Goal: Task Accomplishment & Management: Manage account settings

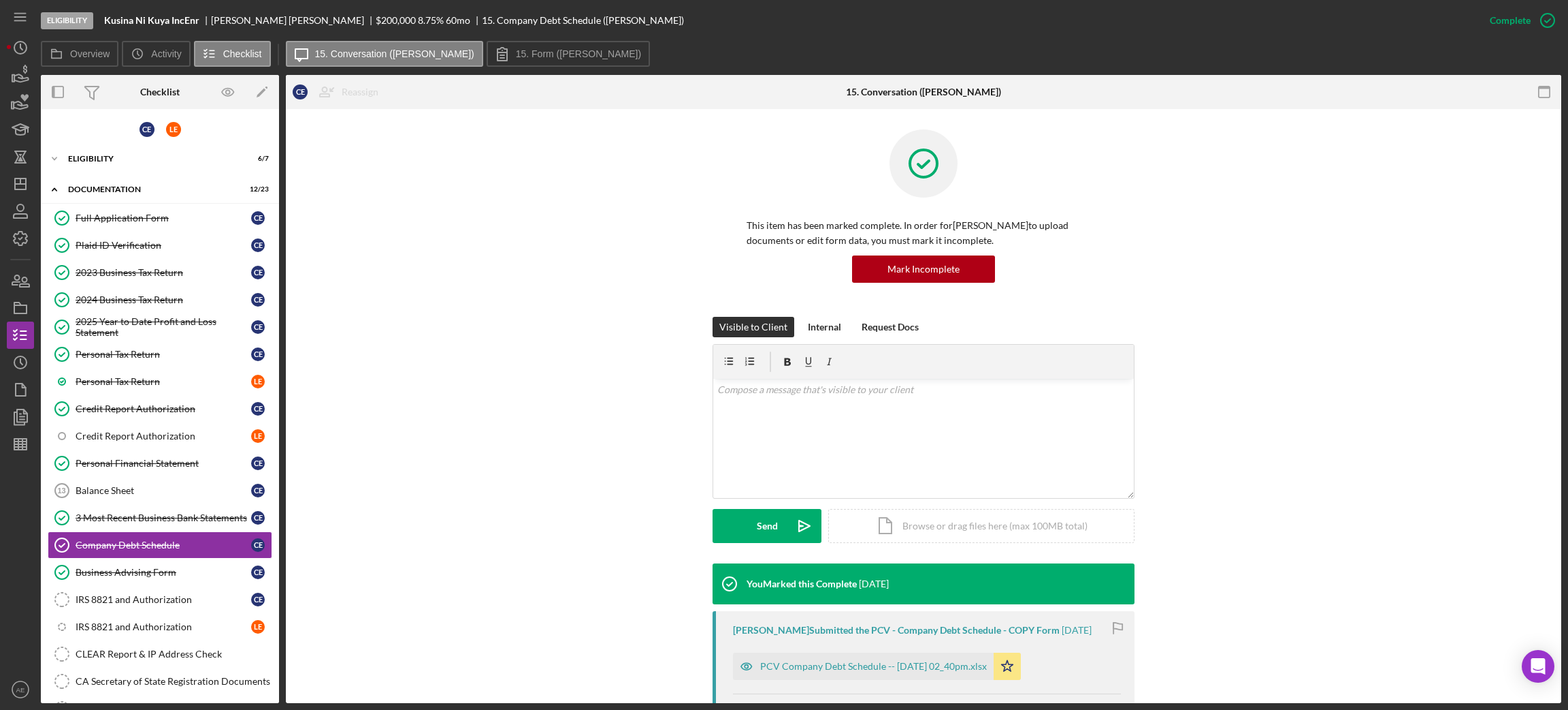
scroll to position [289, 0]
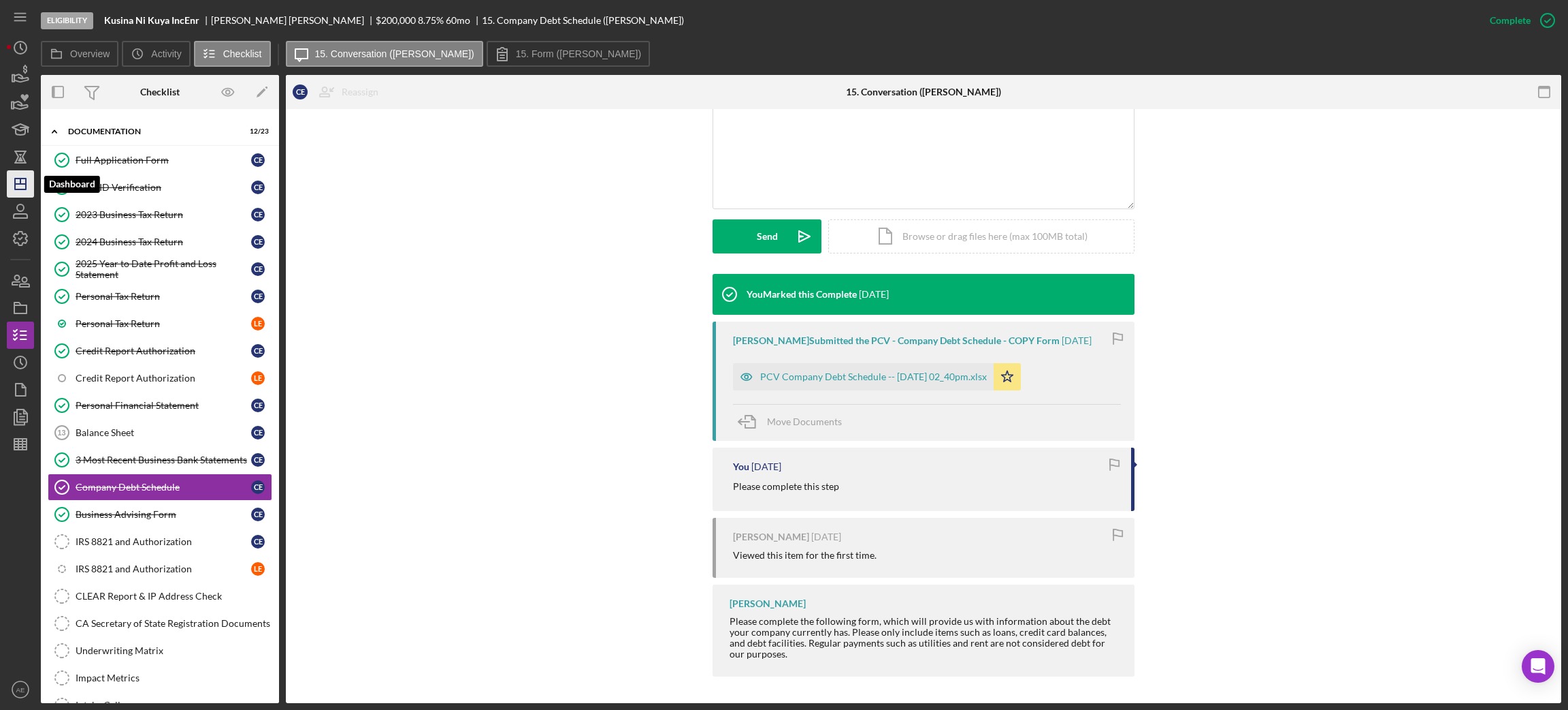
click at [24, 176] on icon "Icon/Dashboard" at bounding box center [20, 183] width 34 height 34
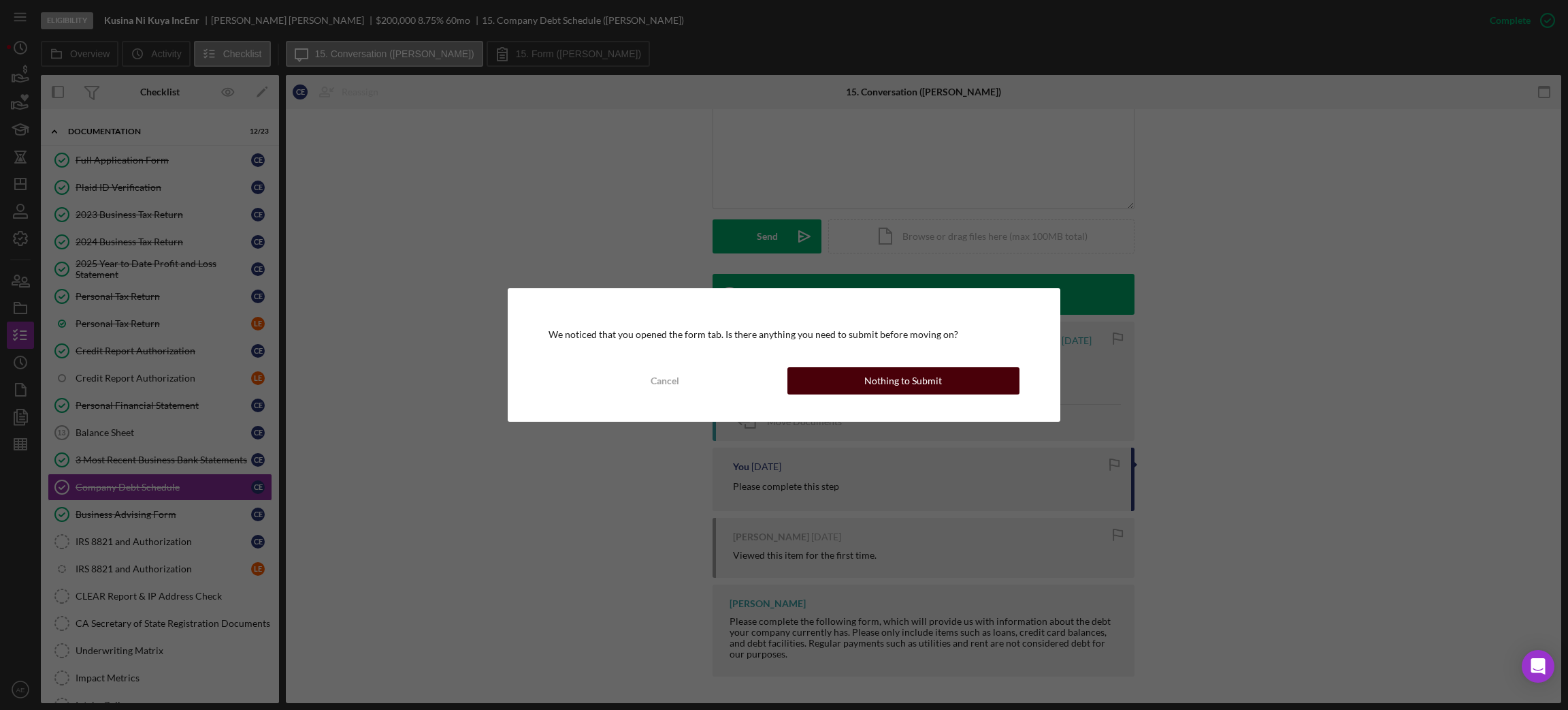
click at [910, 388] on div "Nothing to Submit" at bounding box center [903, 380] width 78 height 27
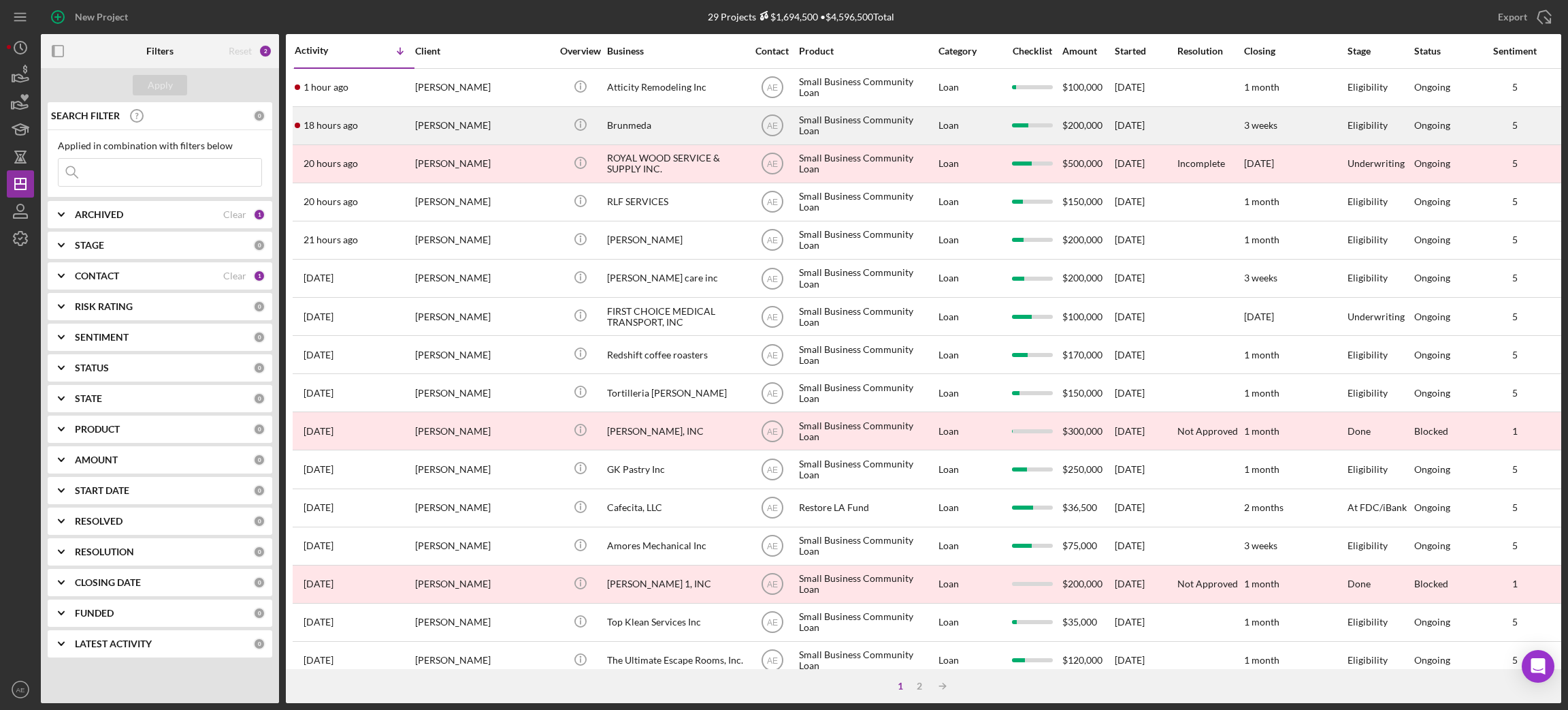
click at [475, 122] on div "Eugene Kim" at bounding box center [483, 126] width 137 height 36
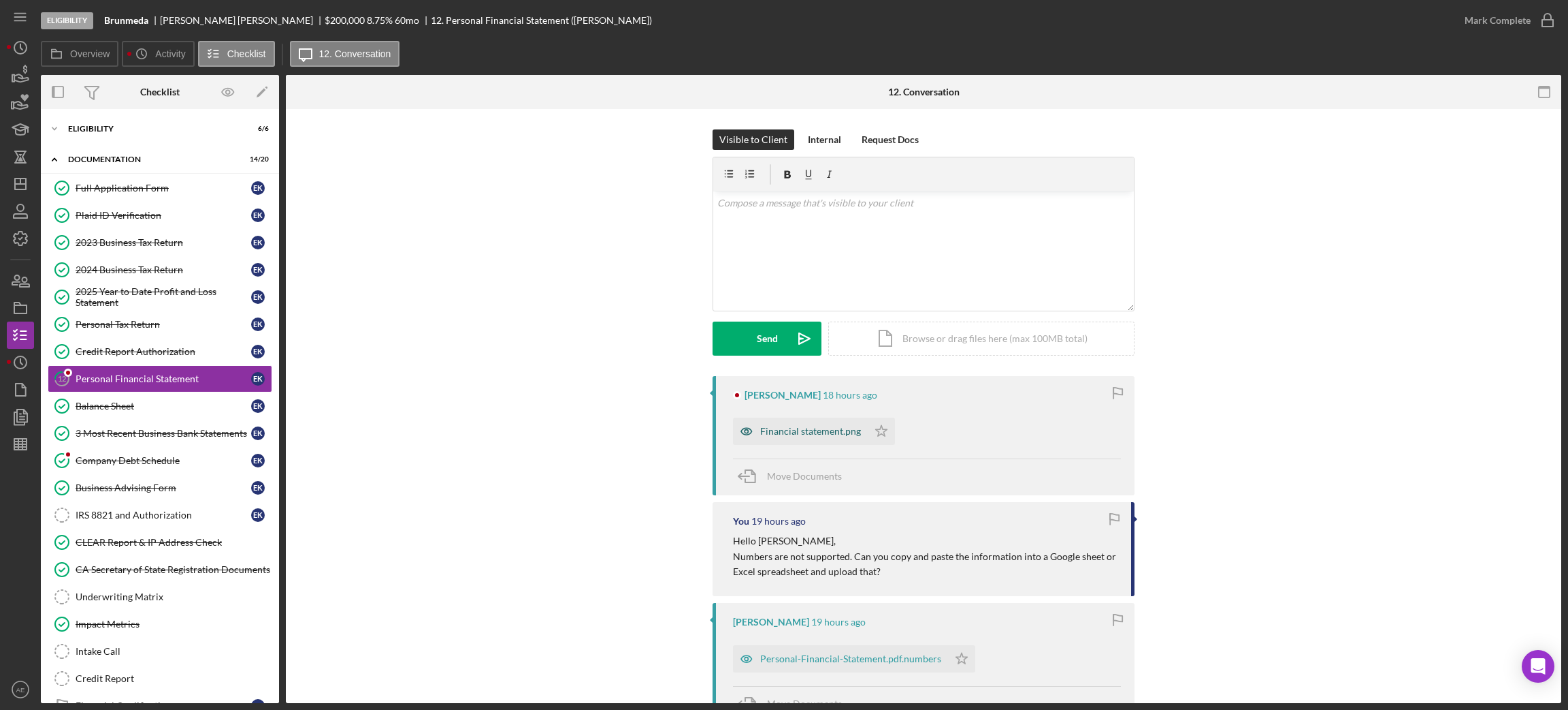
click at [747, 432] on icon "button" at bounding box center [746, 431] width 27 height 27
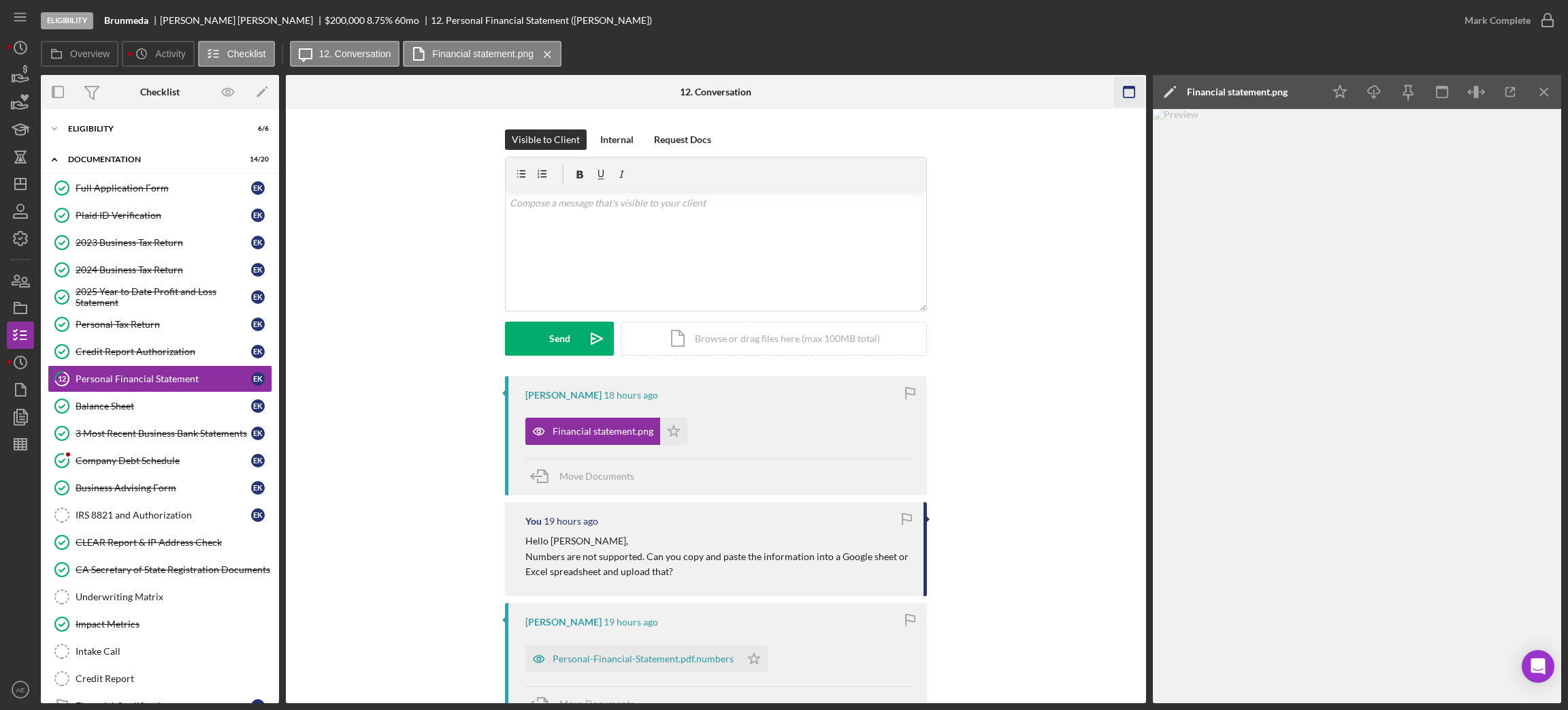
click at [1120, 96] on icon "button" at bounding box center [1128, 92] width 31 height 31
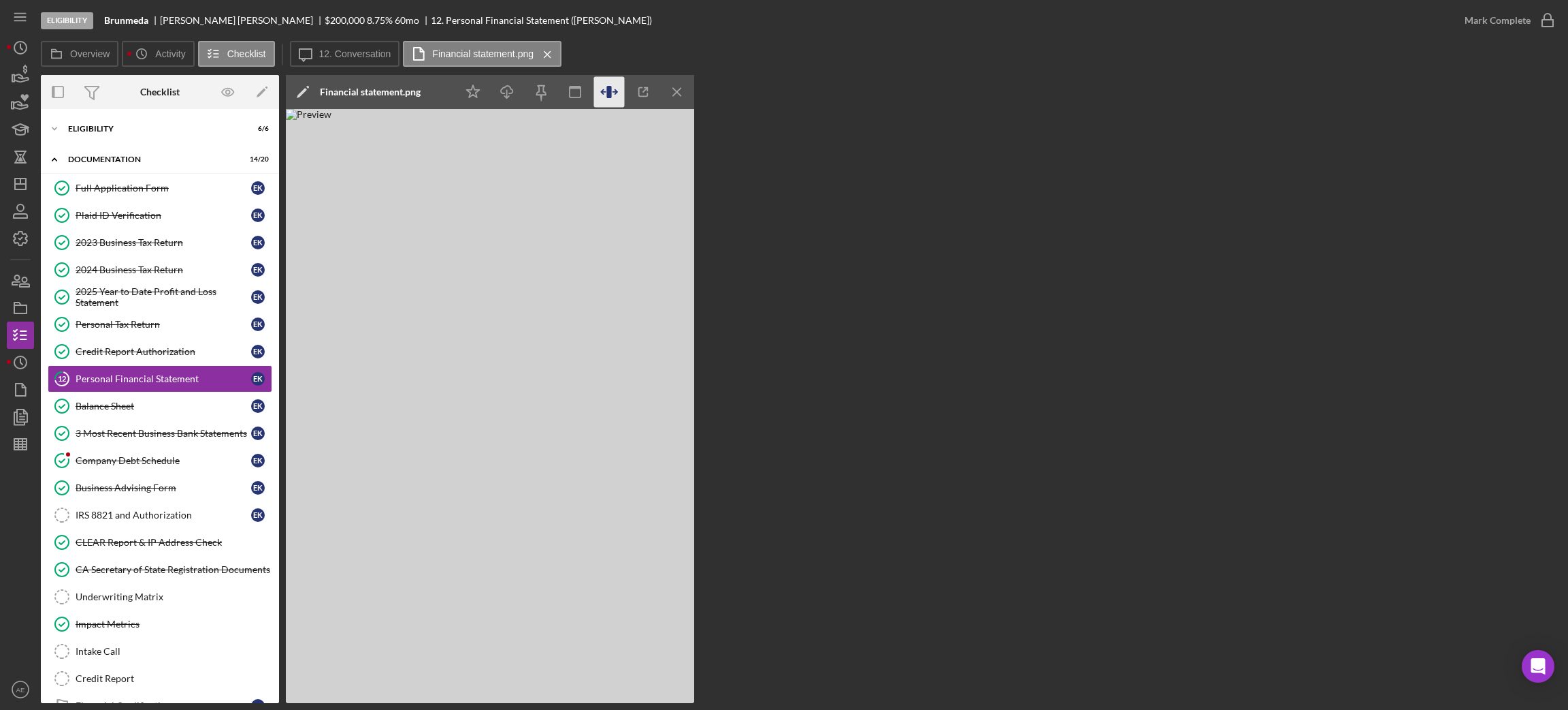
click at [611, 94] on icon "button" at bounding box center [609, 92] width 31 height 31
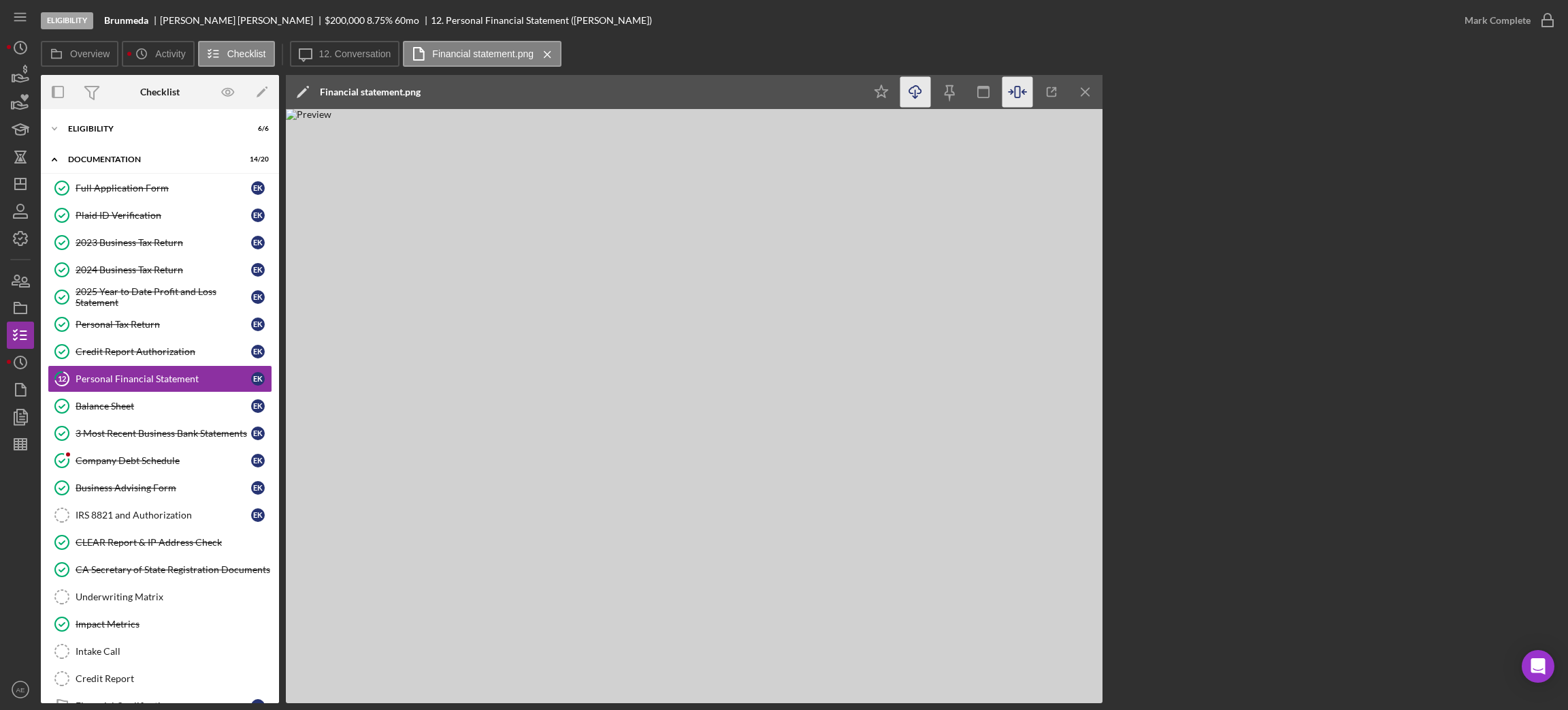
click at [912, 92] on icon "Icon/Download" at bounding box center [915, 92] width 31 height 31
click at [337, 41] on button "Icon/Message 12. Conversation" at bounding box center [345, 54] width 111 height 26
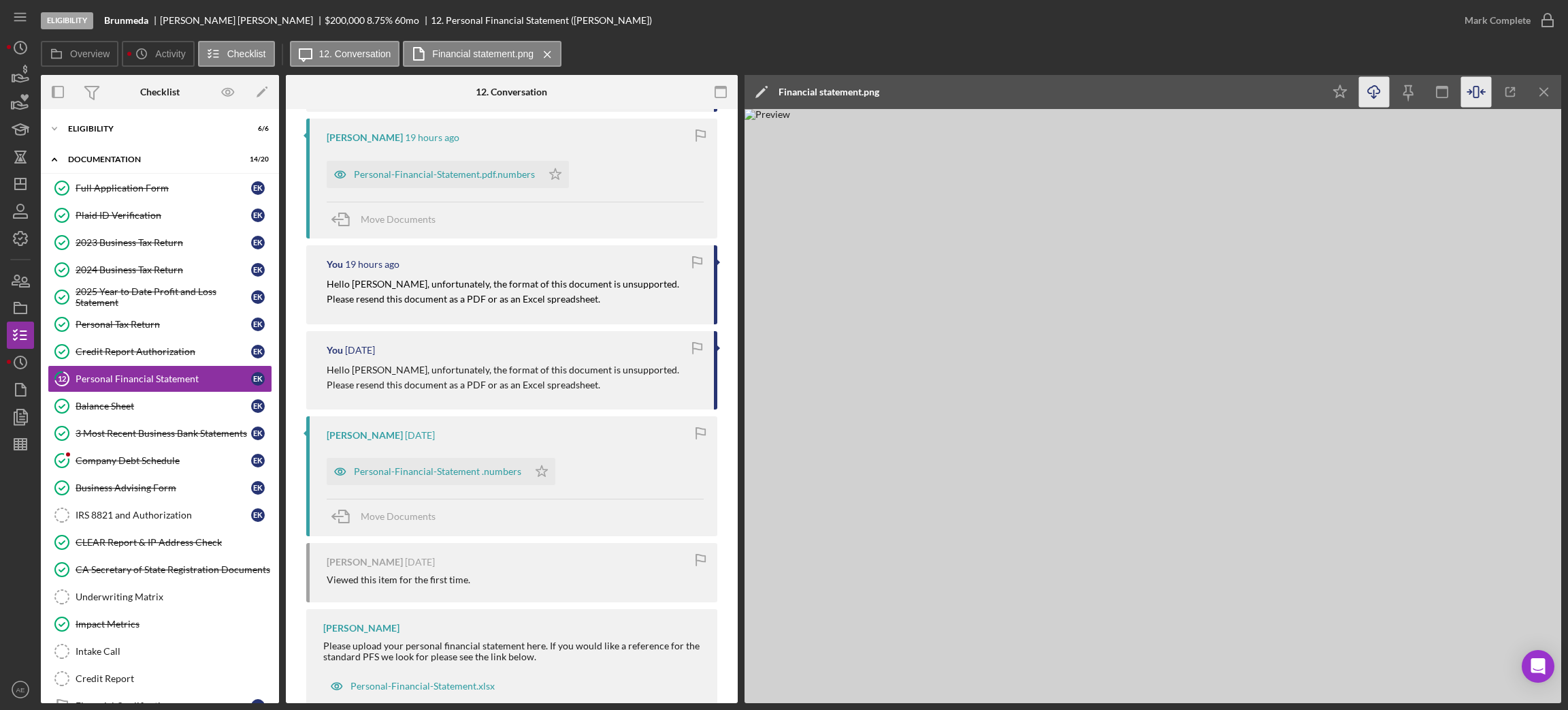
scroll to position [521, 0]
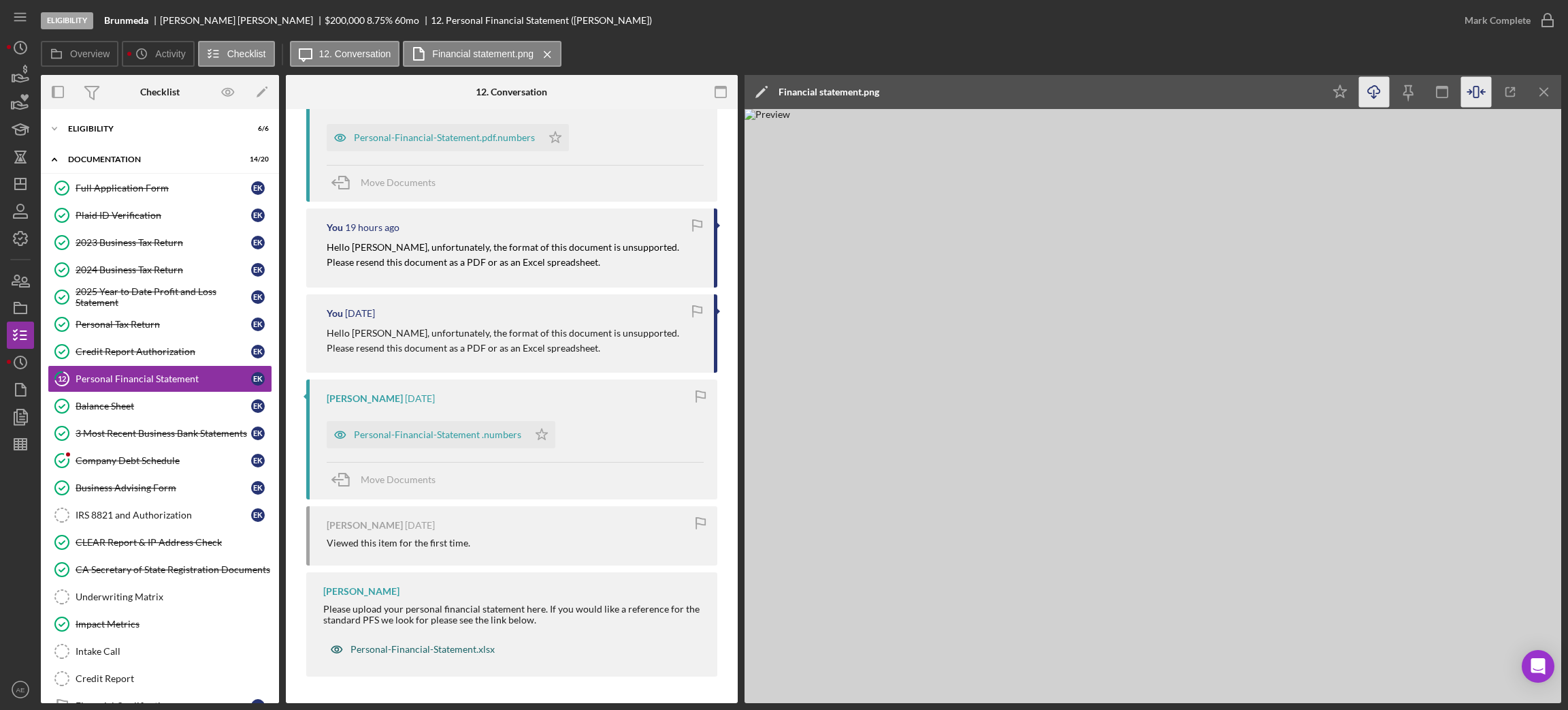
click at [440, 656] on div "Personal-Financial-Statement.xlsx" at bounding box center [412, 648] width 178 height 27
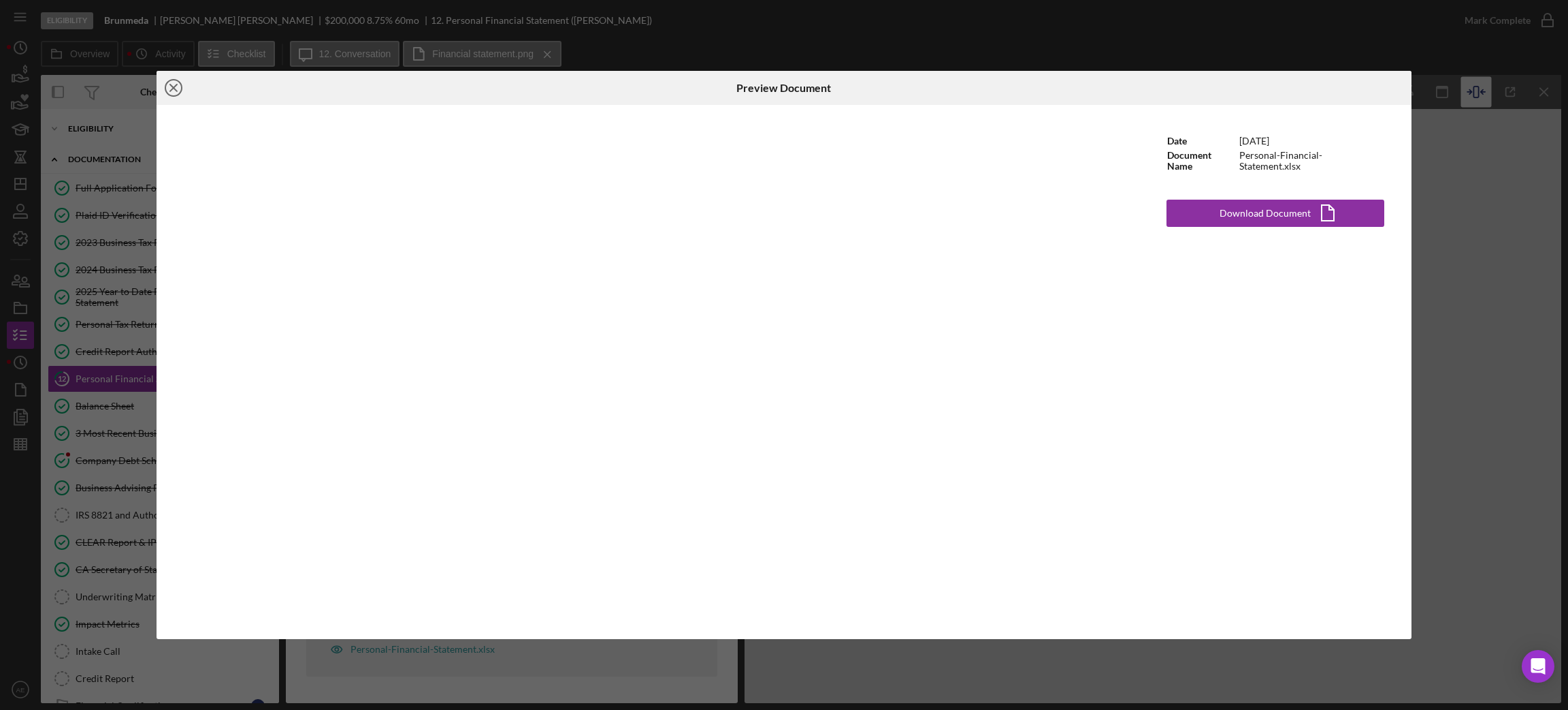
click at [174, 89] on line at bounding box center [173, 88] width 7 height 7
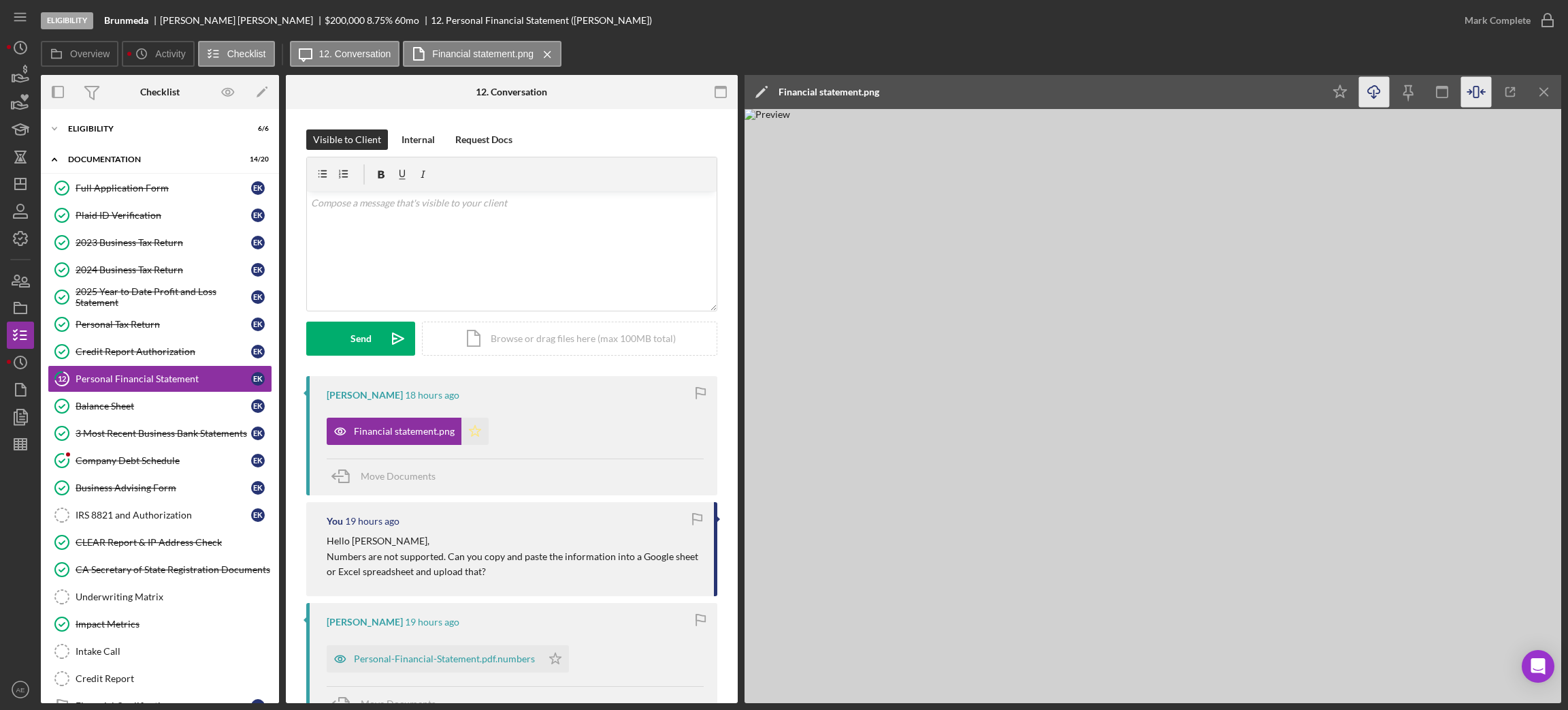
click at [476, 433] on icon "Icon/Star" at bounding box center [474, 431] width 27 height 27
click at [569, 200] on p at bounding box center [512, 202] width 403 height 15
click at [367, 343] on div "Send" at bounding box center [361, 338] width 21 height 34
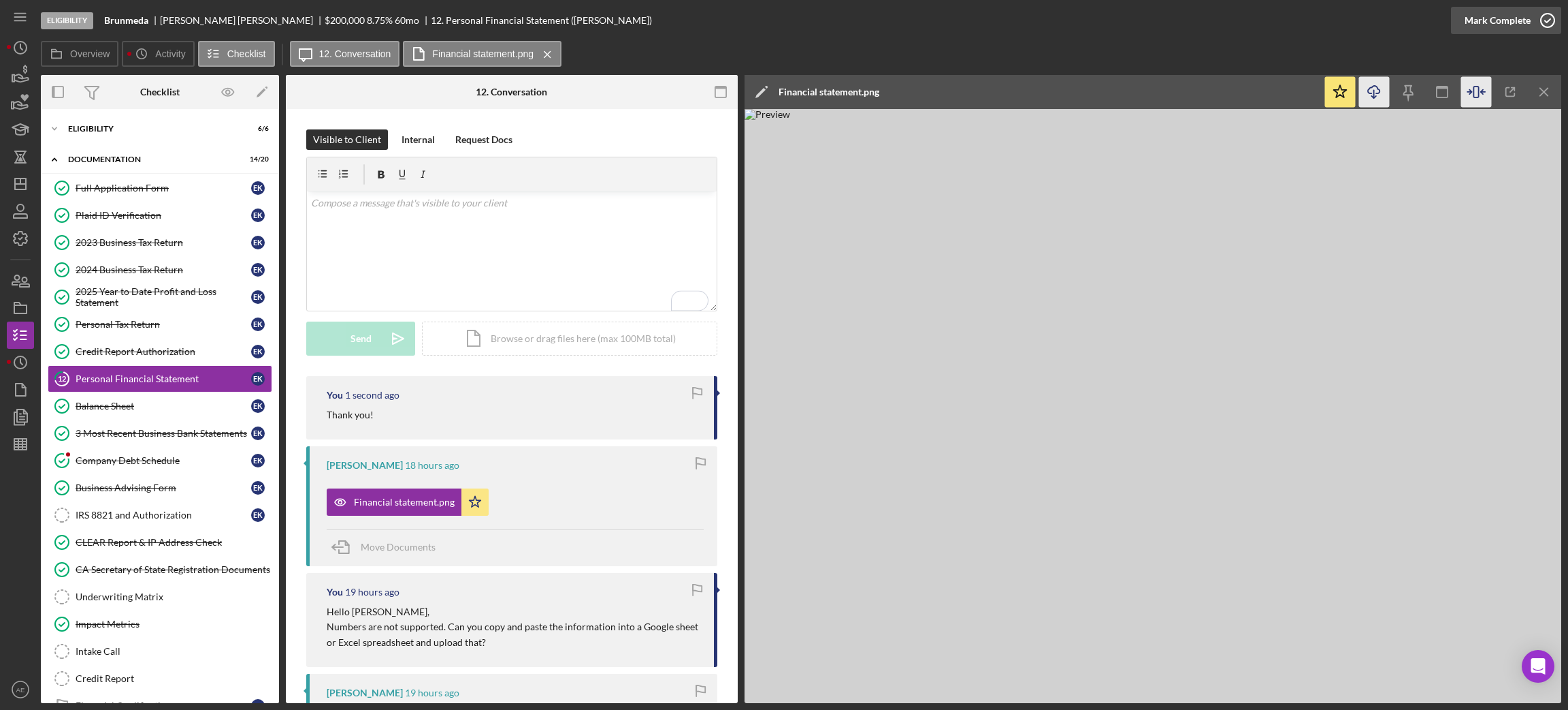
click at [1490, 20] on div "Mark Complete" at bounding box center [1497, 20] width 66 height 27
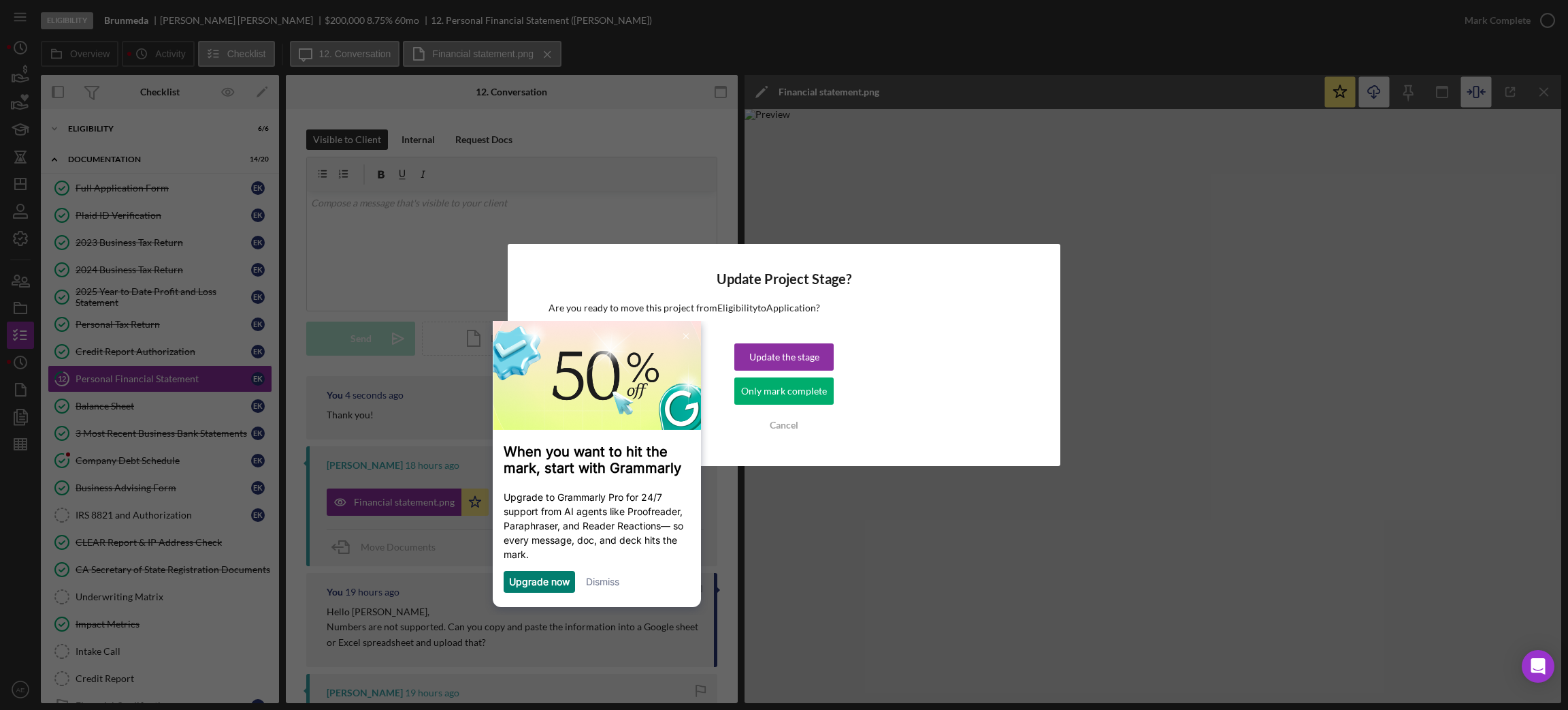
click at [615, 587] on link "Dismiss" at bounding box center [602, 581] width 33 height 12
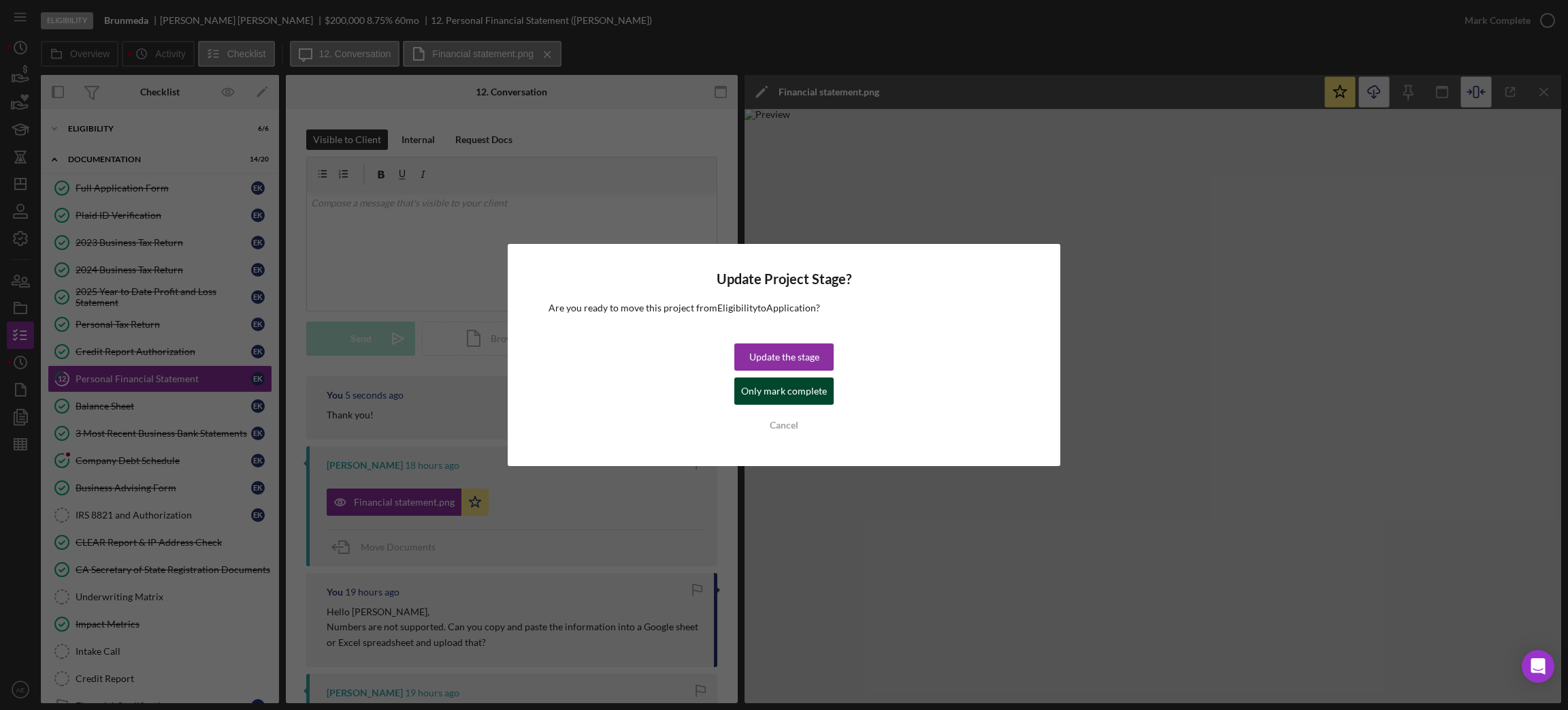
click at [779, 396] on div "Only mark complete" at bounding box center [784, 390] width 86 height 27
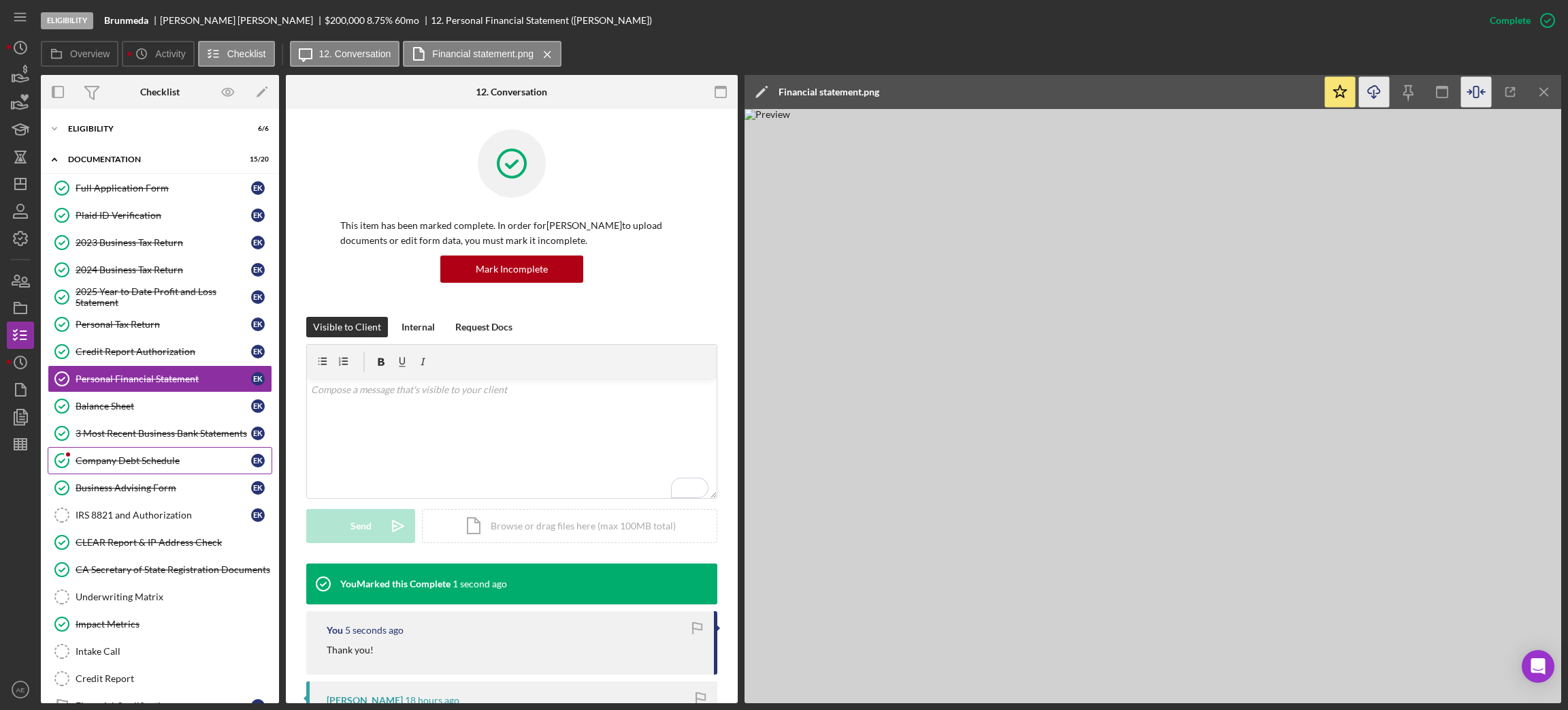
click at [166, 459] on div "Company Debt Schedule" at bounding box center [163, 460] width 175 height 11
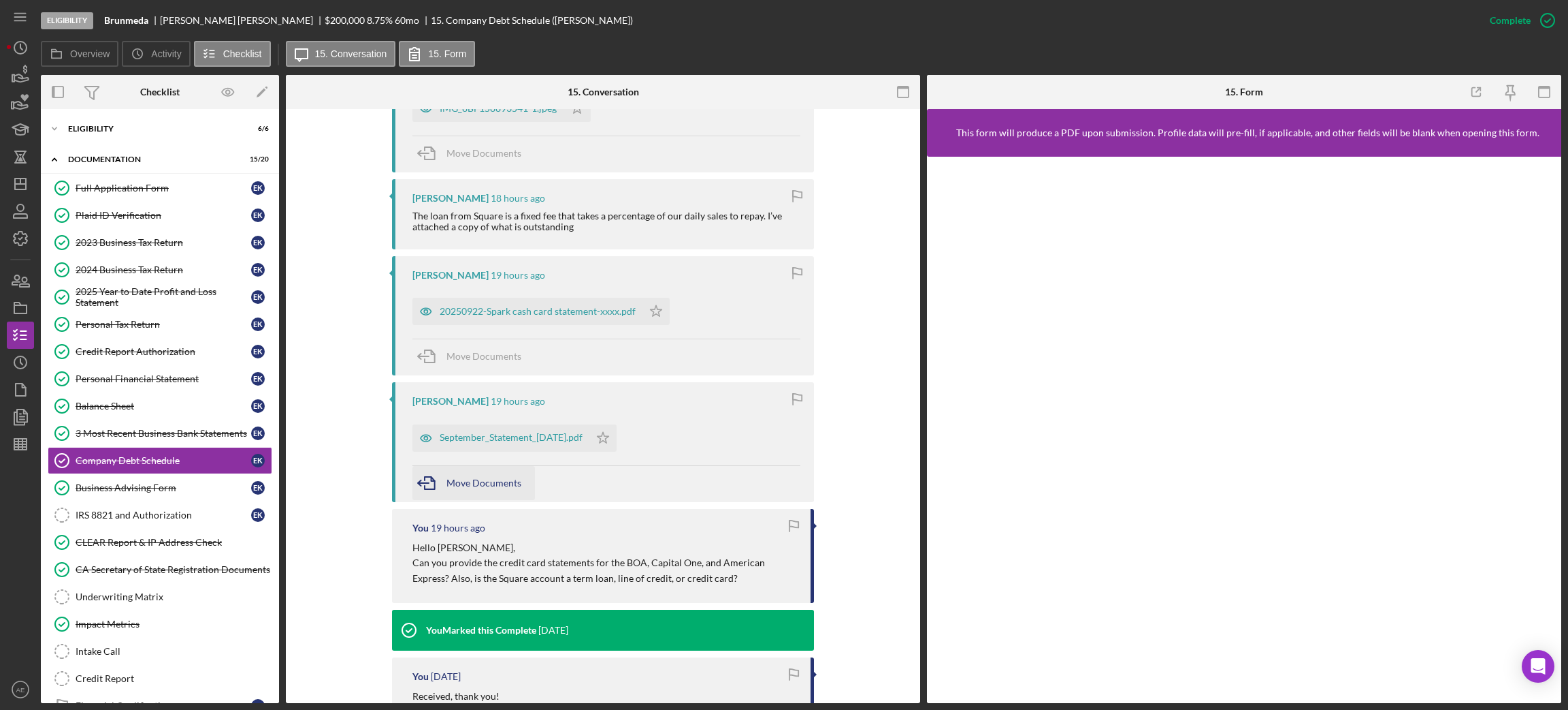
scroll to position [409, 0]
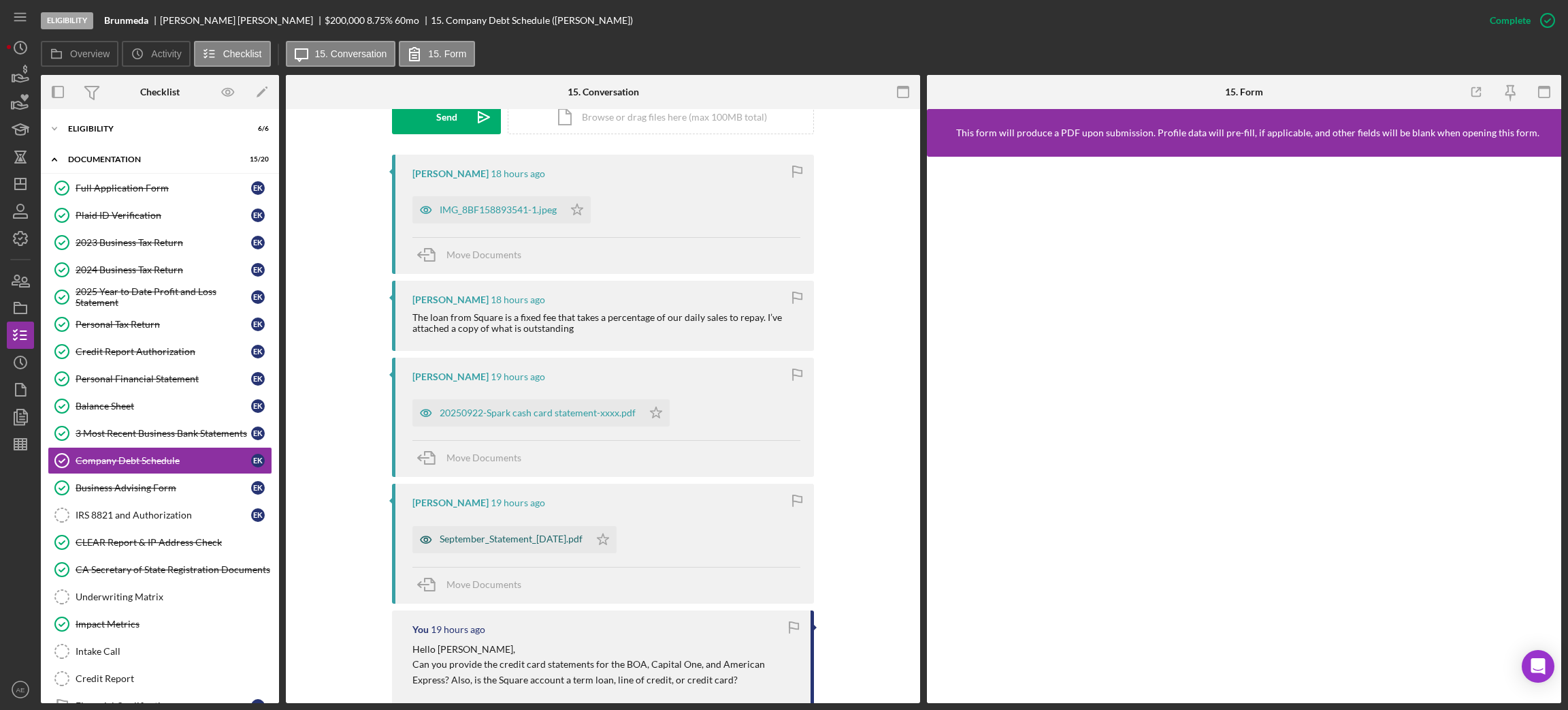
click at [424, 537] on icon "button" at bounding box center [425, 538] width 3 height 3
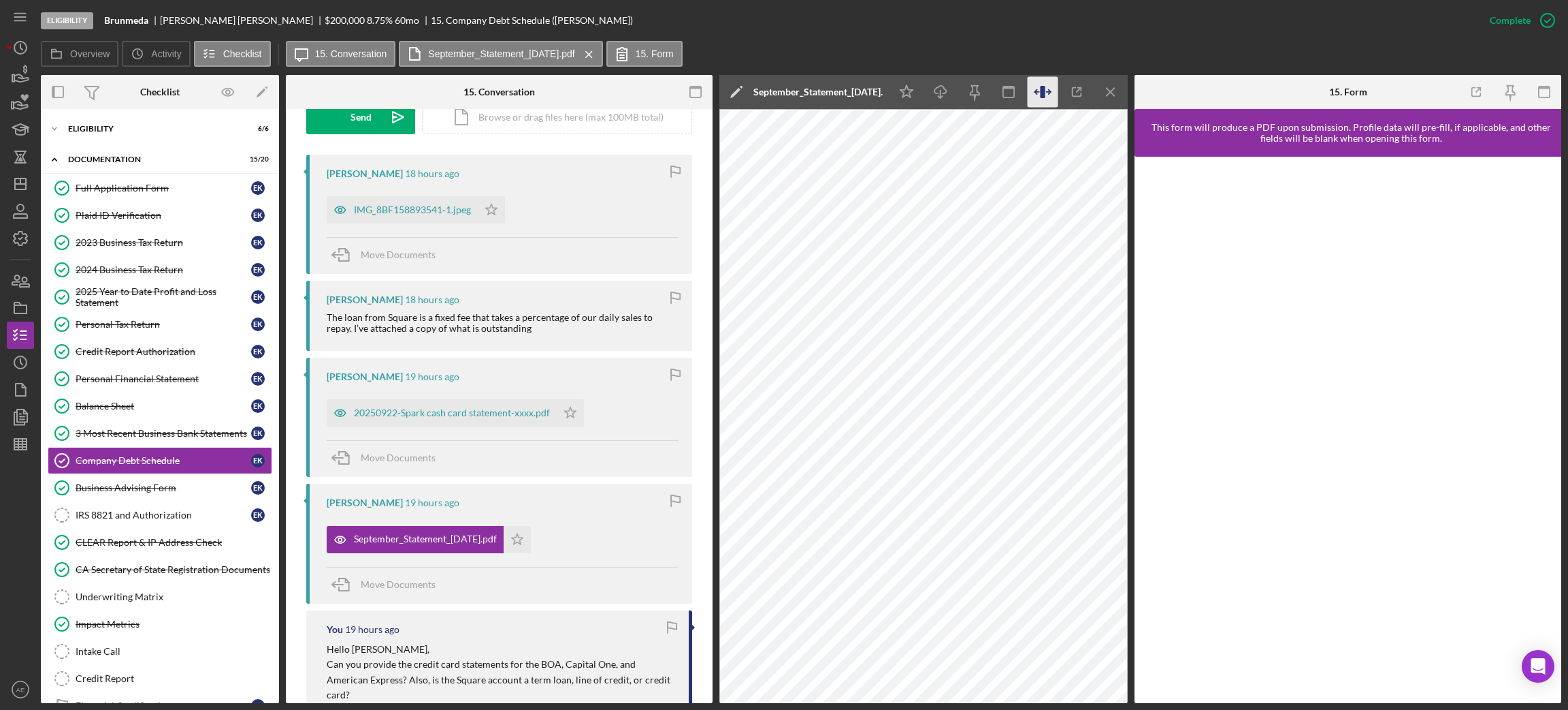
click at [1040, 88] on icon "button" at bounding box center [1042, 92] width 5 height 12
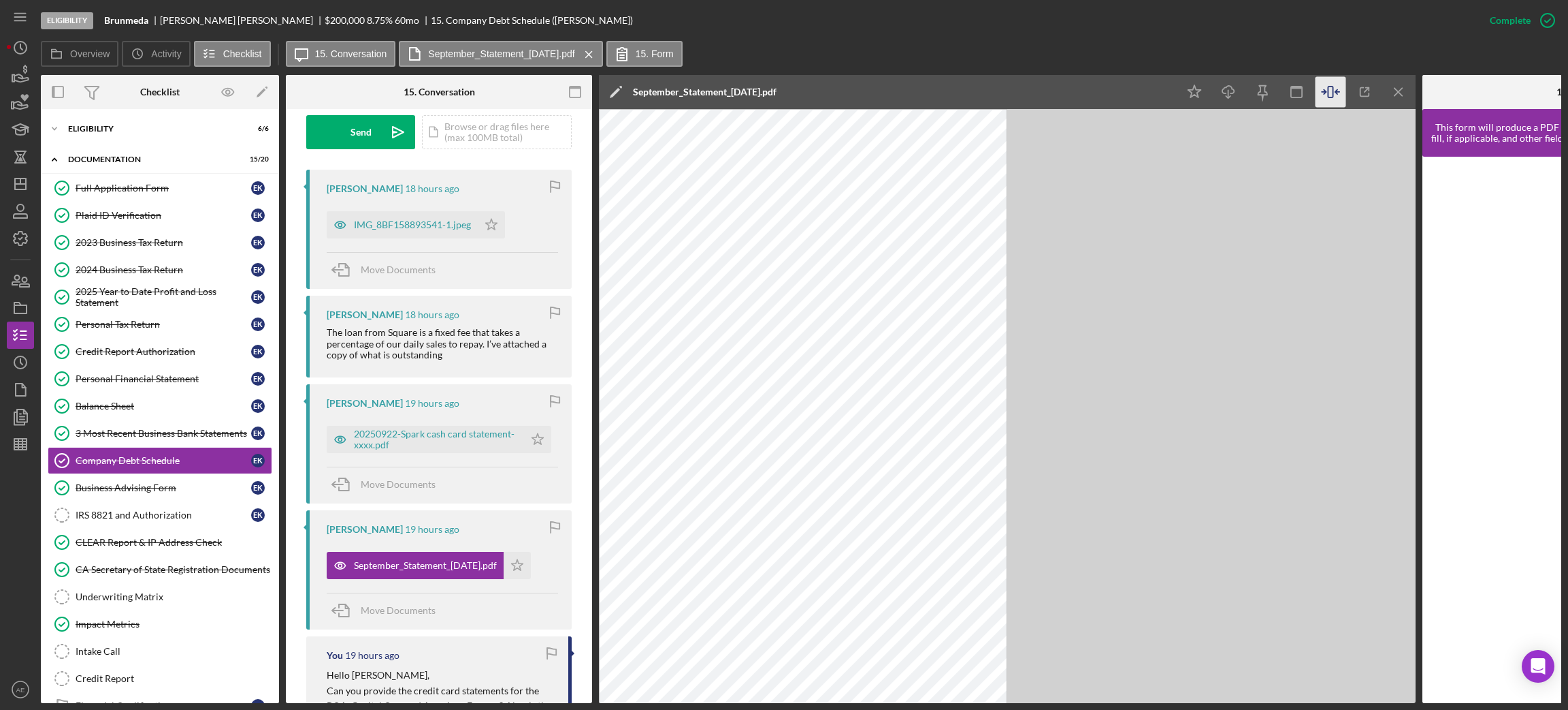
scroll to position [424, 0]
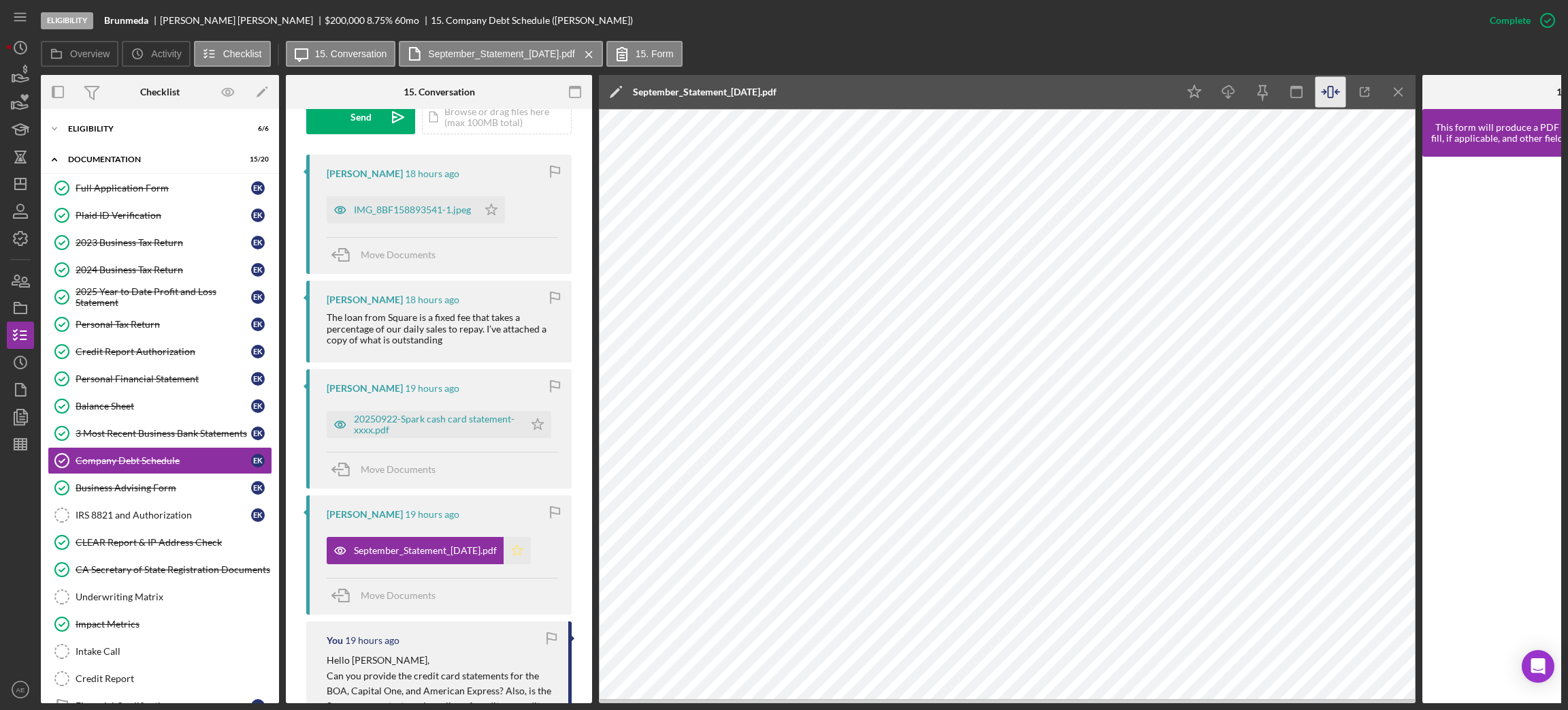
click at [531, 551] on icon "Icon/Star" at bounding box center [516, 549] width 27 height 27
click at [342, 425] on icon "button" at bounding box center [340, 424] width 27 height 27
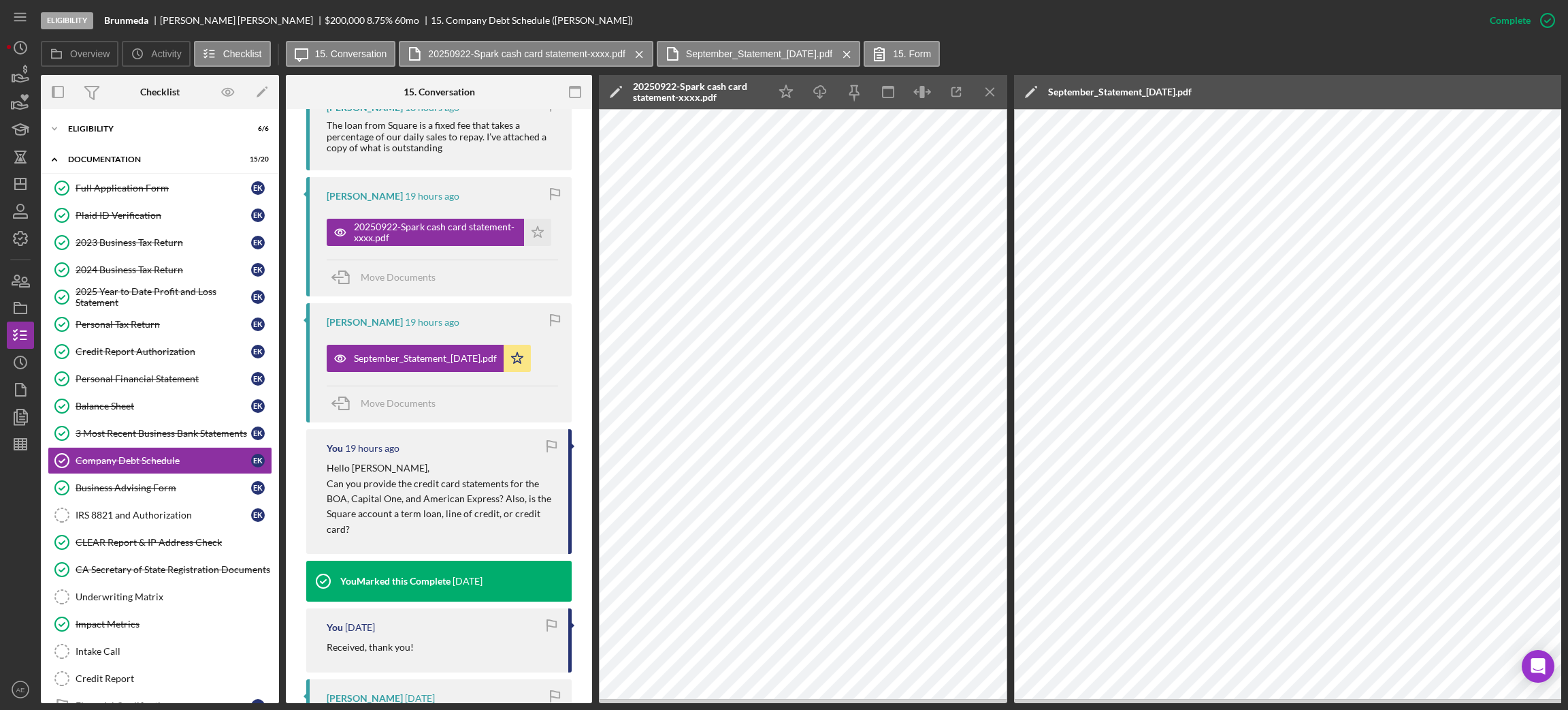
scroll to position [628, 0]
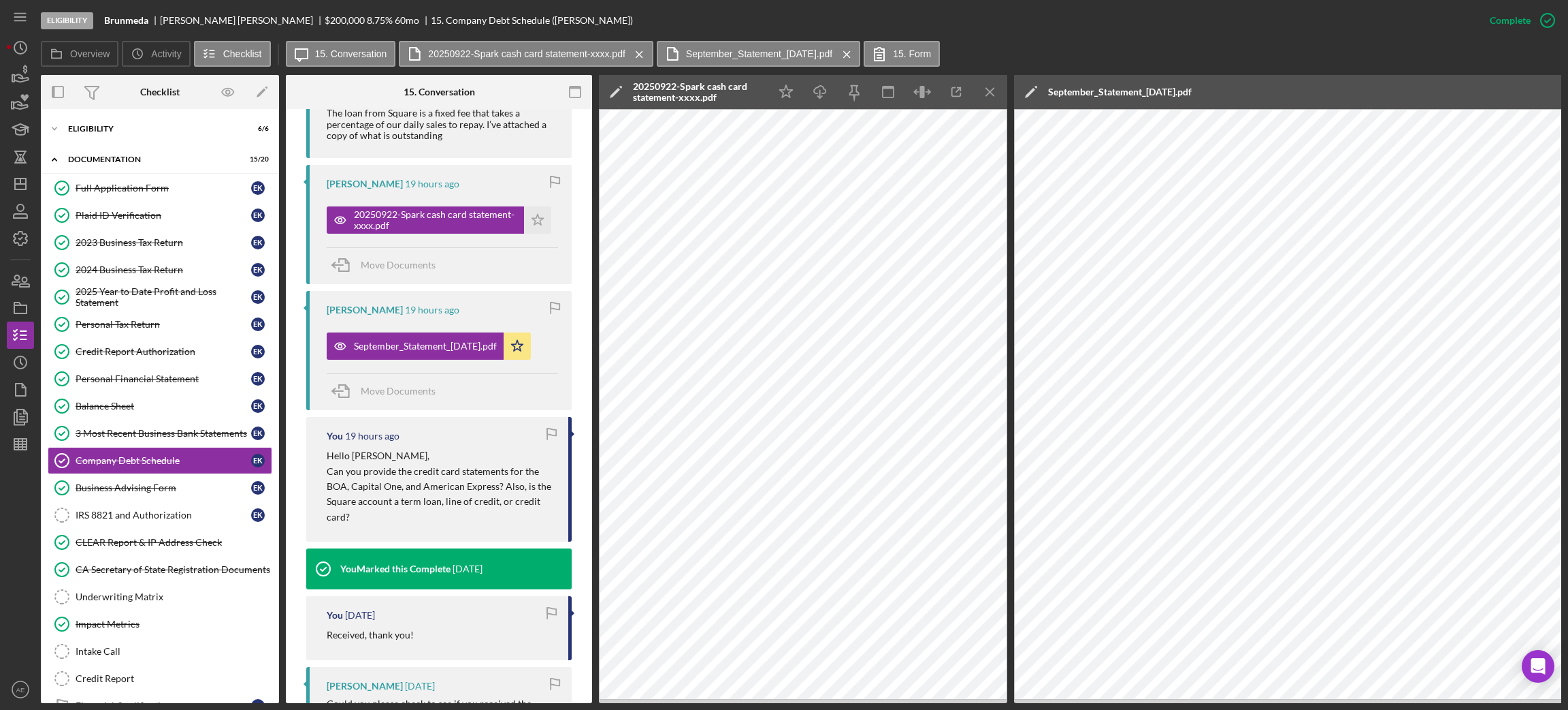
click at [904, 102] on div "Icon/Star Icon/Download Icon/Menu Close" at bounding box center [888, 92] width 238 height 34
click at [914, 96] on icon "button" at bounding box center [922, 92] width 31 height 31
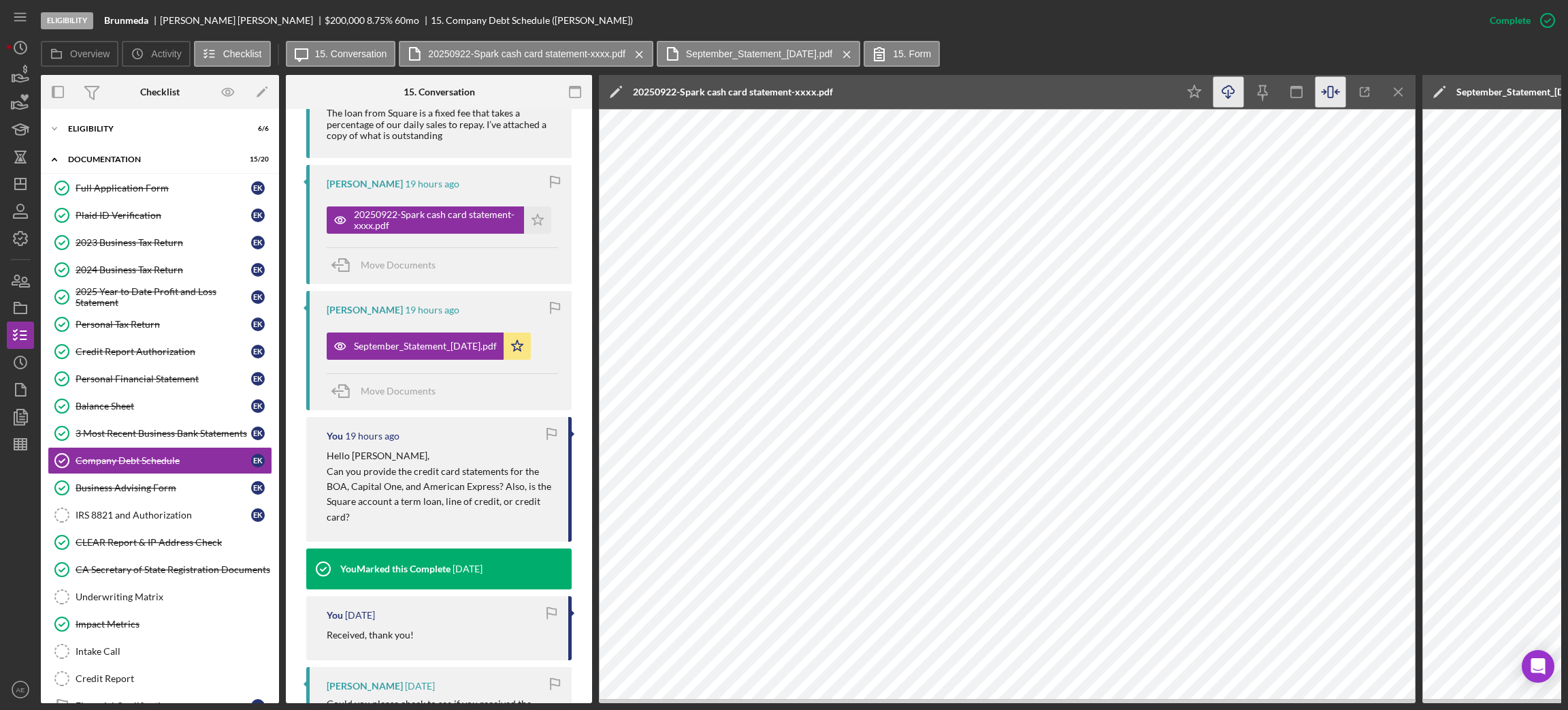
click at [1240, 96] on icon "Icon/Download" at bounding box center [1228, 92] width 31 height 31
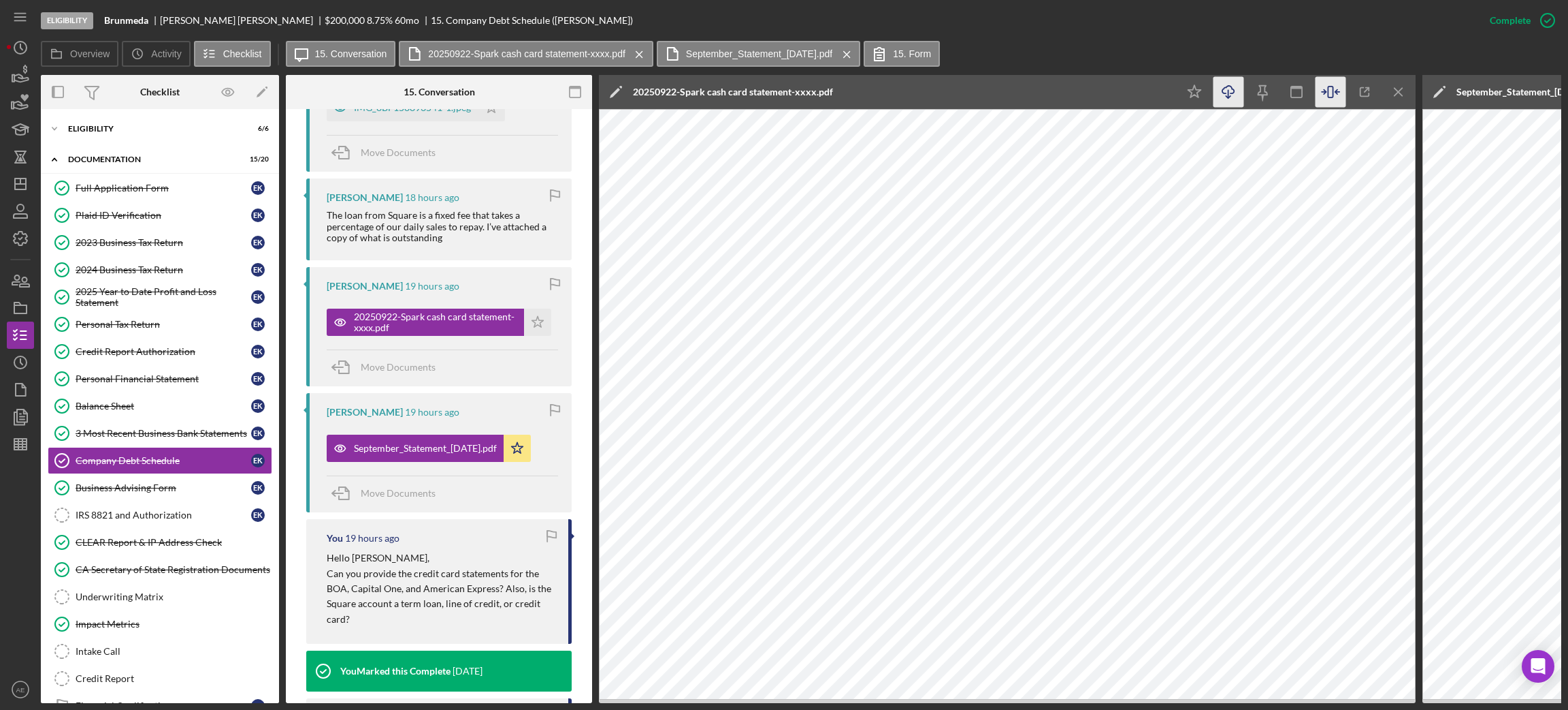
scroll to position [424, 0]
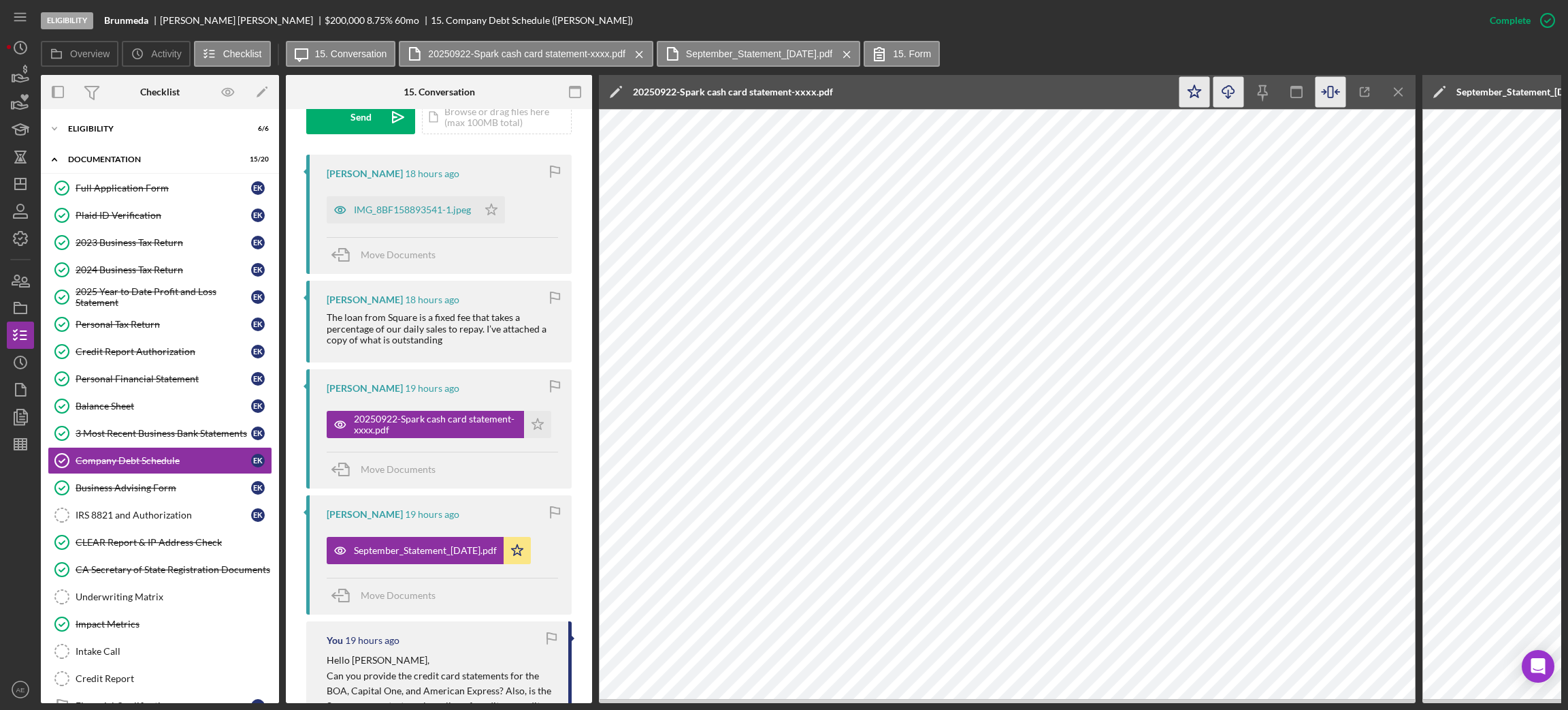
click at [1199, 96] on icon "Icon/Star" at bounding box center [1194, 92] width 31 height 31
click at [393, 211] on div "IMG_8BF158893541-1.jpeg" at bounding box center [412, 209] width 117 height 11
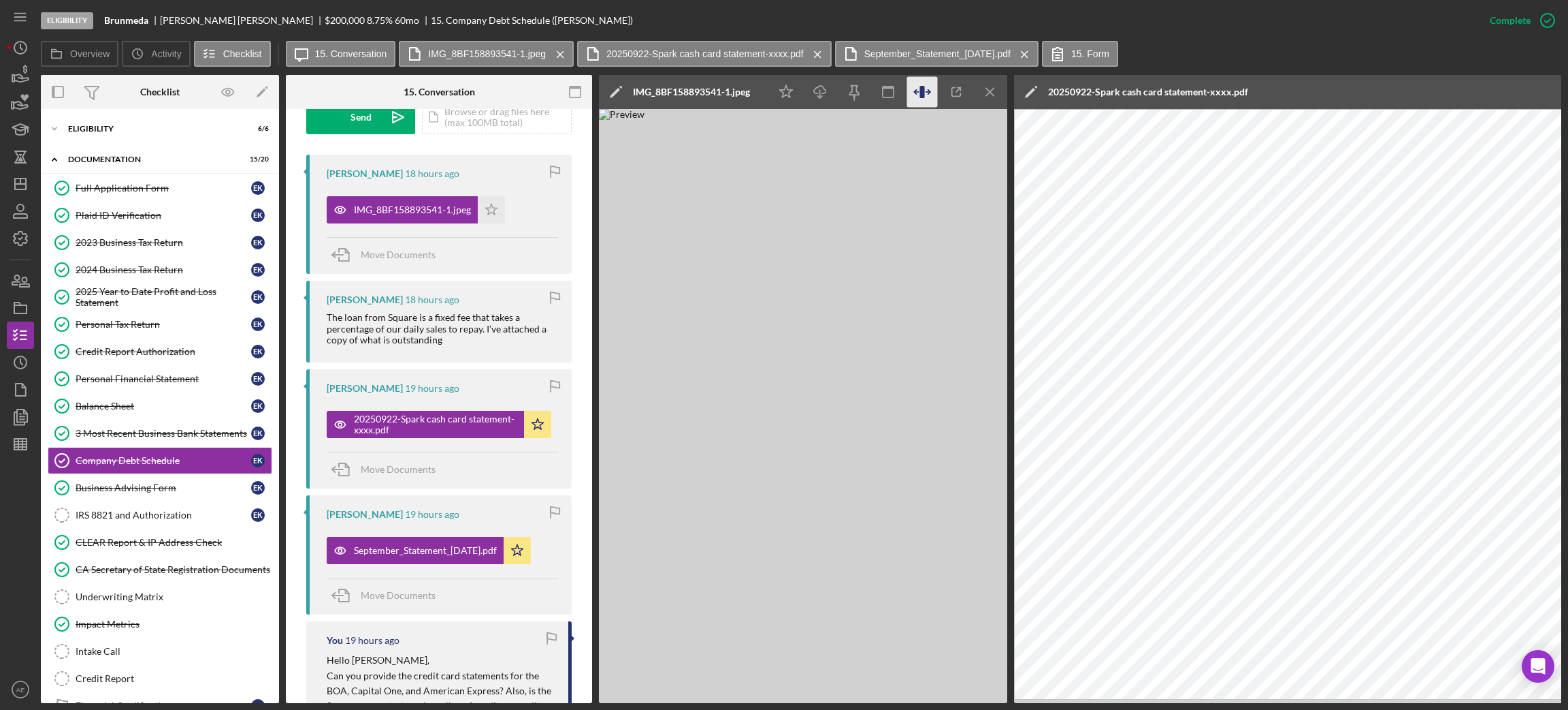
click at [909, 89] on icon "button" at bounding box center [922, 92] width 31 height 31
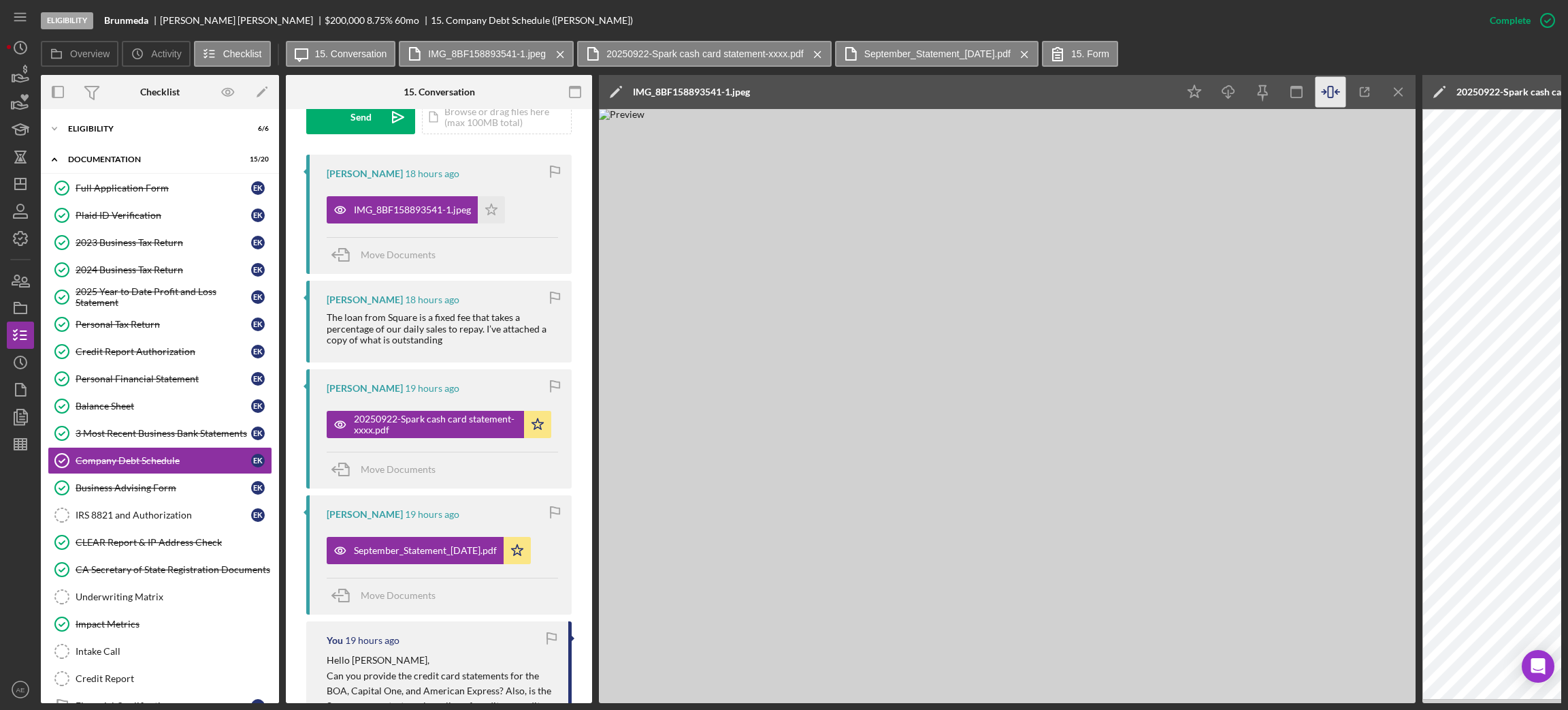
scroll to position [526, 0]
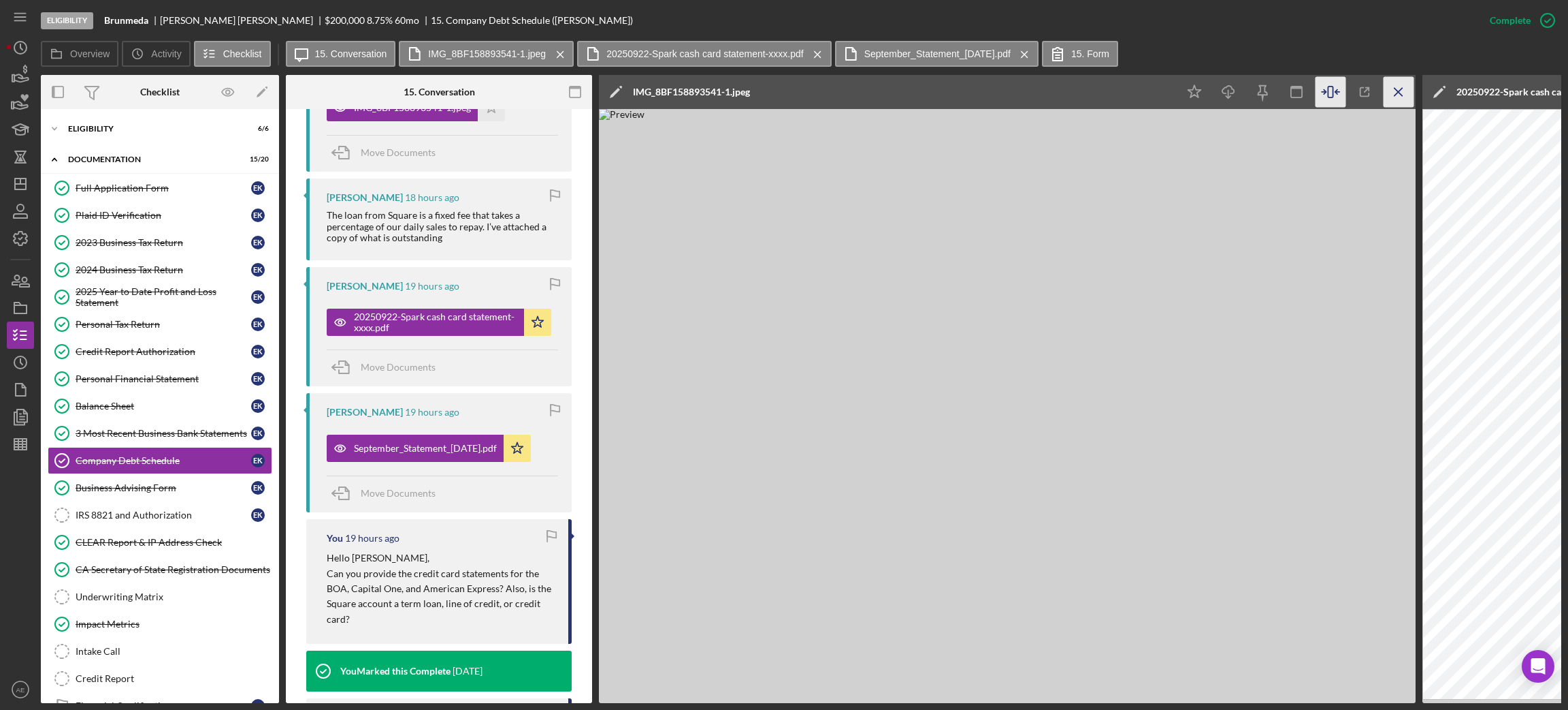
click at [1392, 101] on icon "Icon/Menu Close" at bounding box center [1399, 92] width 31 height 31
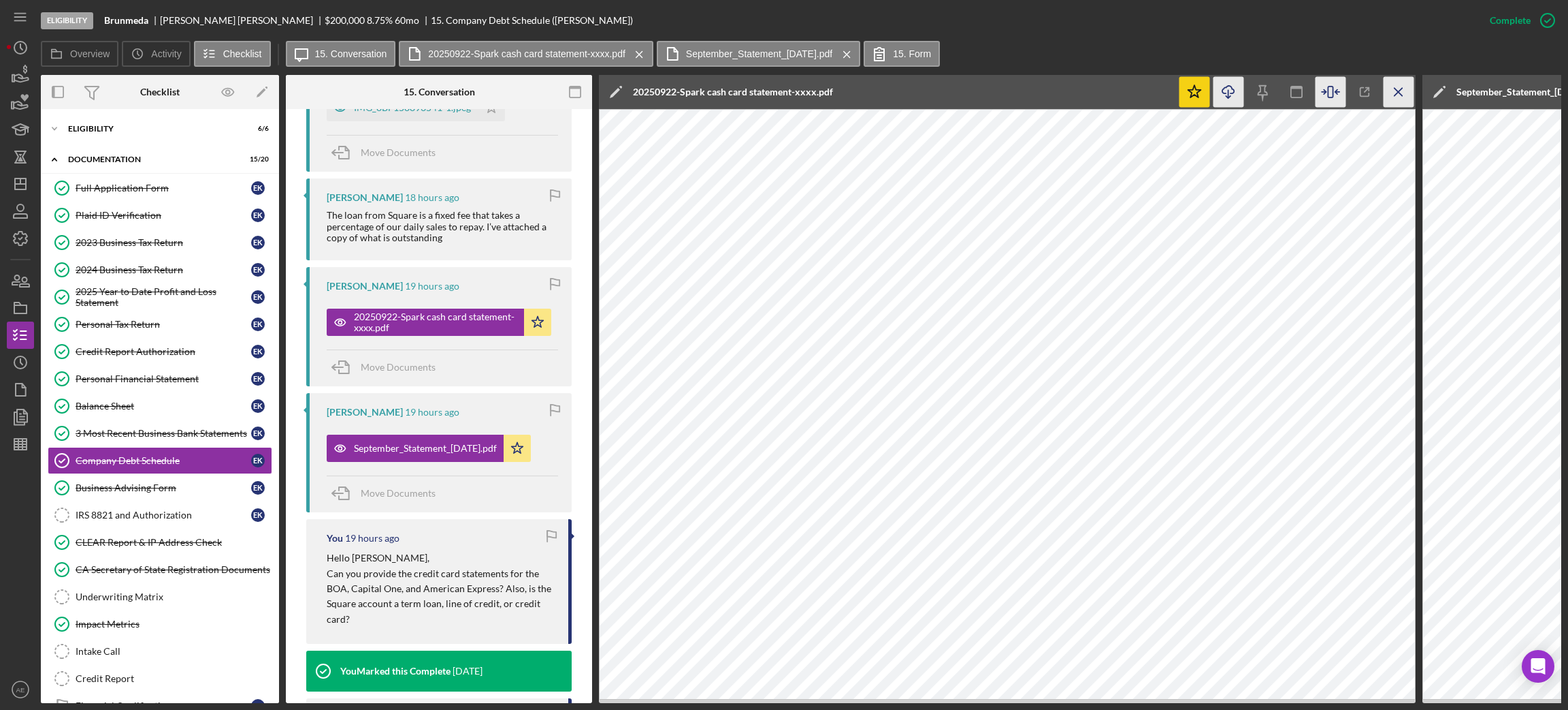
click at [1392, 100] on icon "Icon/Menu Close" at bounding box center [1399, 92] width 31 height 31
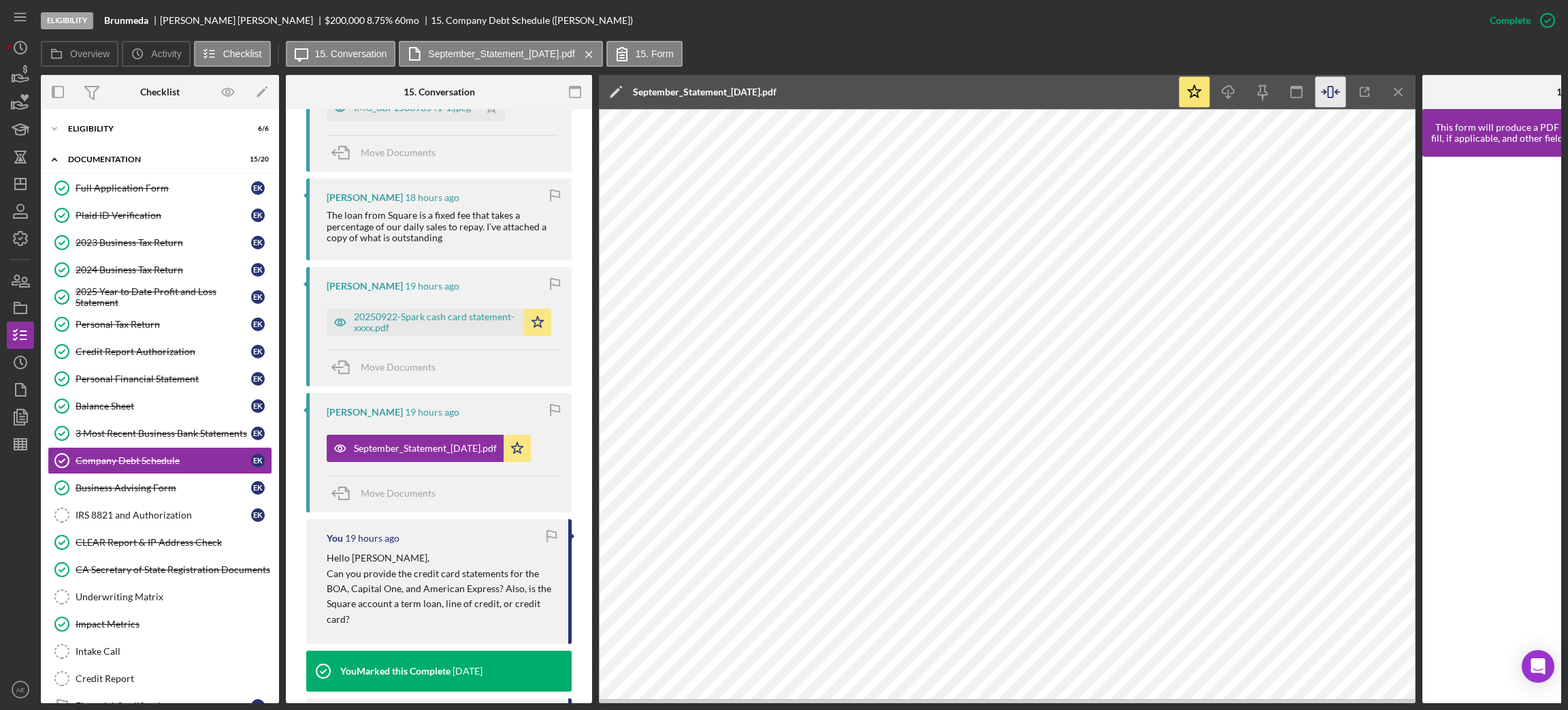
click at [1392, 100] on icon "Icon/Menu Close" at bounding box center [1399, 92] width 31 height 31
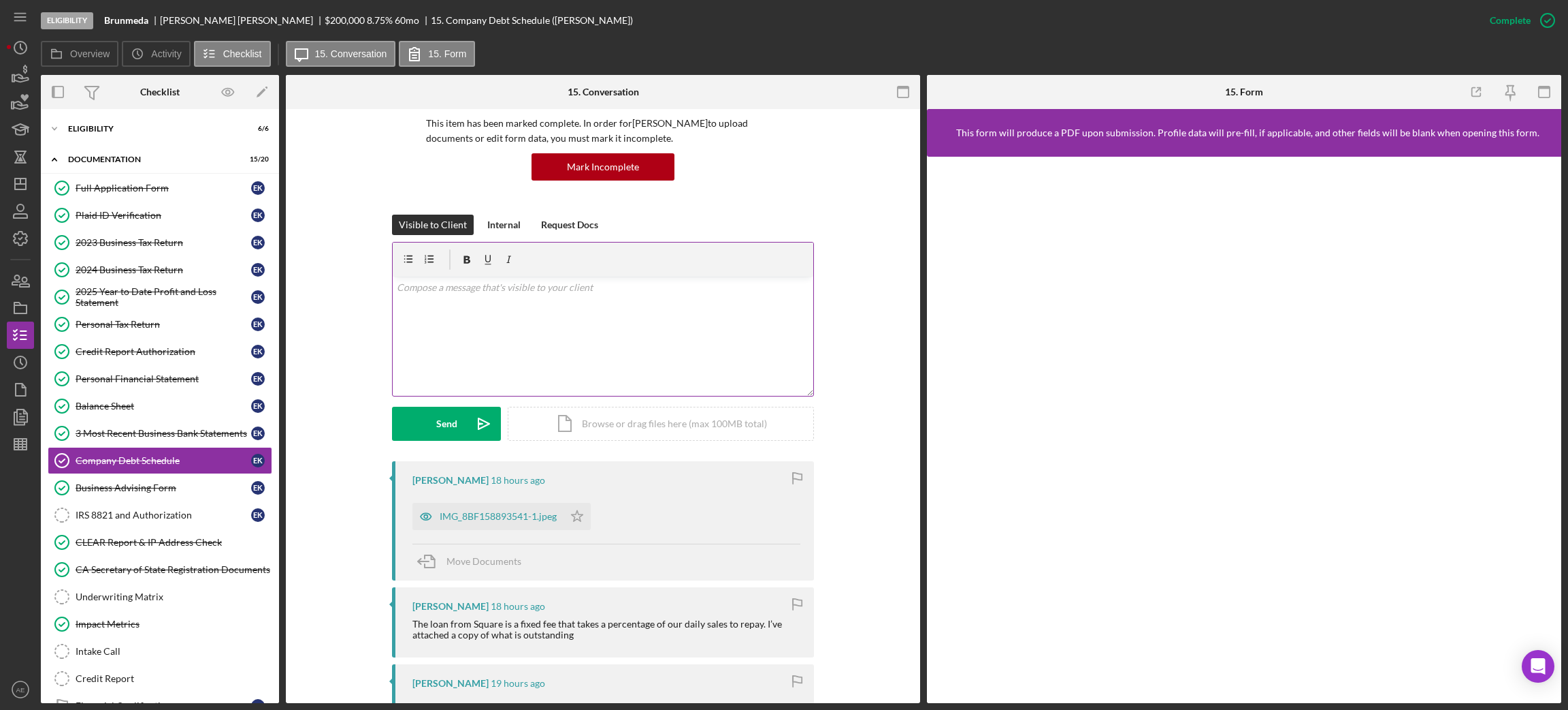
scroll to position [0, 0]
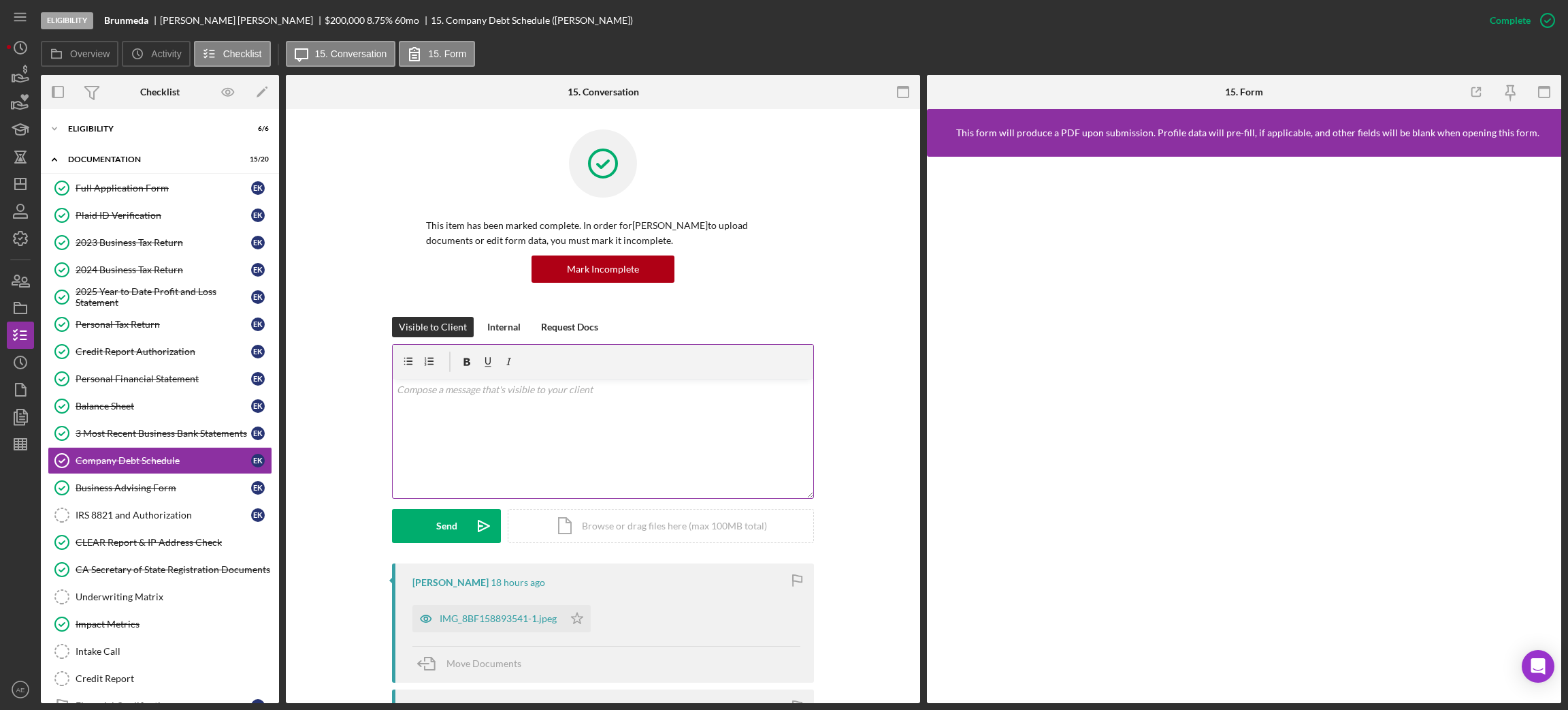
click at [589, 390] on p at bounding box center [603, 389] width 413 height 15
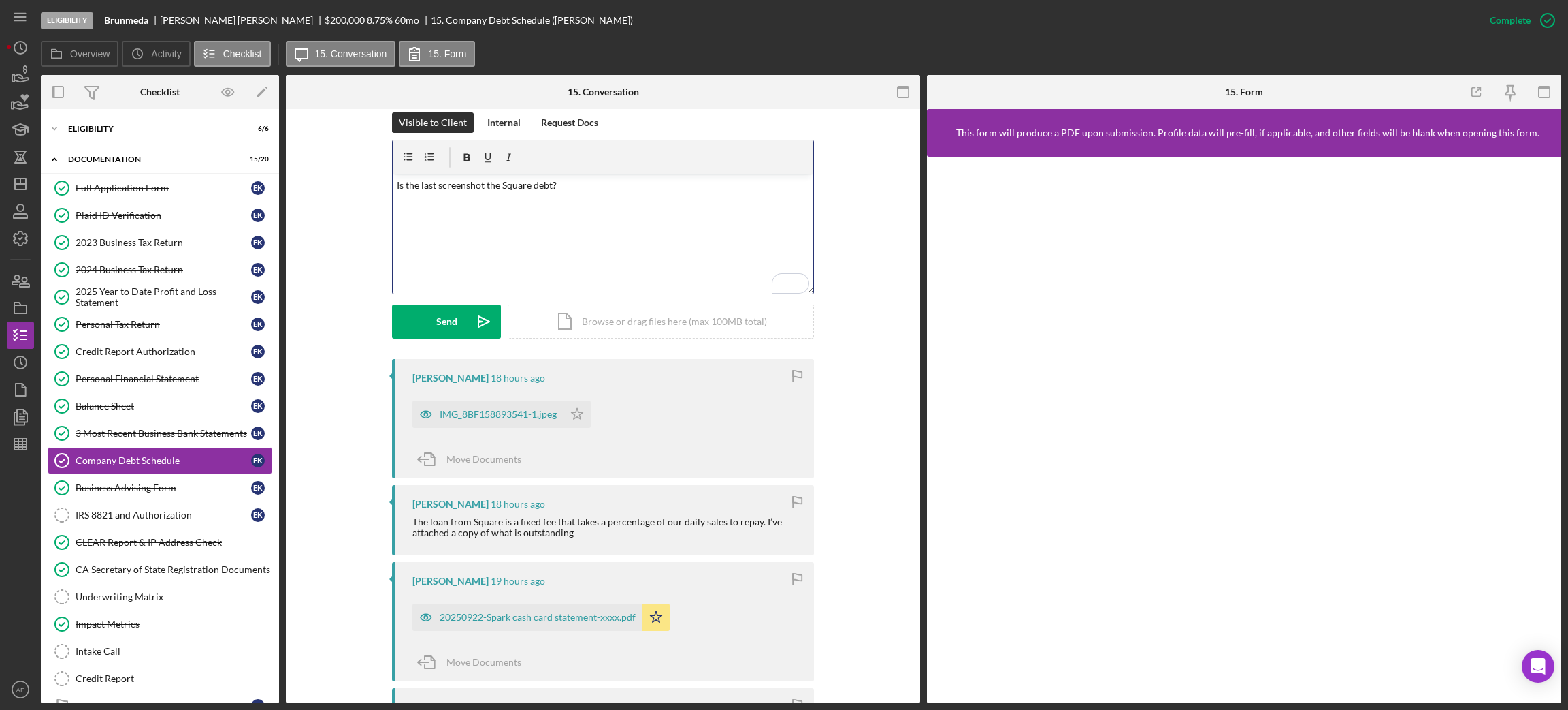
click at [482, 185] on p "Is the last screenshot the Square debt?" at bounding box center [603, 184] width 413 height 15
click at [455, 324] on button "Send Icon/icon-invite-send" at bounding box center [446, 321] width 109 height 34
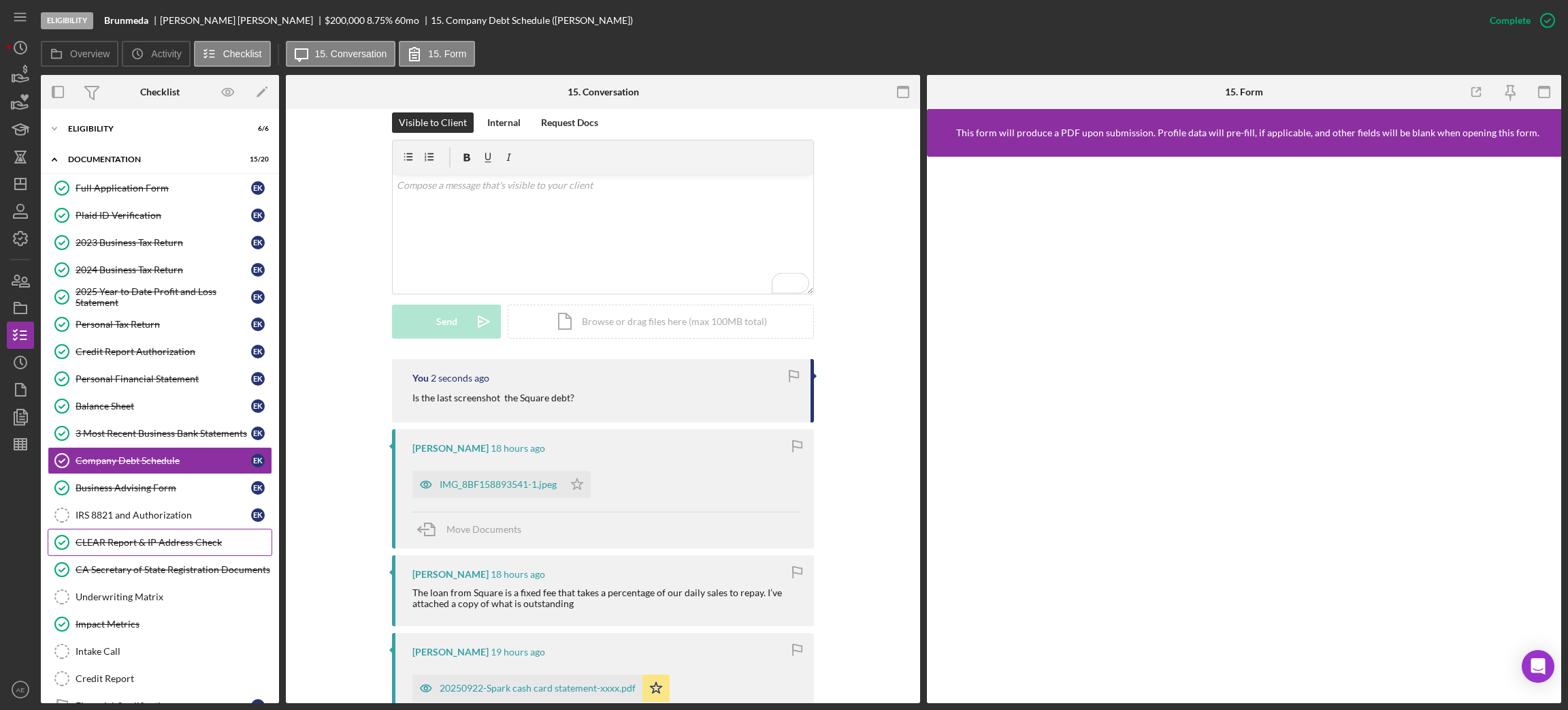
scroll to position [96, 0]
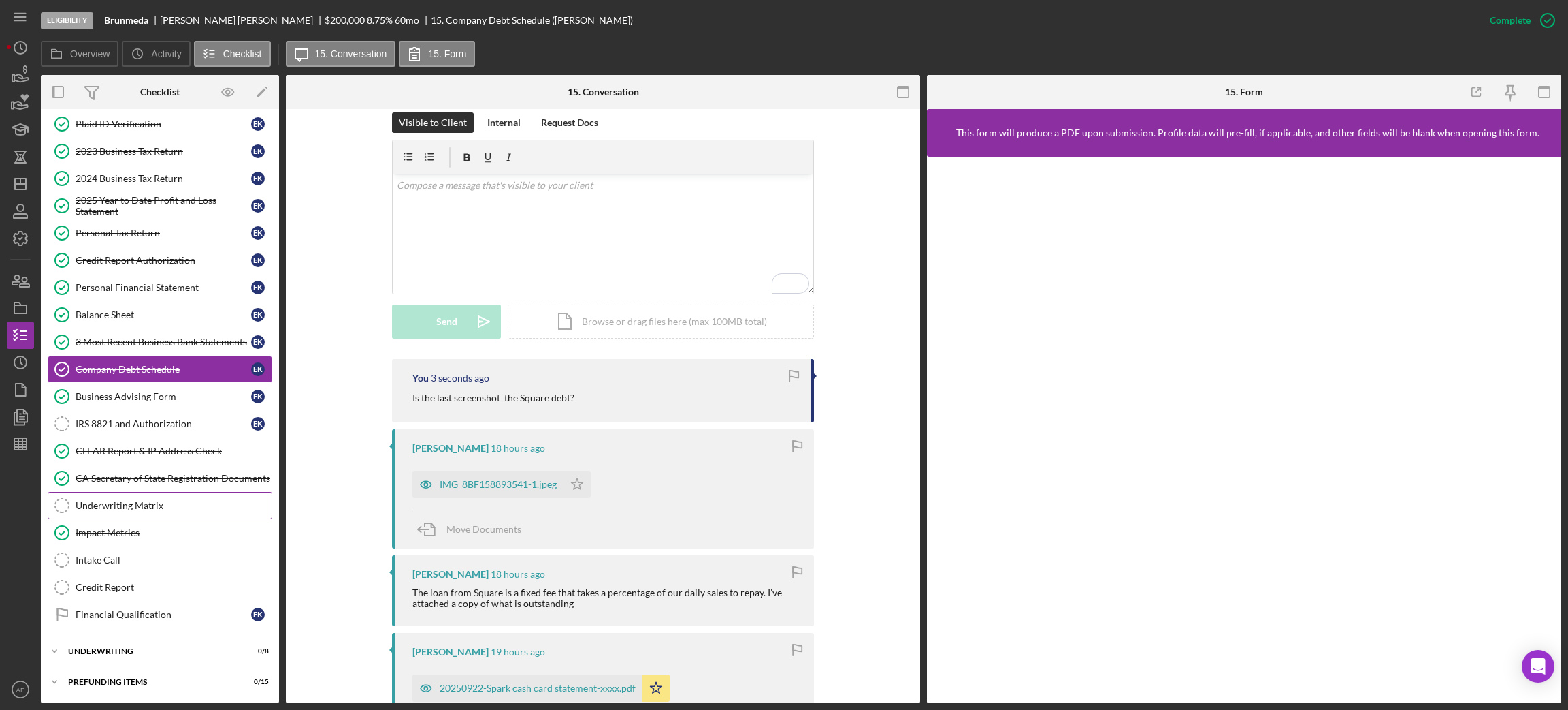
click at [147, 515] on link "Underwriting Matrix Underwriting Matrix" at bounding box center [159, 505] width 224 height 27
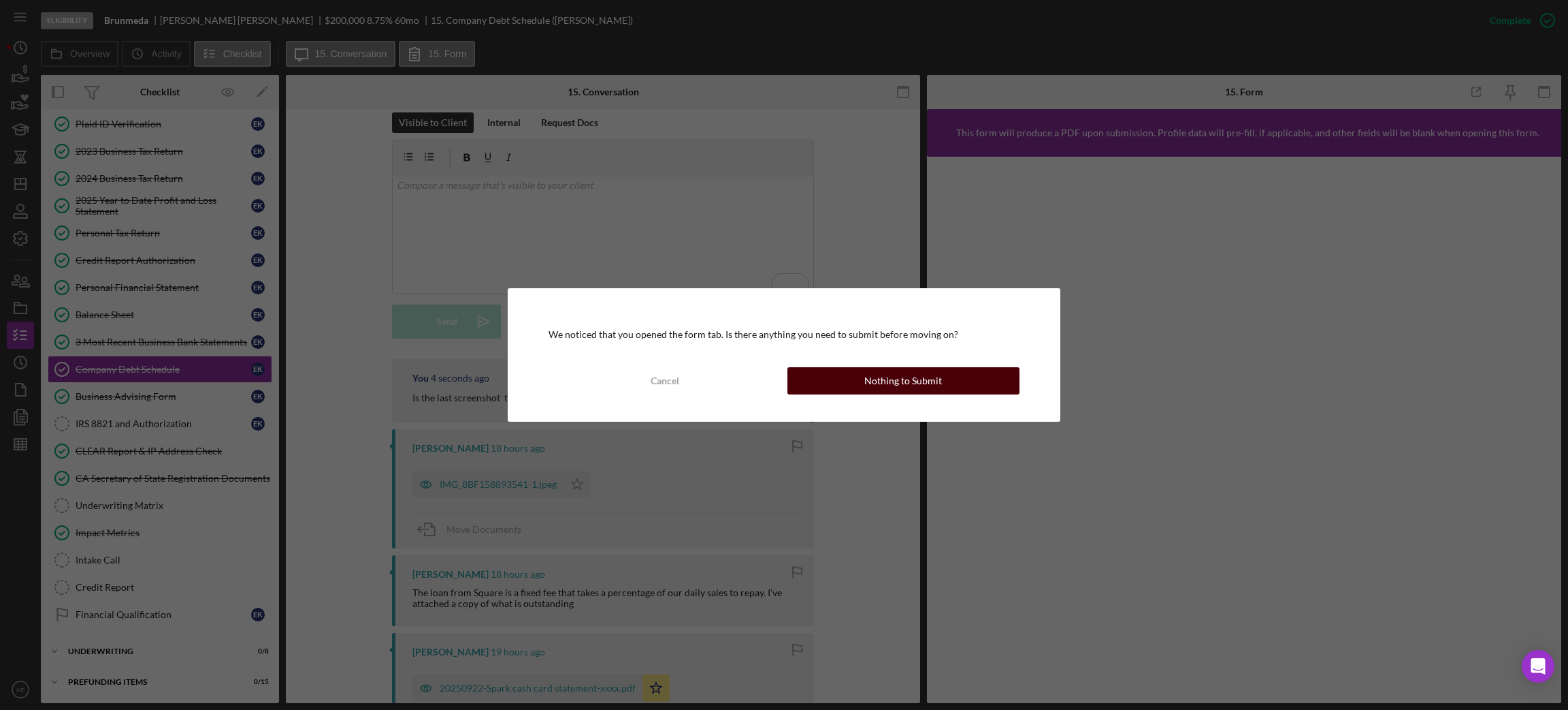
click at [874, 381] on div "Nothing to Submit" at bounding box center [903, 380] width 78 height 27
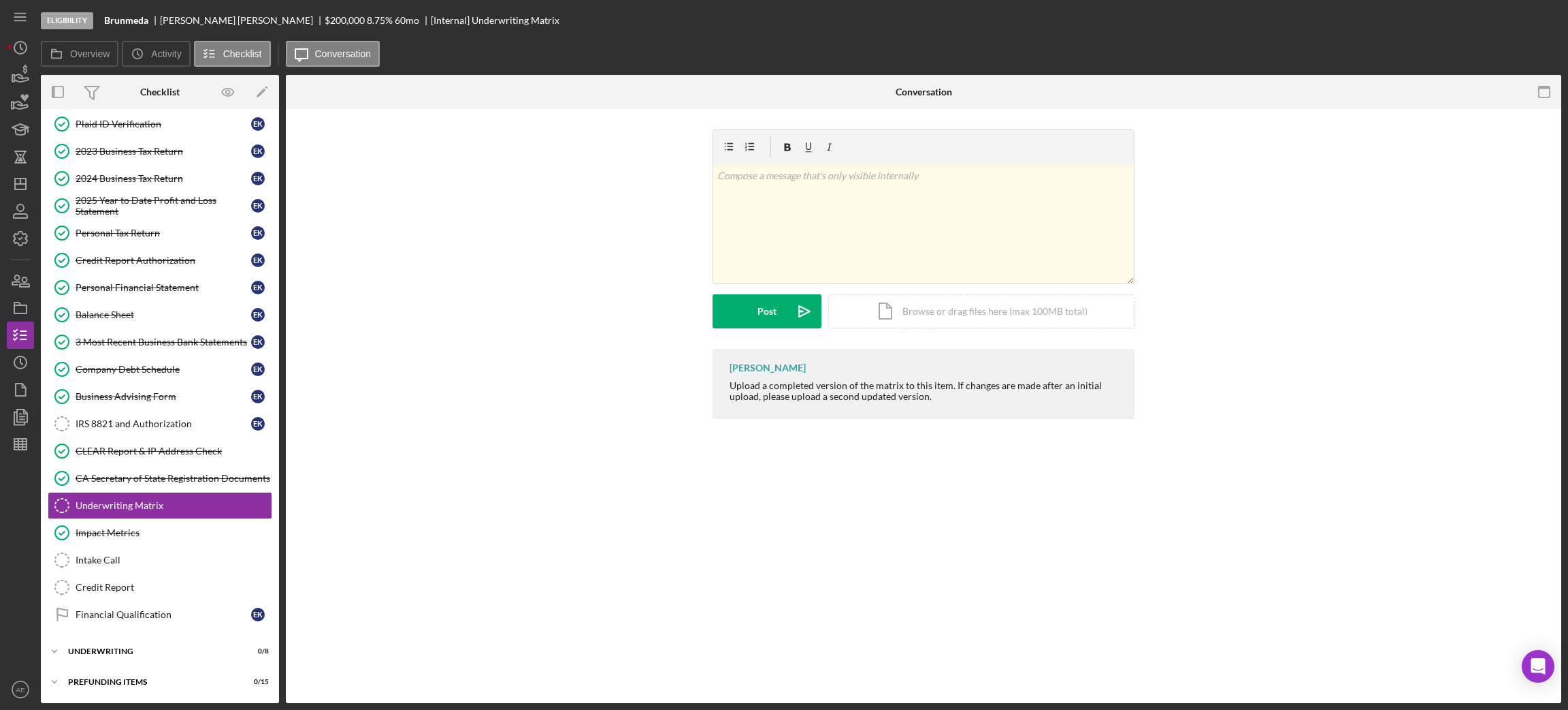
scroll to position [96, 0]
click at [132, 426] on div "IRS 8821 and Authorization" at bounding box center [163, 423] width 175 height 11
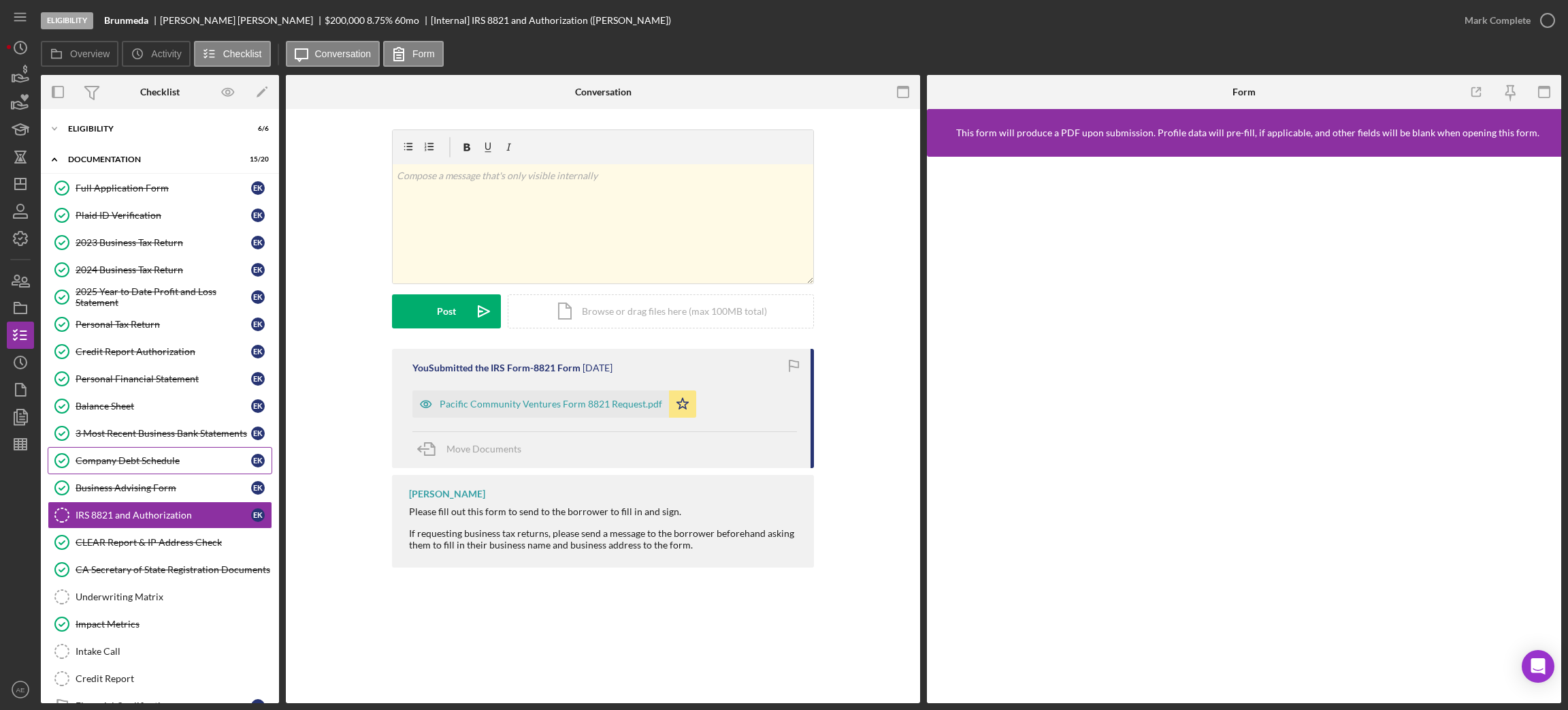
click at [164, 465] on div "Company Debt Schedule" at bounding box center [163, 460] width 175 height 11
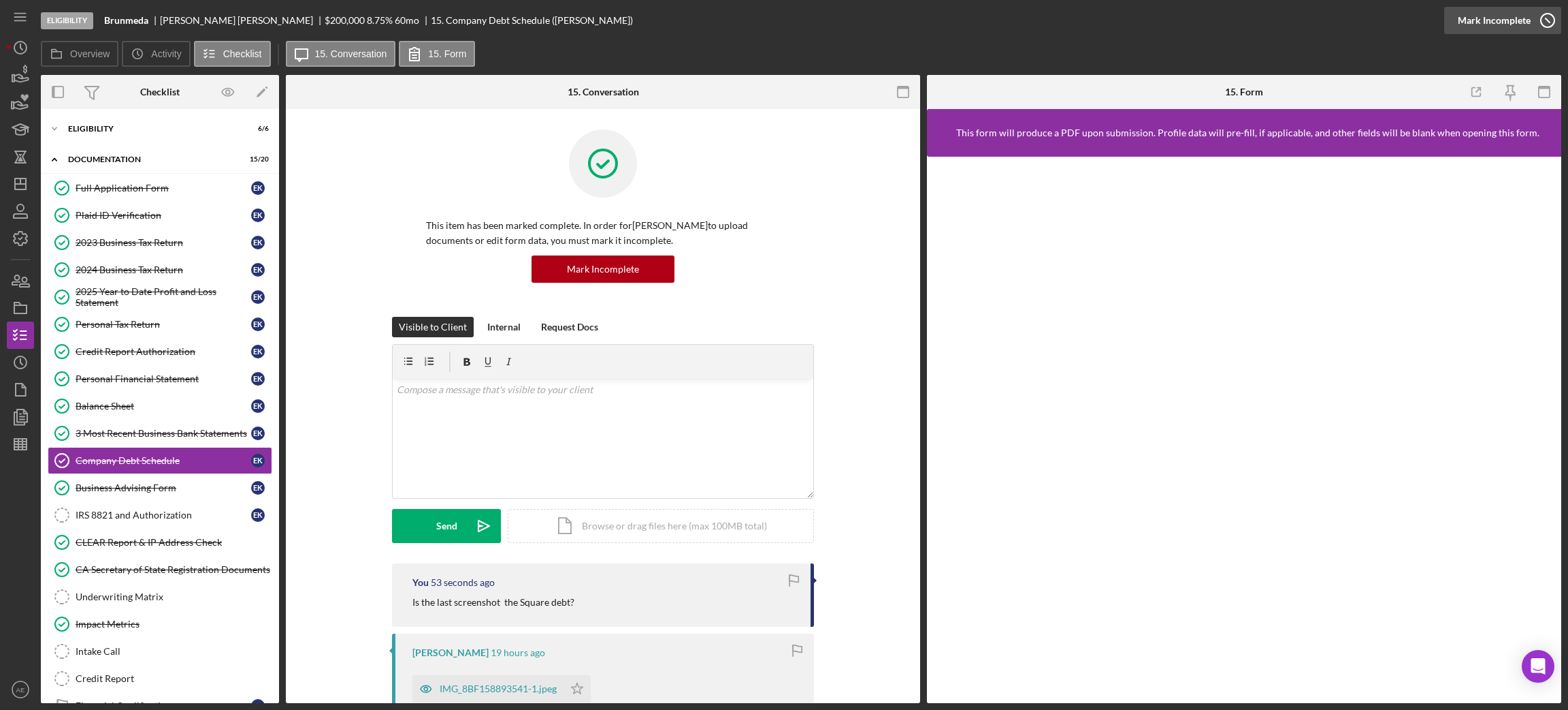
click at [1529, 33] on div "Complete Mark Incomplete" at bounding box center [1502, 20] width 117 height 41
click at [1501, 25] on div "Mark Incomplete" at bounding box center [1494, 20] width 73 height 27
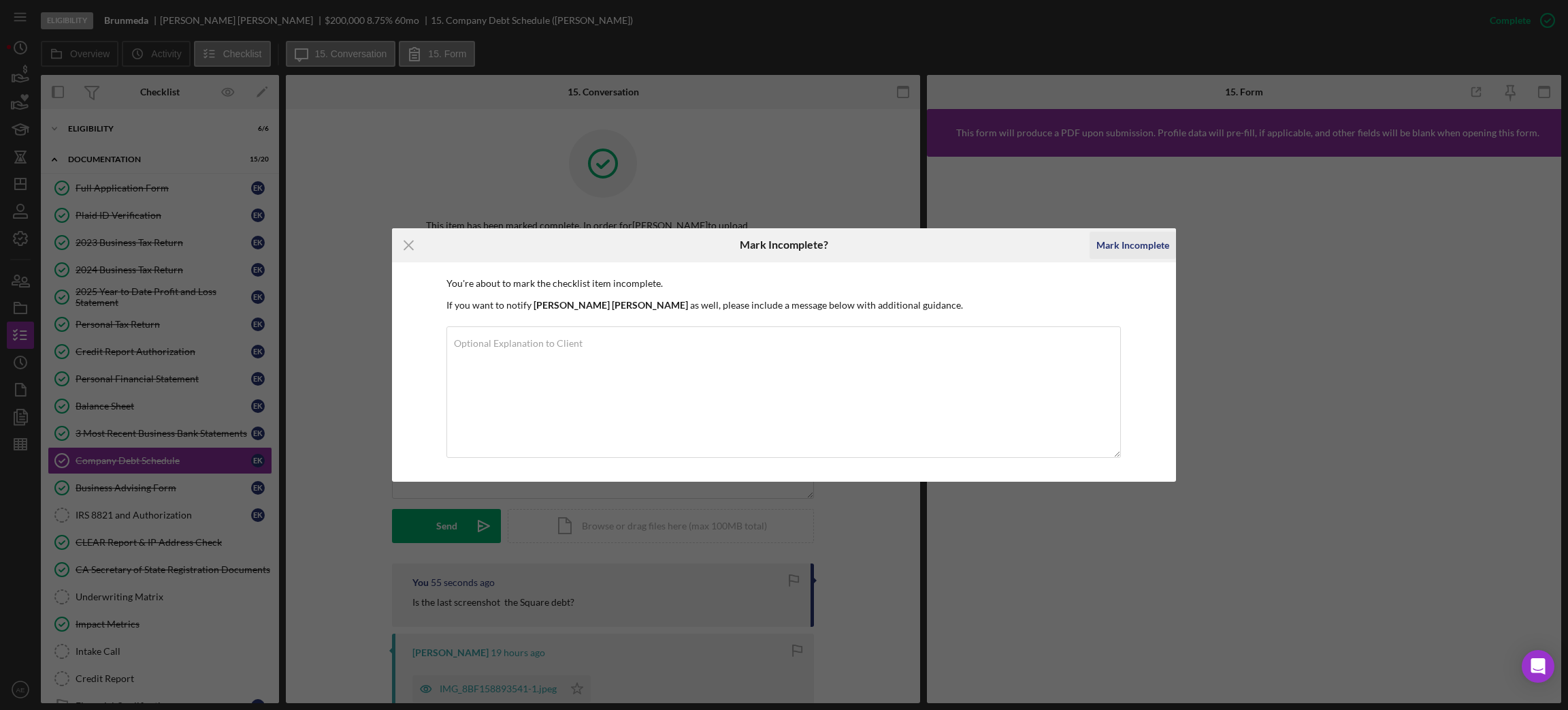
click at [1140, 257] on div "Mark Incomplete" at bounding box center [1132, 245] width 87 height 34
click at [1126, 239] on div "Mark Incomplete" at bounding box center [1132, 244] width 73 height 27
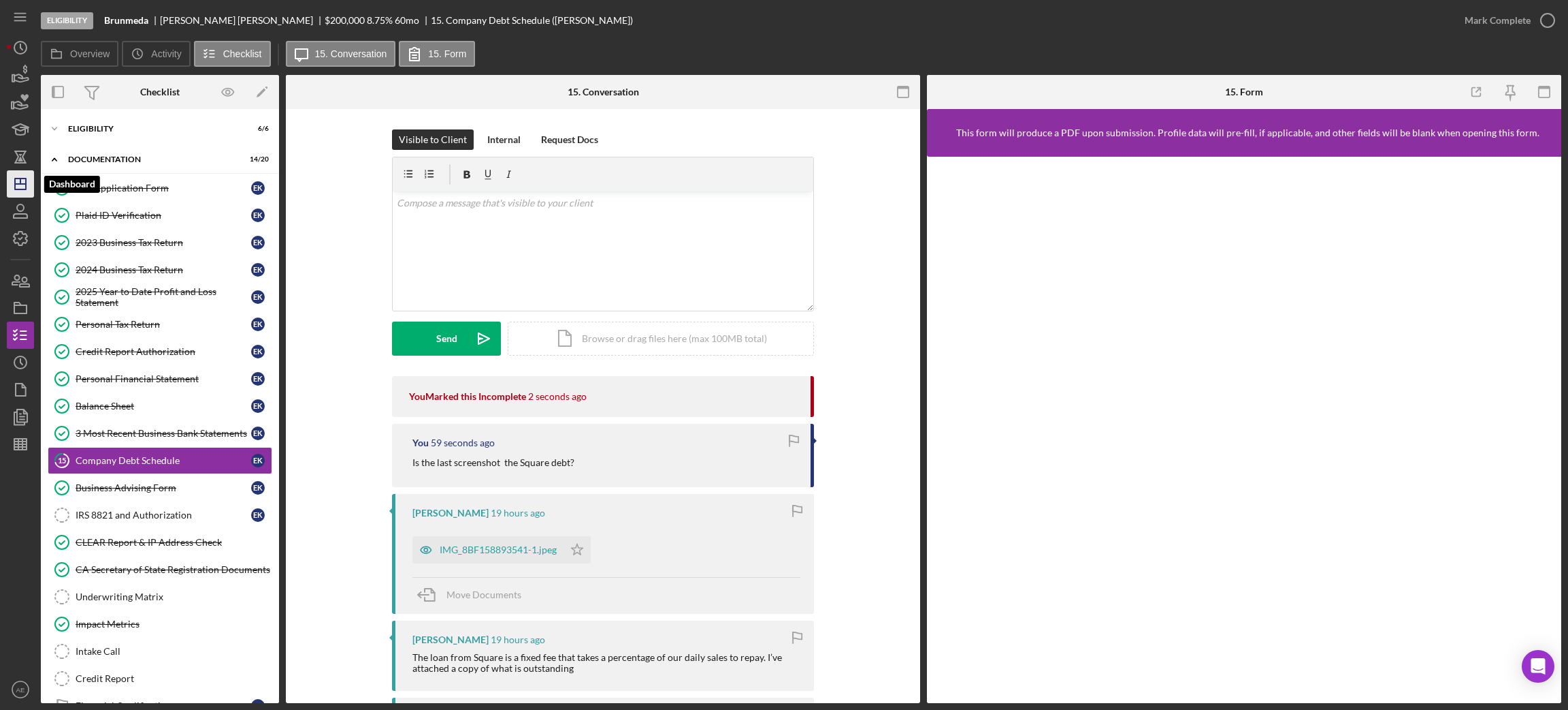
click at [18, 172] on icon "Icon/Dashboard" at bounding box center [20, 183] width 34 height 34
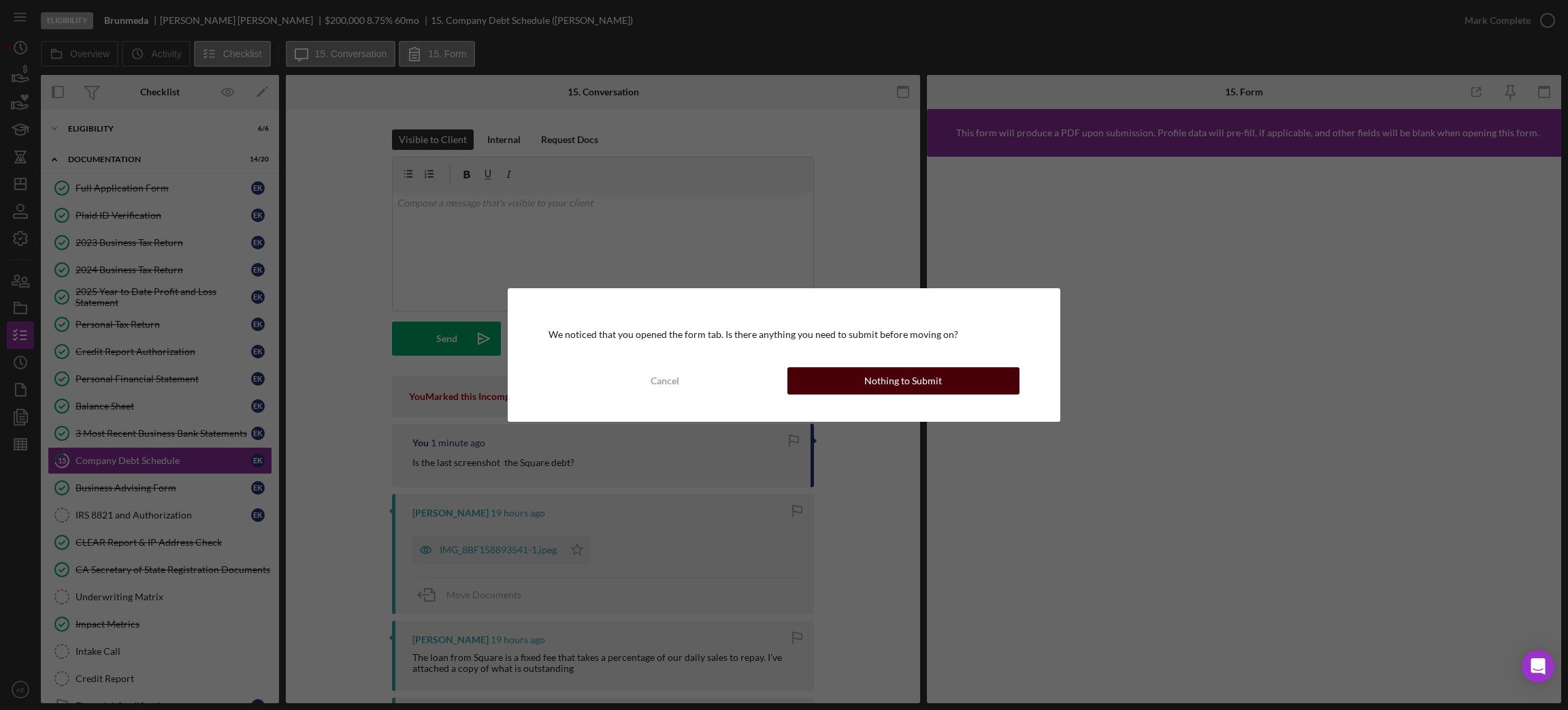
click at [889, 374] on div "Nothing to Submit" at bounding box center [903, 380] width 78 height 27
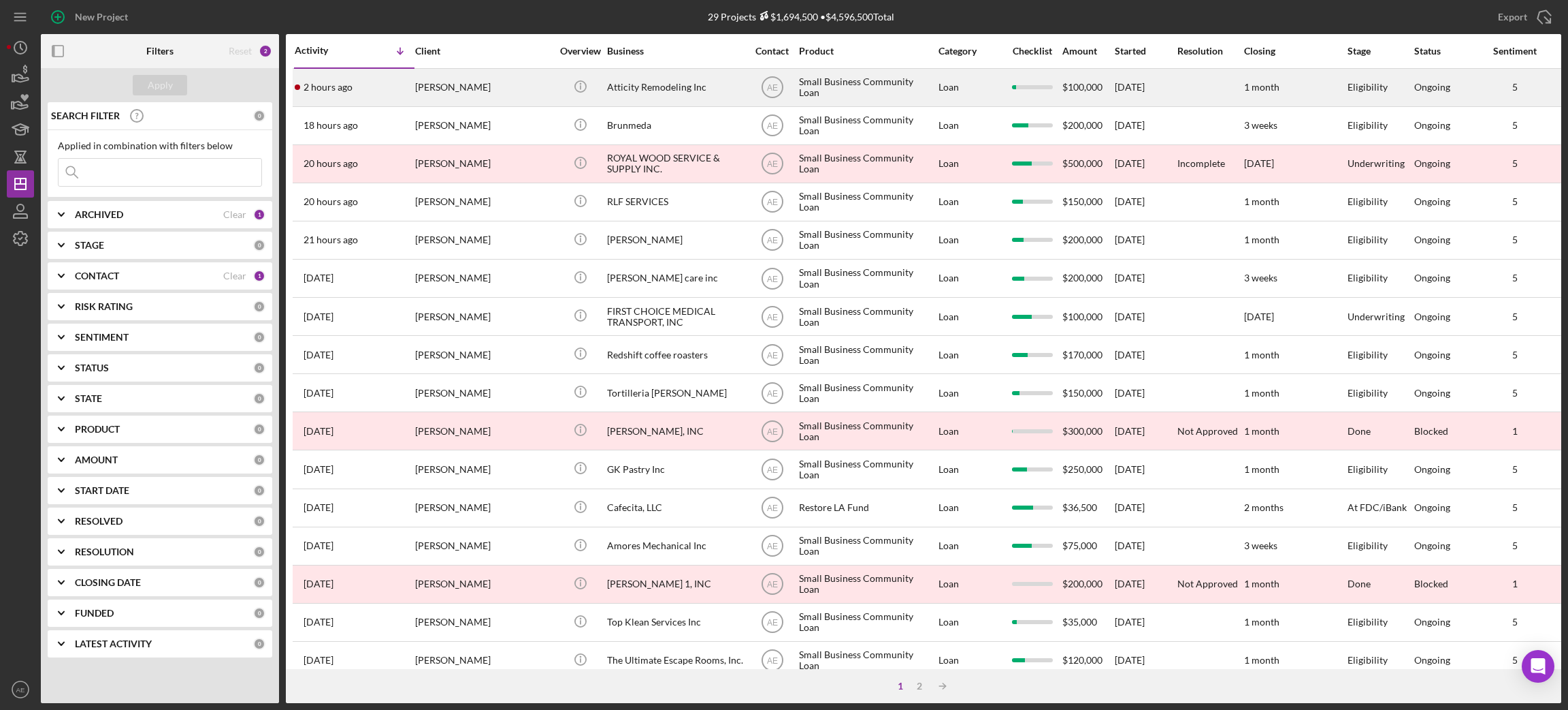
click at [630, 93] on div "Atticity Remodeling Inc" at bounding box center [675, 88] width 137 height 36
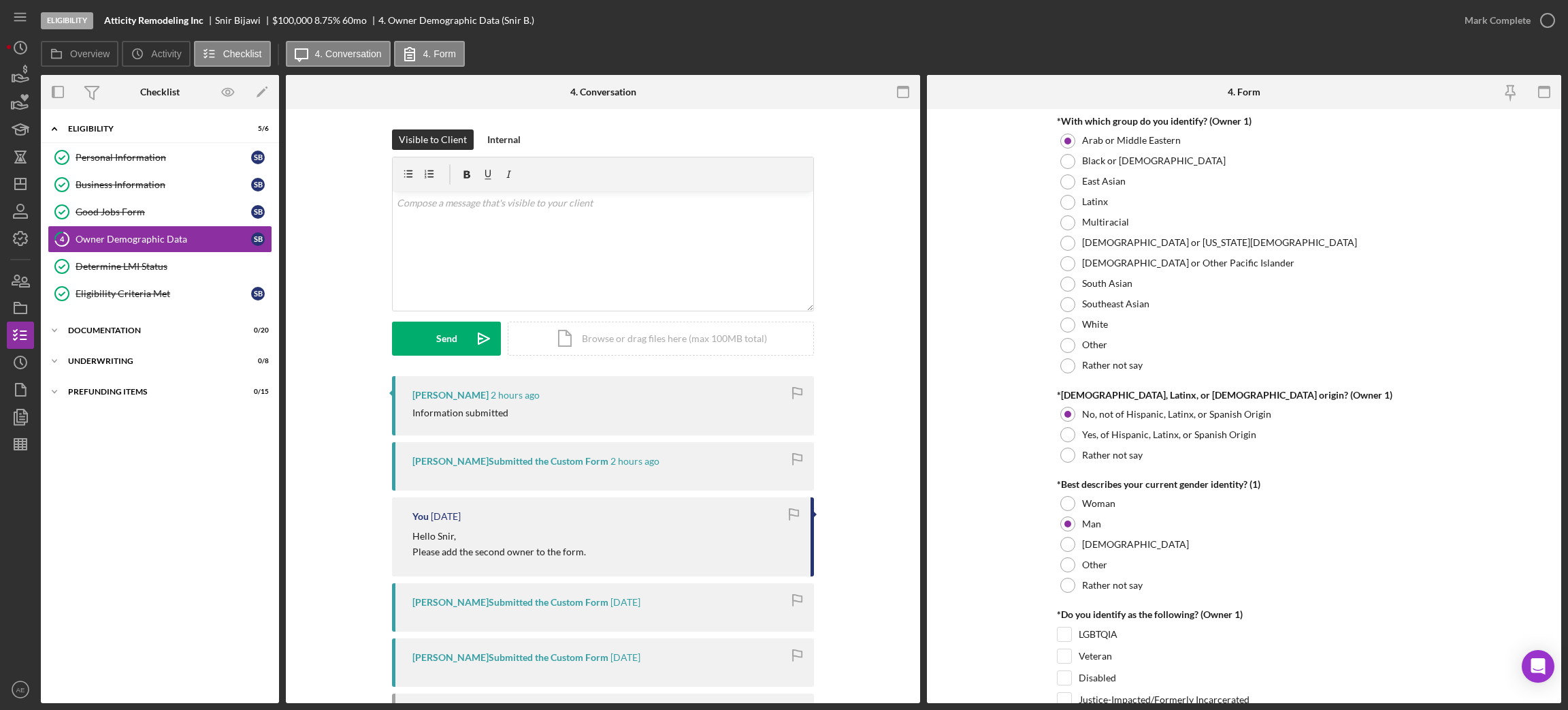
scroll to position [715, 0]
click at [500, 244] on div "v Color teal Color pink Remove color Add row above Add row below Add column bef…" at bounding box center [603, 250] width 421 height 119
click at [461, 336] on button "Send Icon/icon-invite-send" at bounding box center [446, 338] width 109 height 34
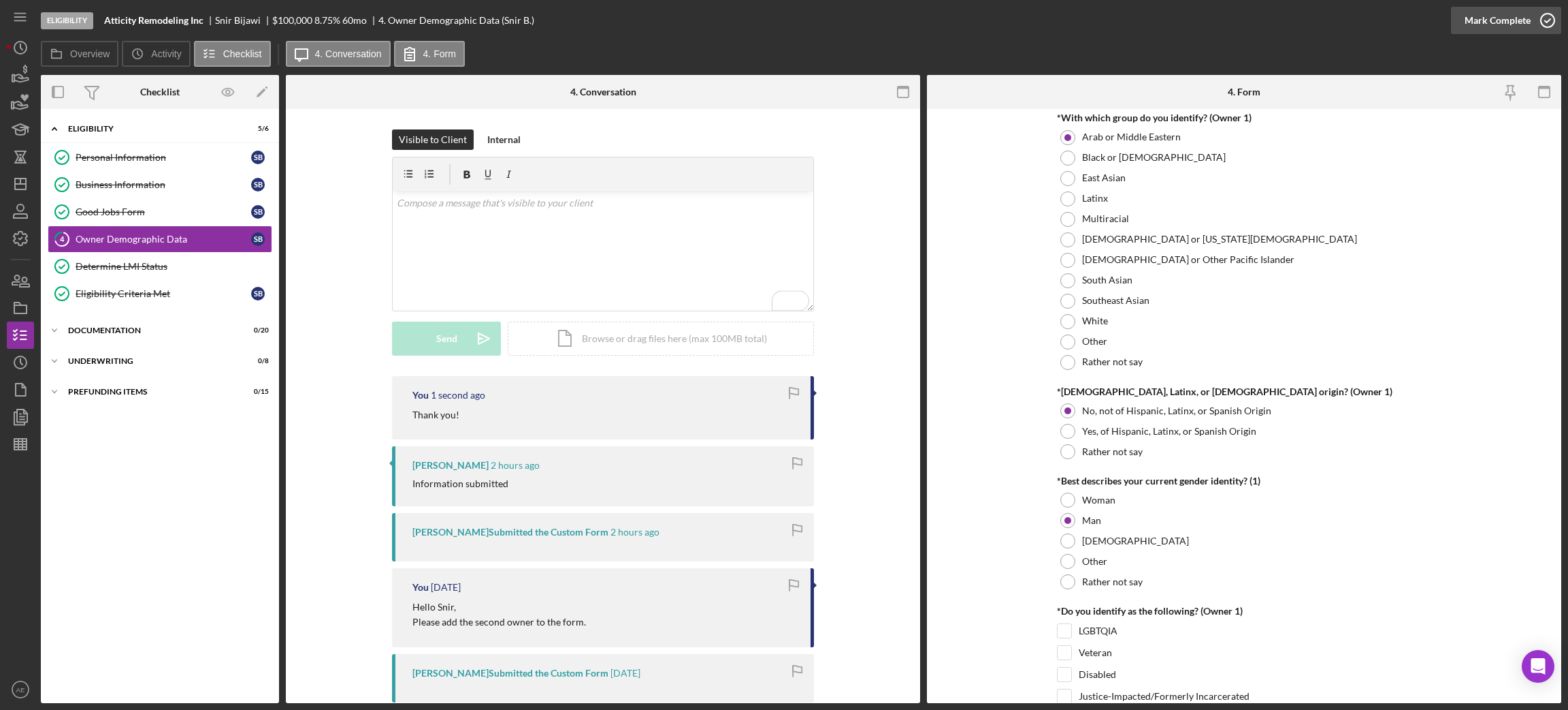
click at [1503, 19] on div "Mark Complete" at bounding box center [1497, 20] width 66 height 27
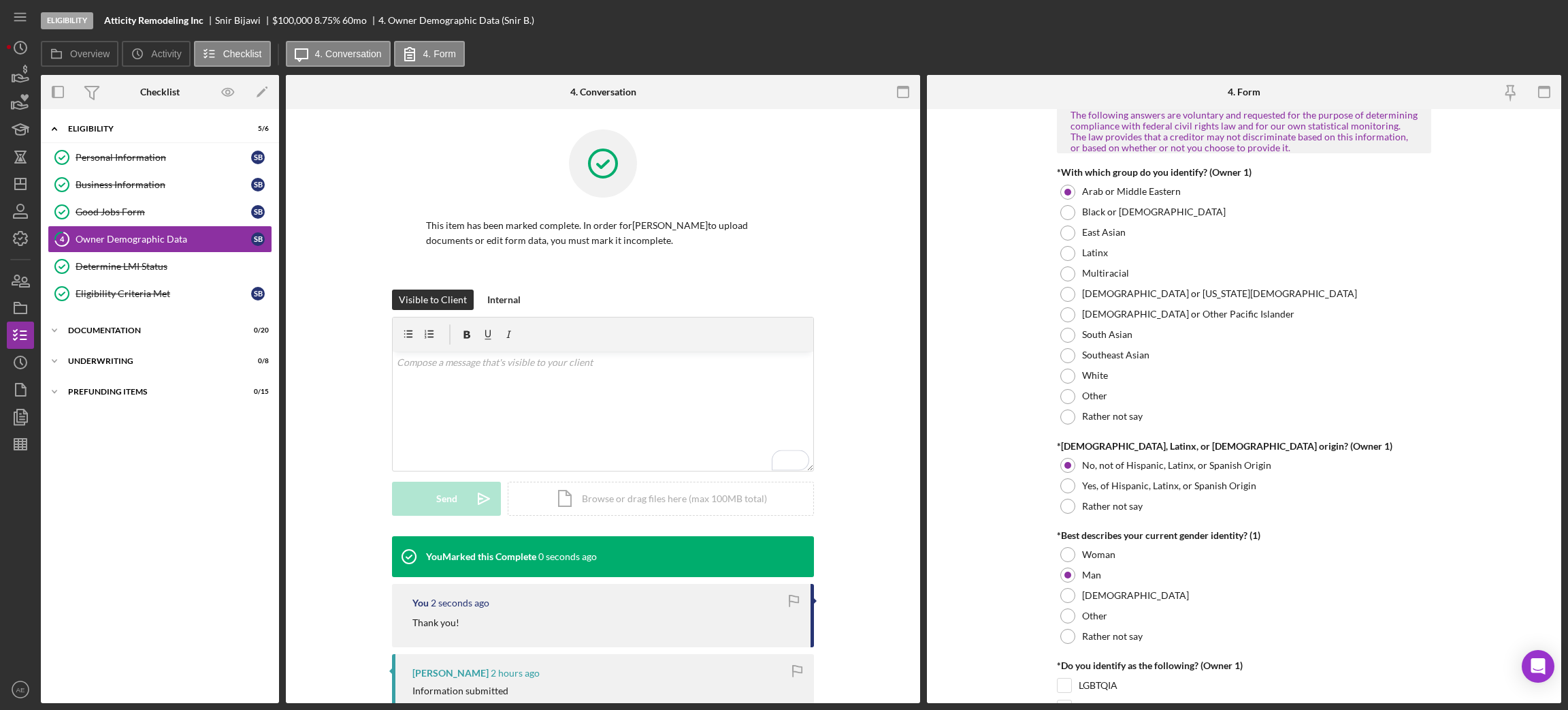
scroll to position [769, 0]
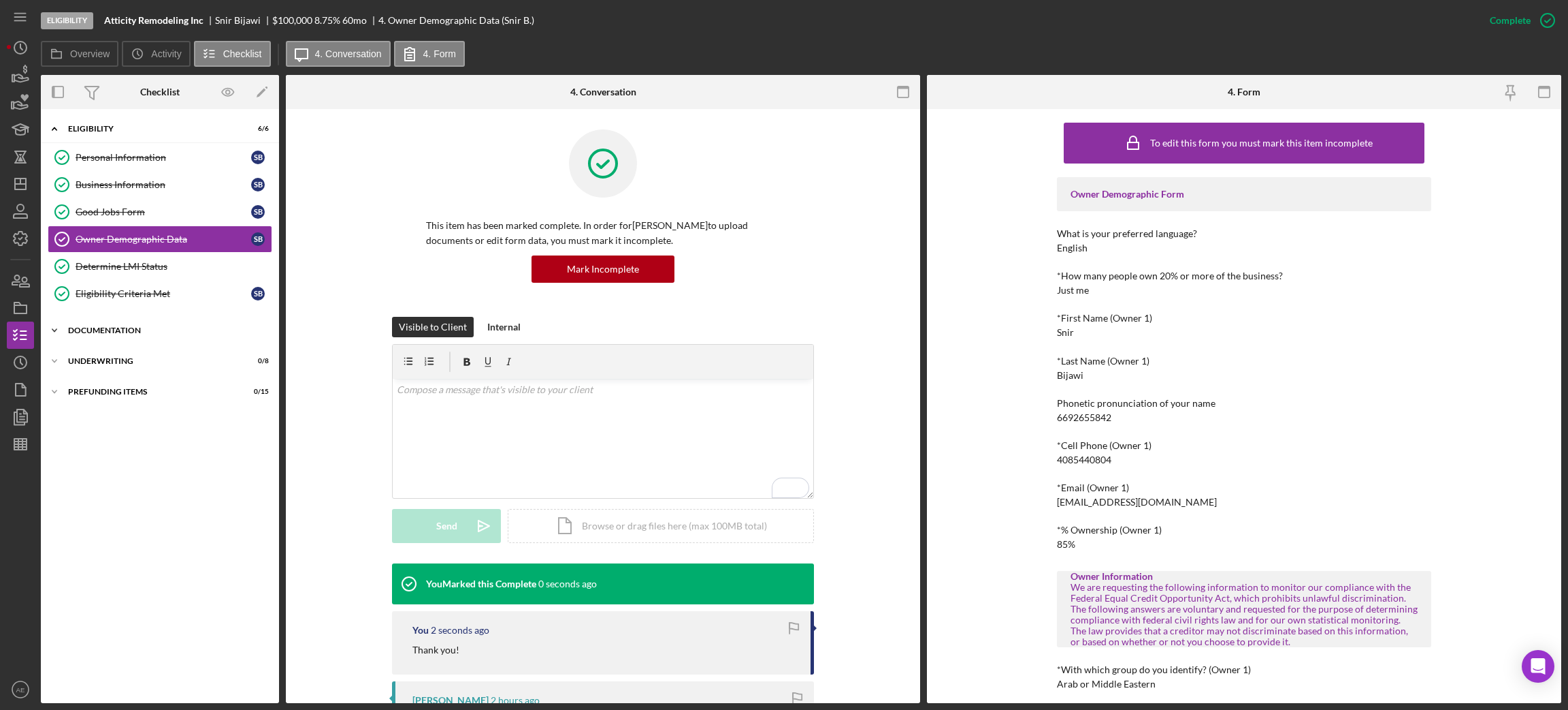
click at [96, 334] on div "Documentation" at bounding box center [164, 330] width 194 height 8
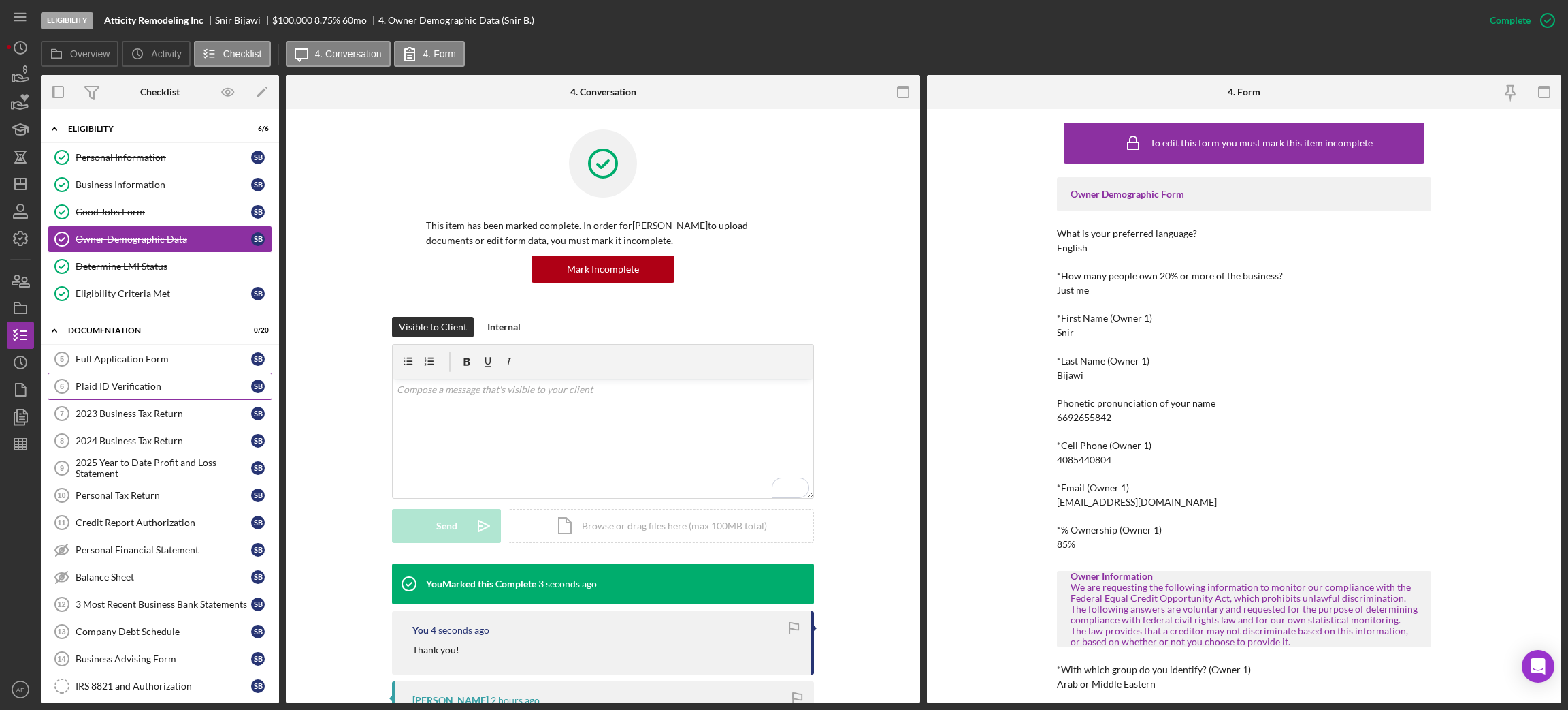
click at [124, 396] on link "Plaid ID Verification 6 Plaid ID Verification S B" at bounding box center [159, 386] width 224 height 27
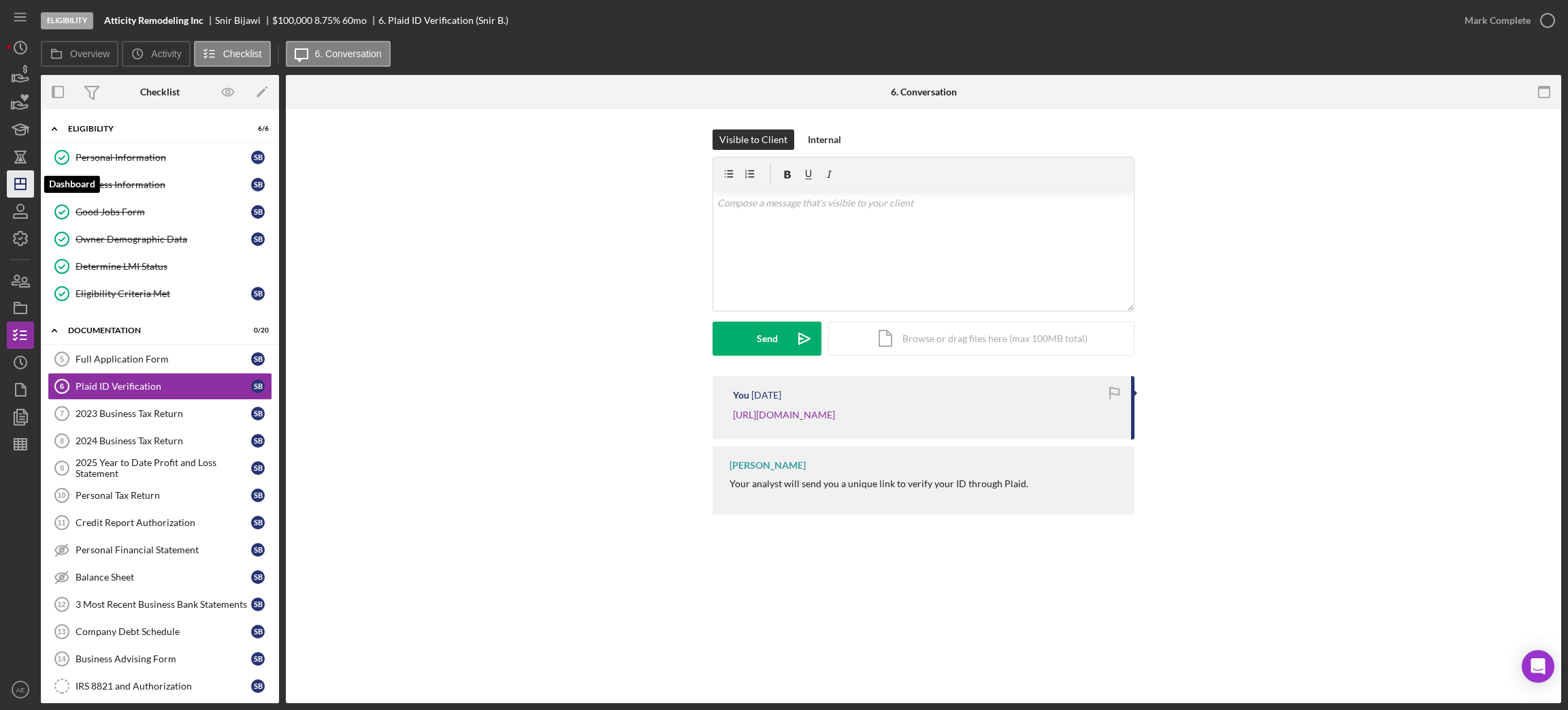
click at [27, 181] on icon "Icon/Dashboard" at bounding box center [20, 183] width 34 height 34
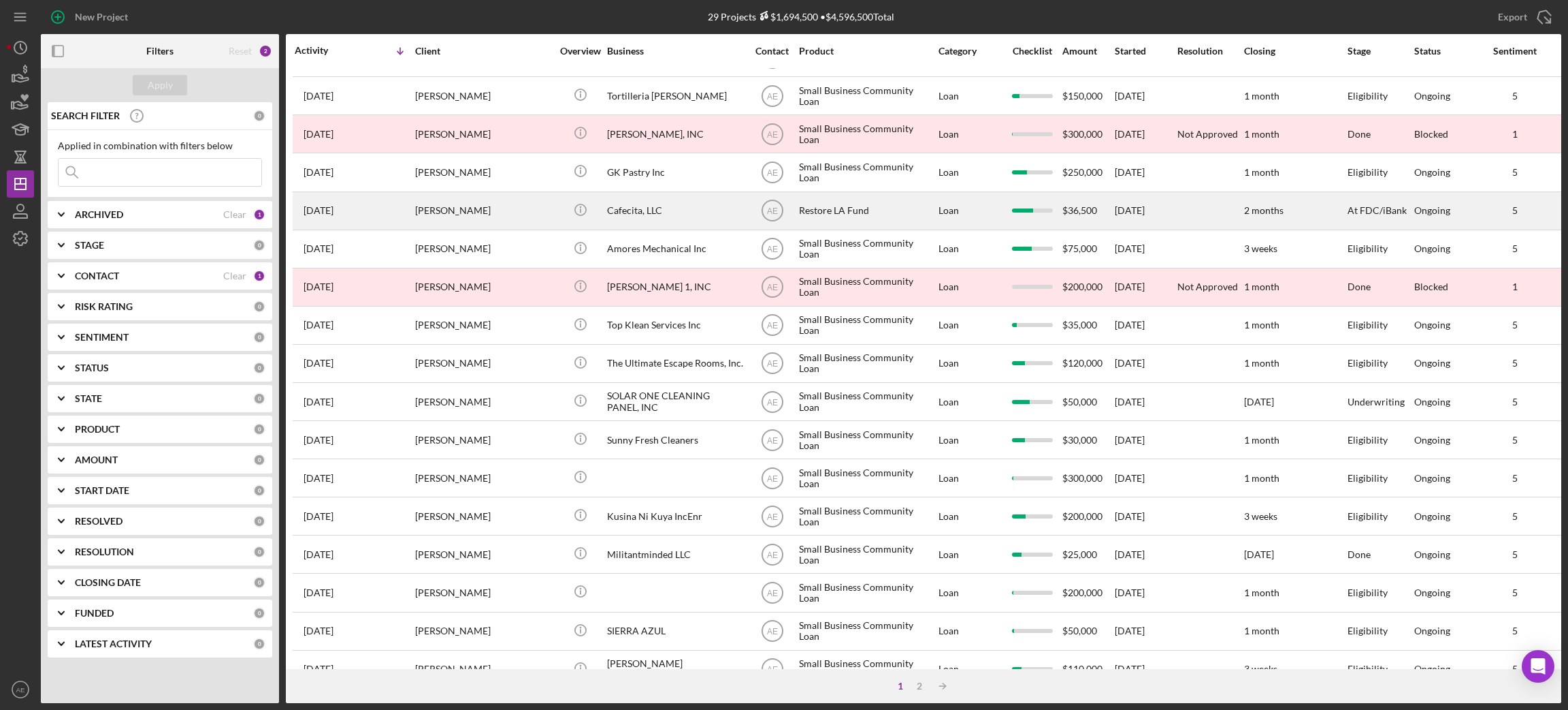
scroll to position [377, 0]
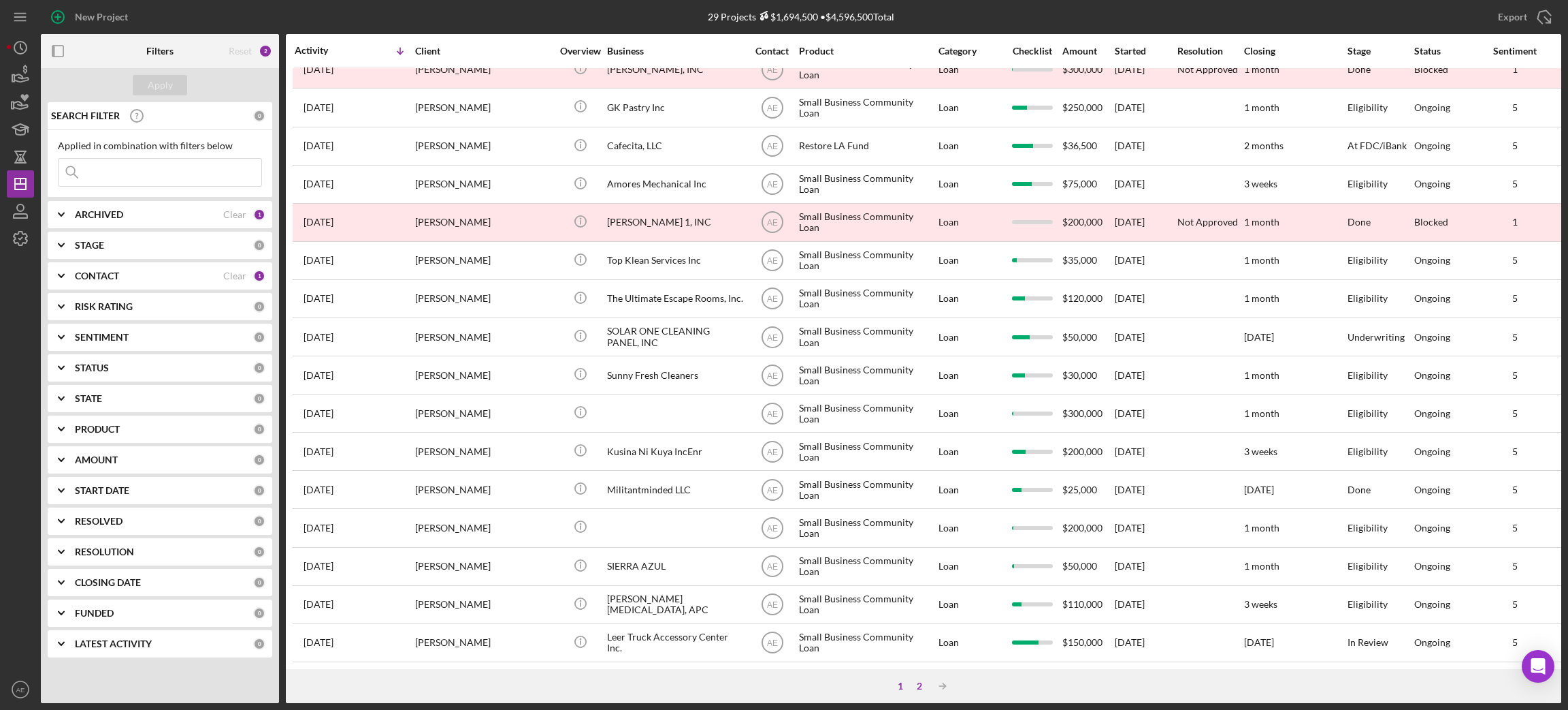
click at [921, 688] on div "2" at bounding box center [919, 685] width 19 height 11
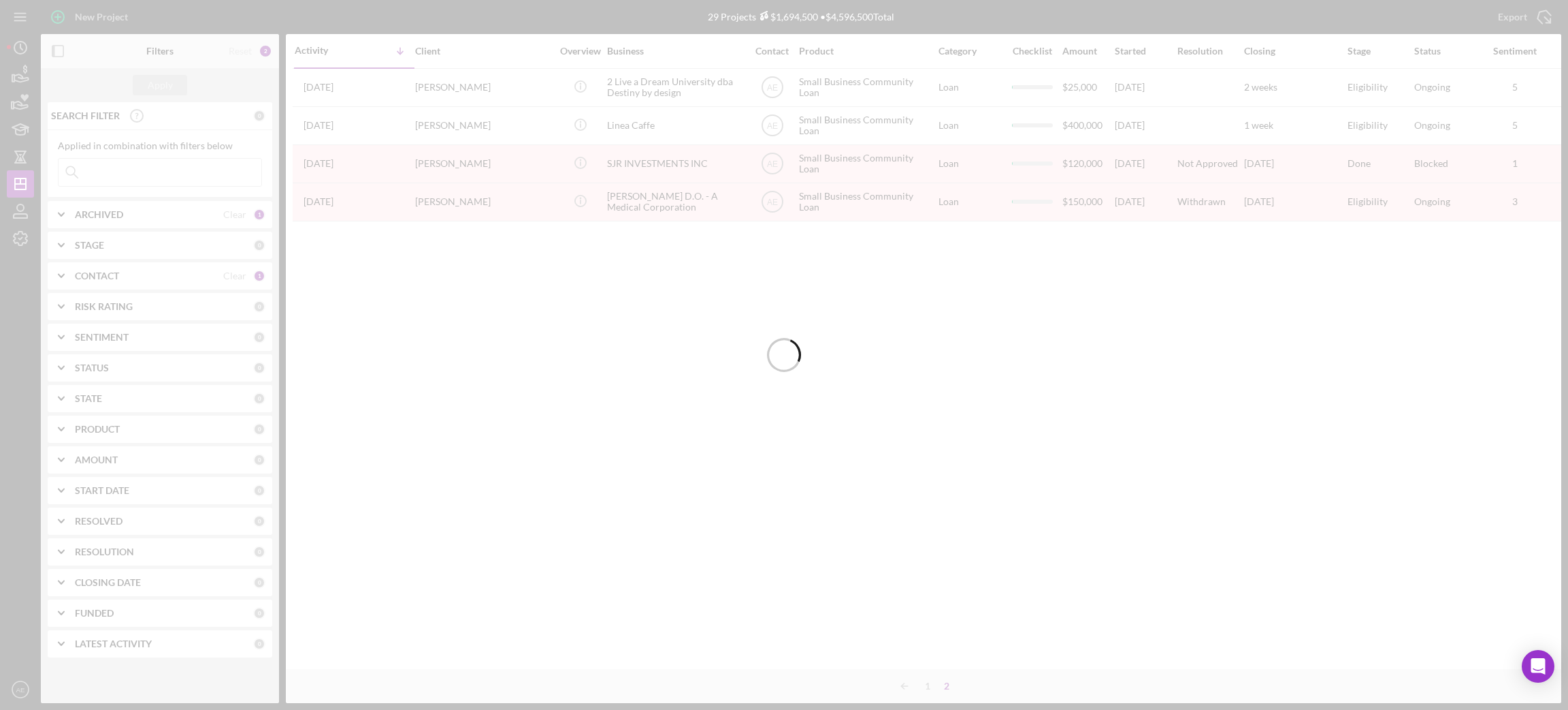
scroll to position [0, 0]
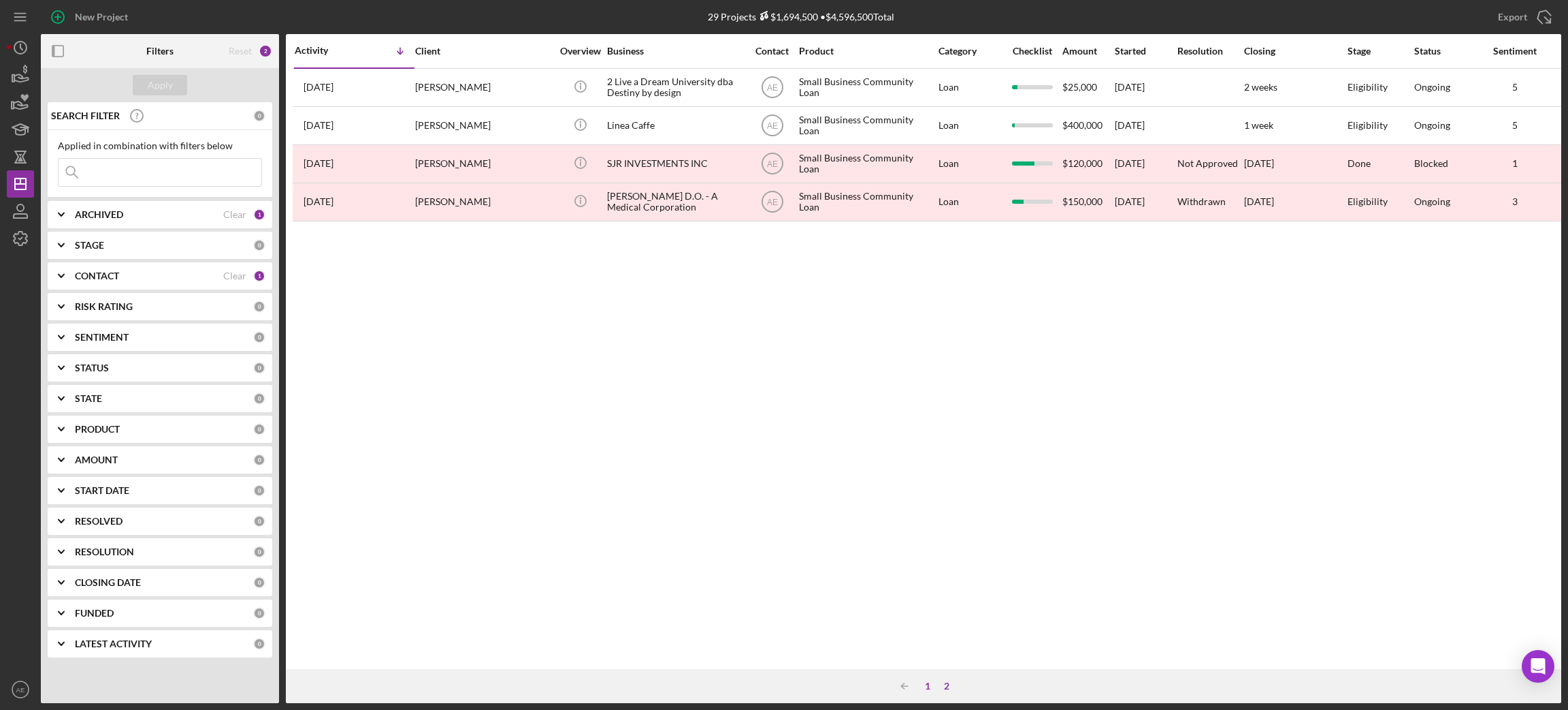
click at [928, 684] on div "1" at bounding box center [927, 685] width 19 height 11
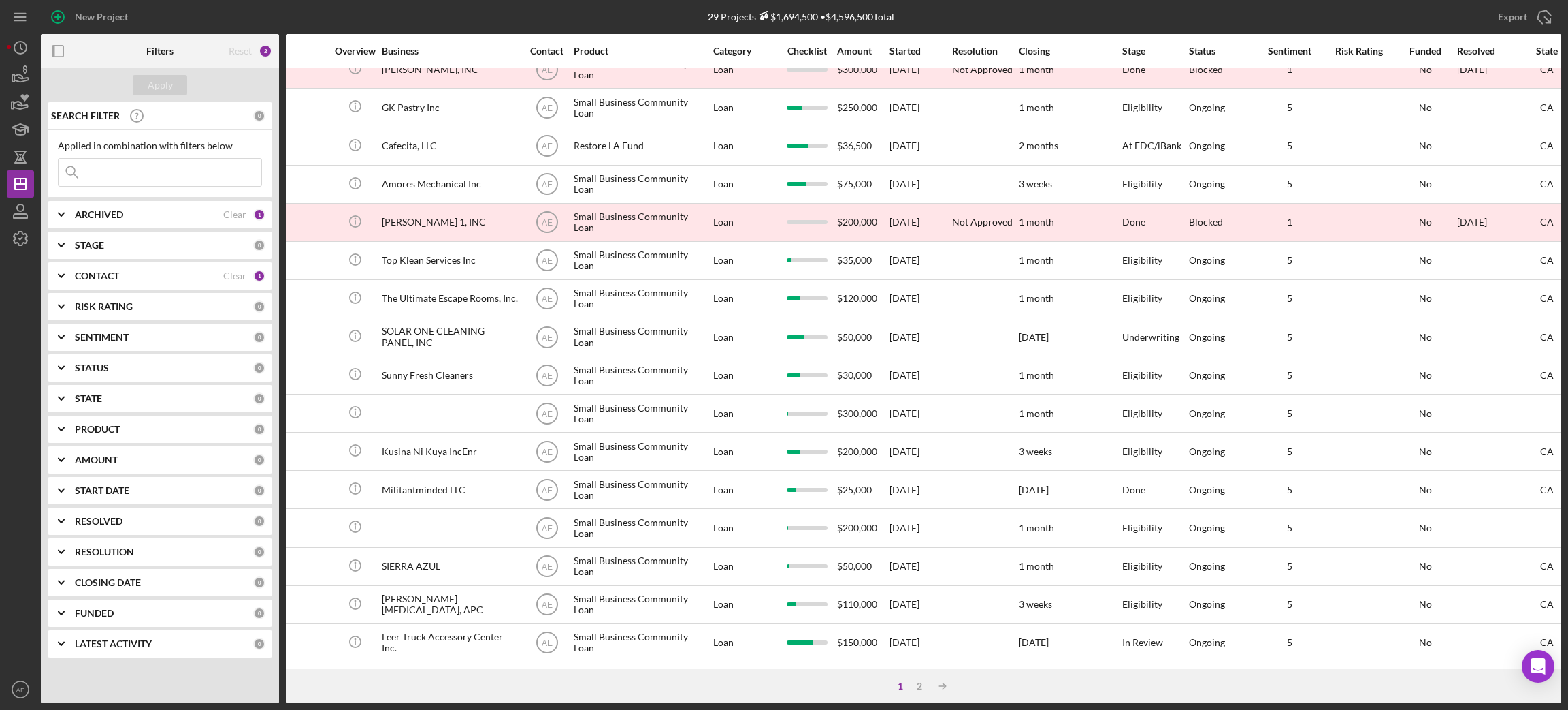
scroll to position [377, 0]
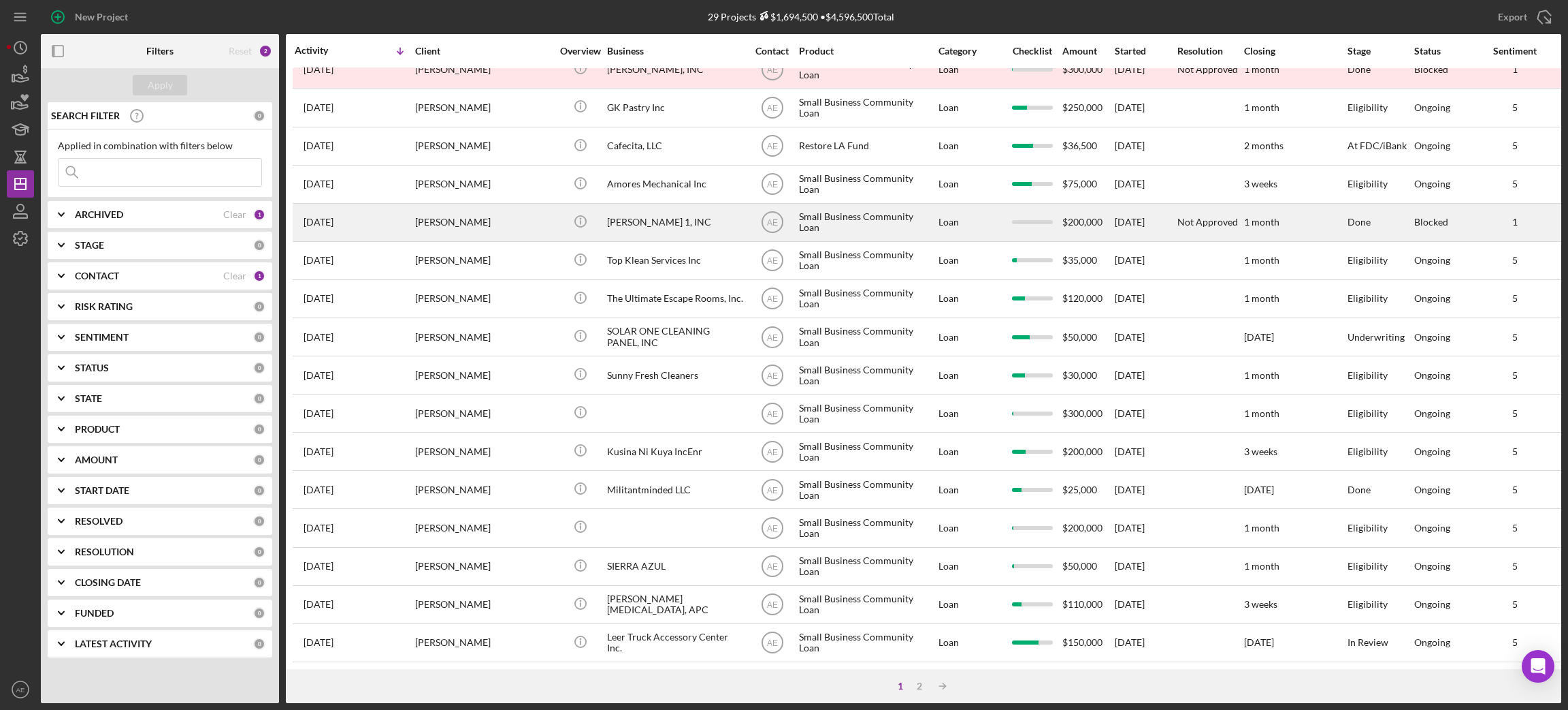
click at [624, 211] on div "MJ BROTHERS 1, INC" at bounding box center [675, 222] width 137 height 36
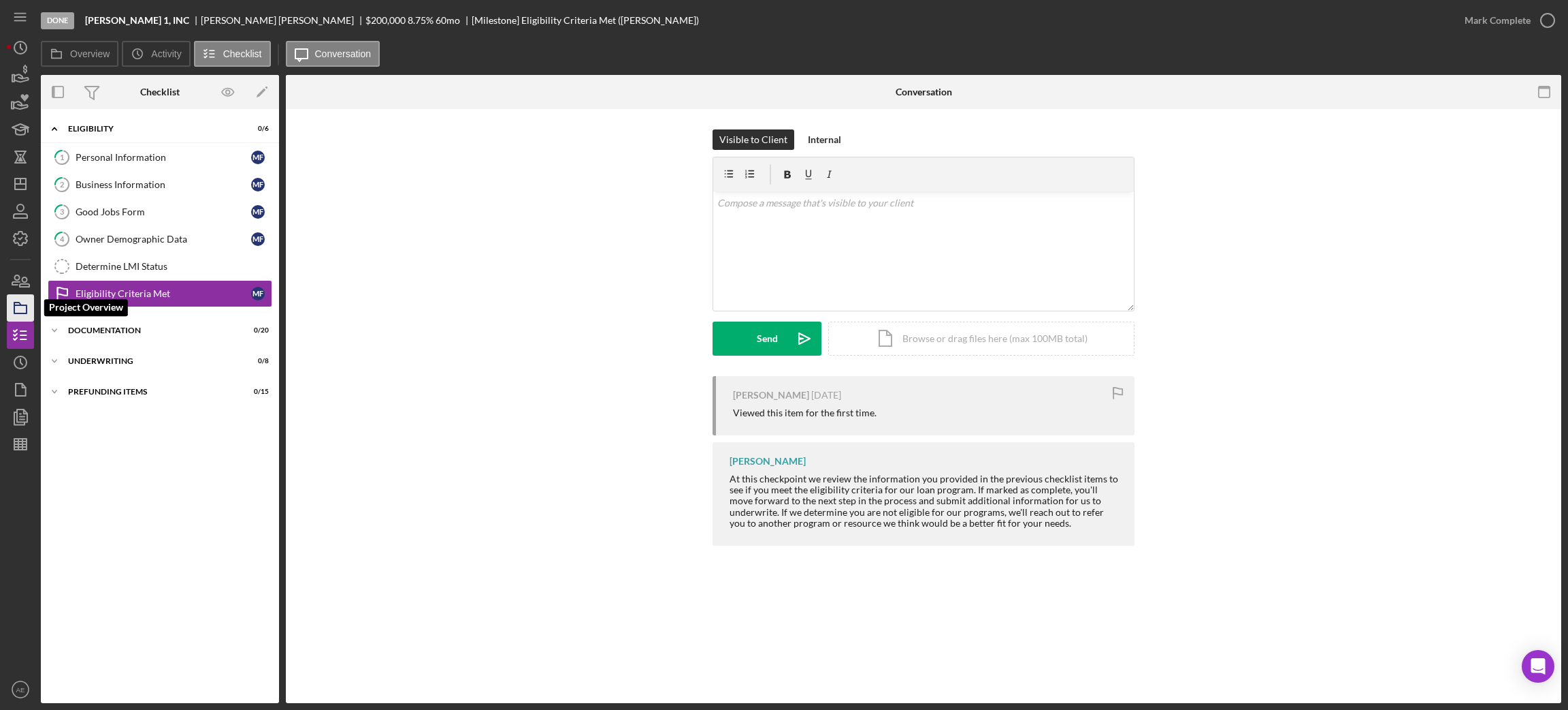
click at [11, 314] on icon "button" at bounding box center [20, 308] width 34 height 34
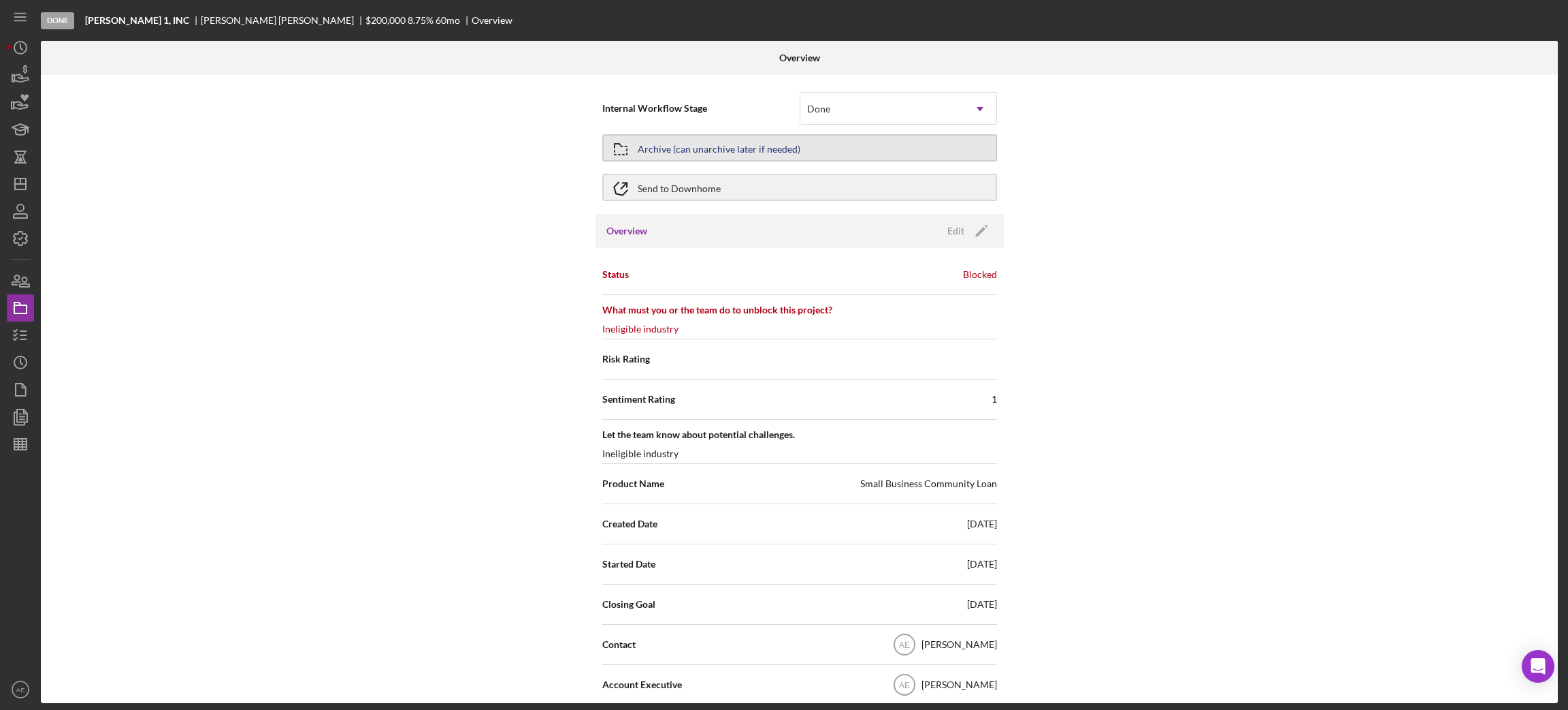
click at [717, 147] on div "Archive (can unarchive later if needed)" at bounding box center [719, 148] width 162 height 25
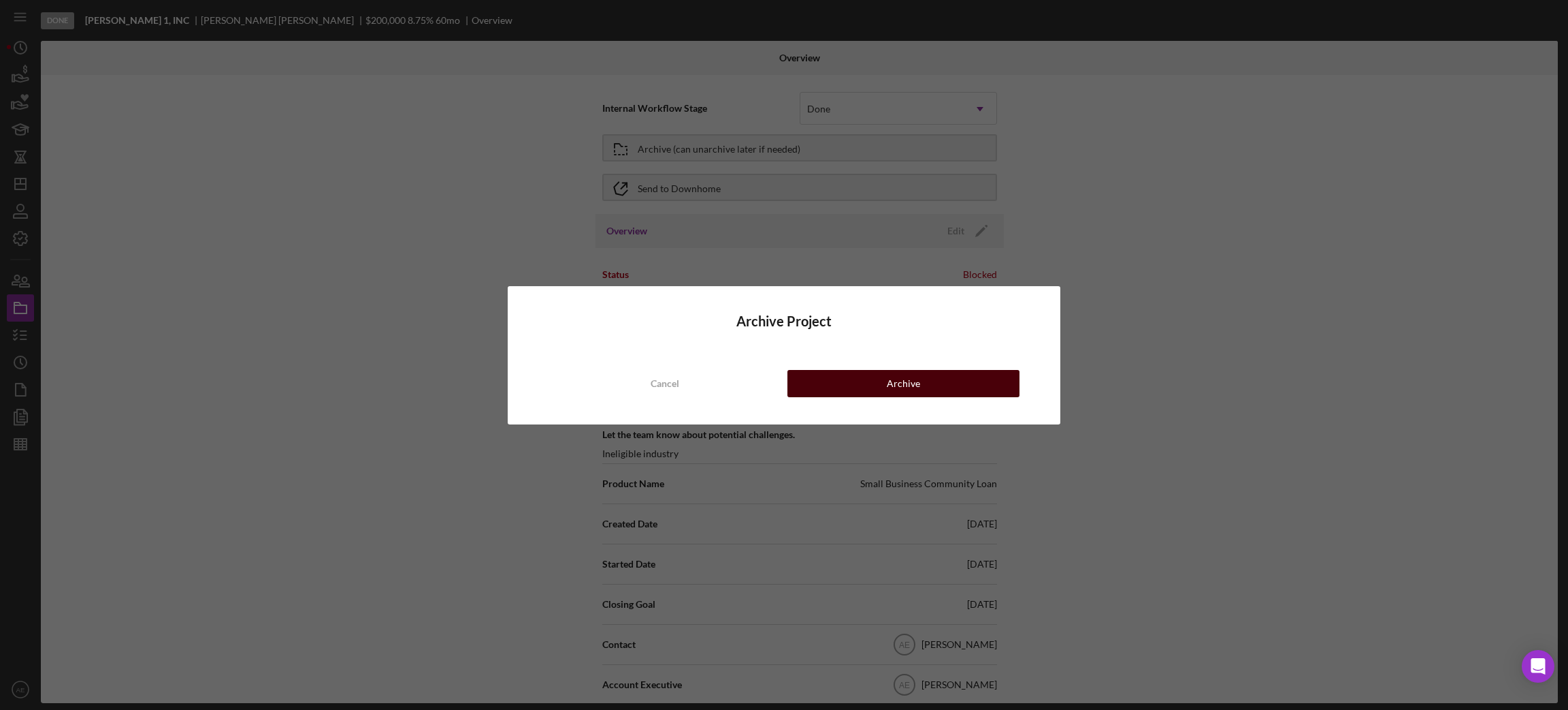
click at [892, 391] on div "Archive" at bounding box center [903, 383] width 33 height 27
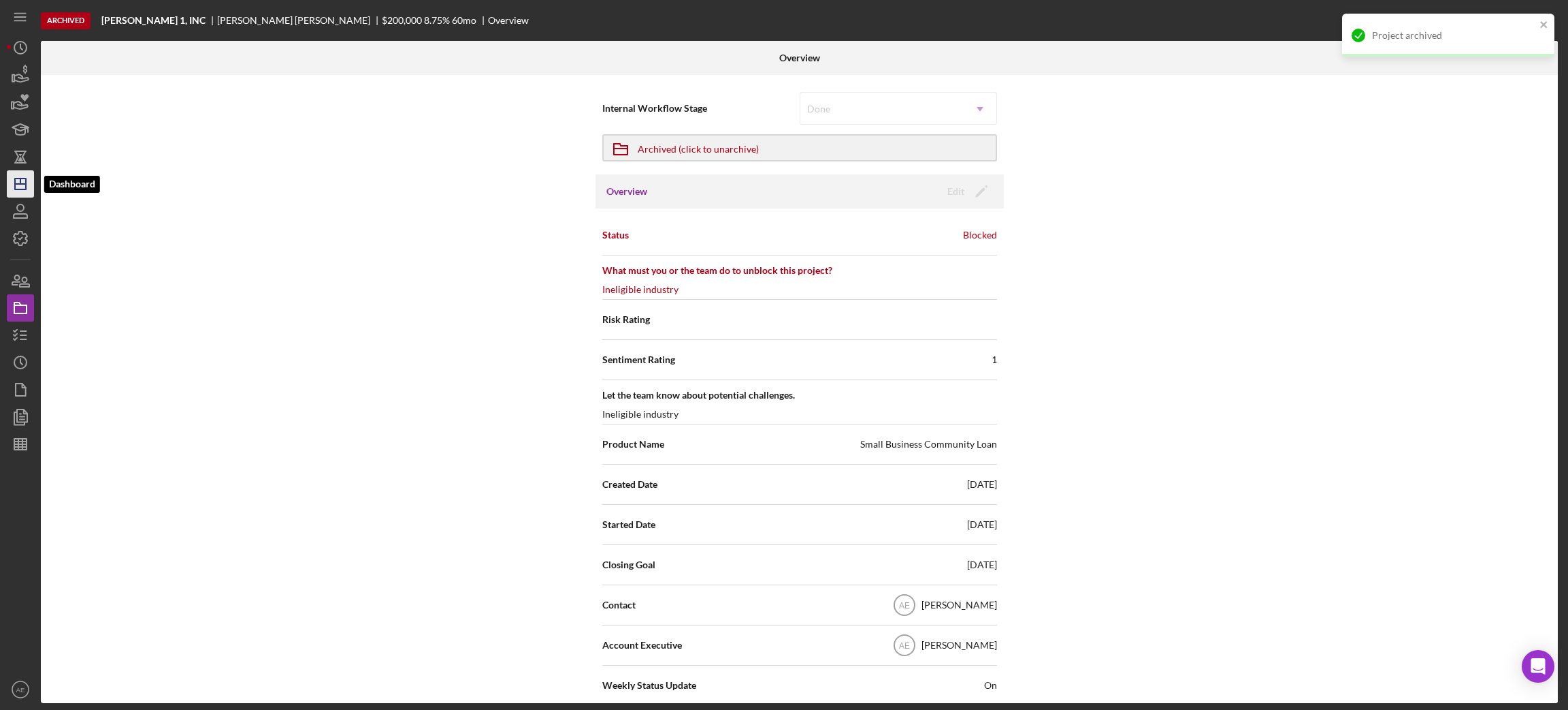
click at [16, 191] on icon "Icon/Dashboard" at bounding box center [20, 183] width 34 height 34
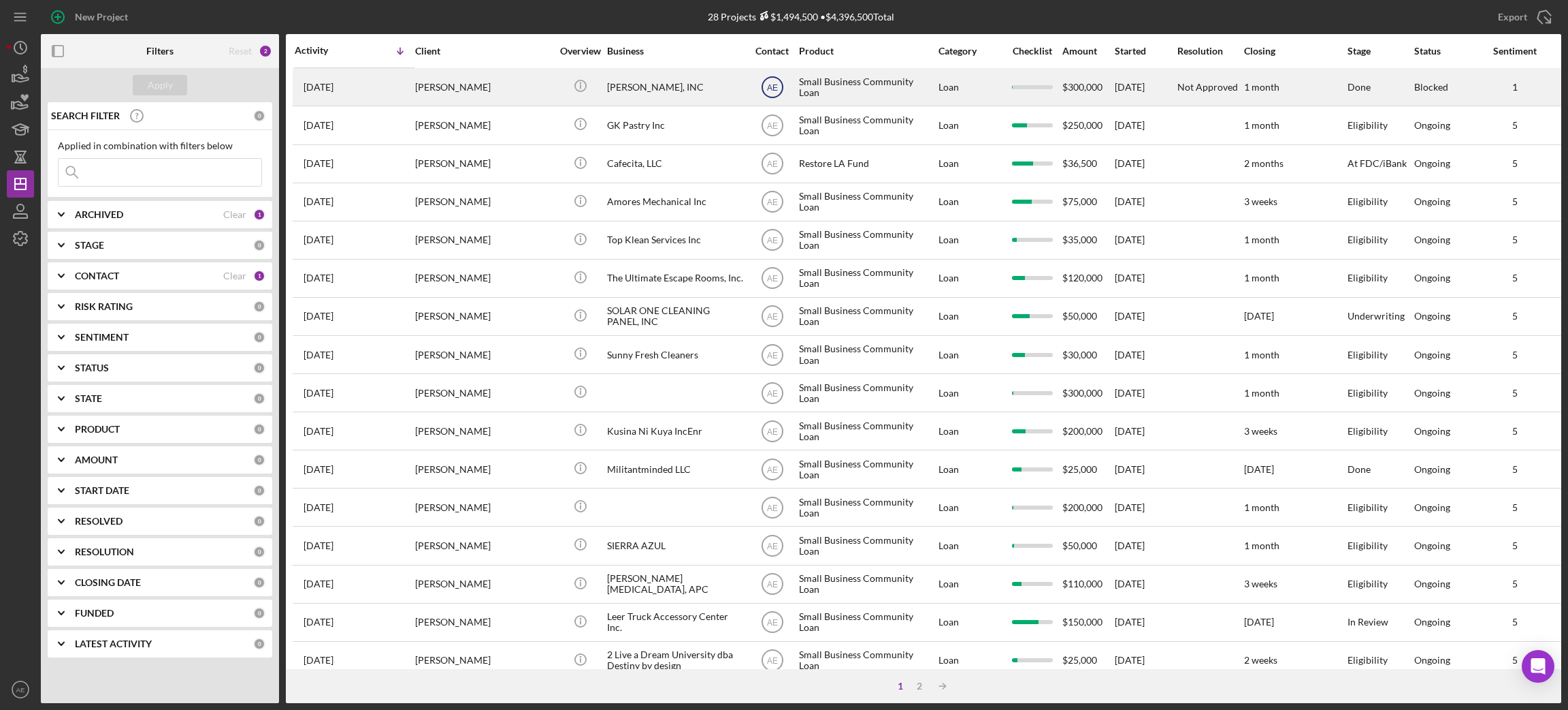
scroll to position [377, 0]
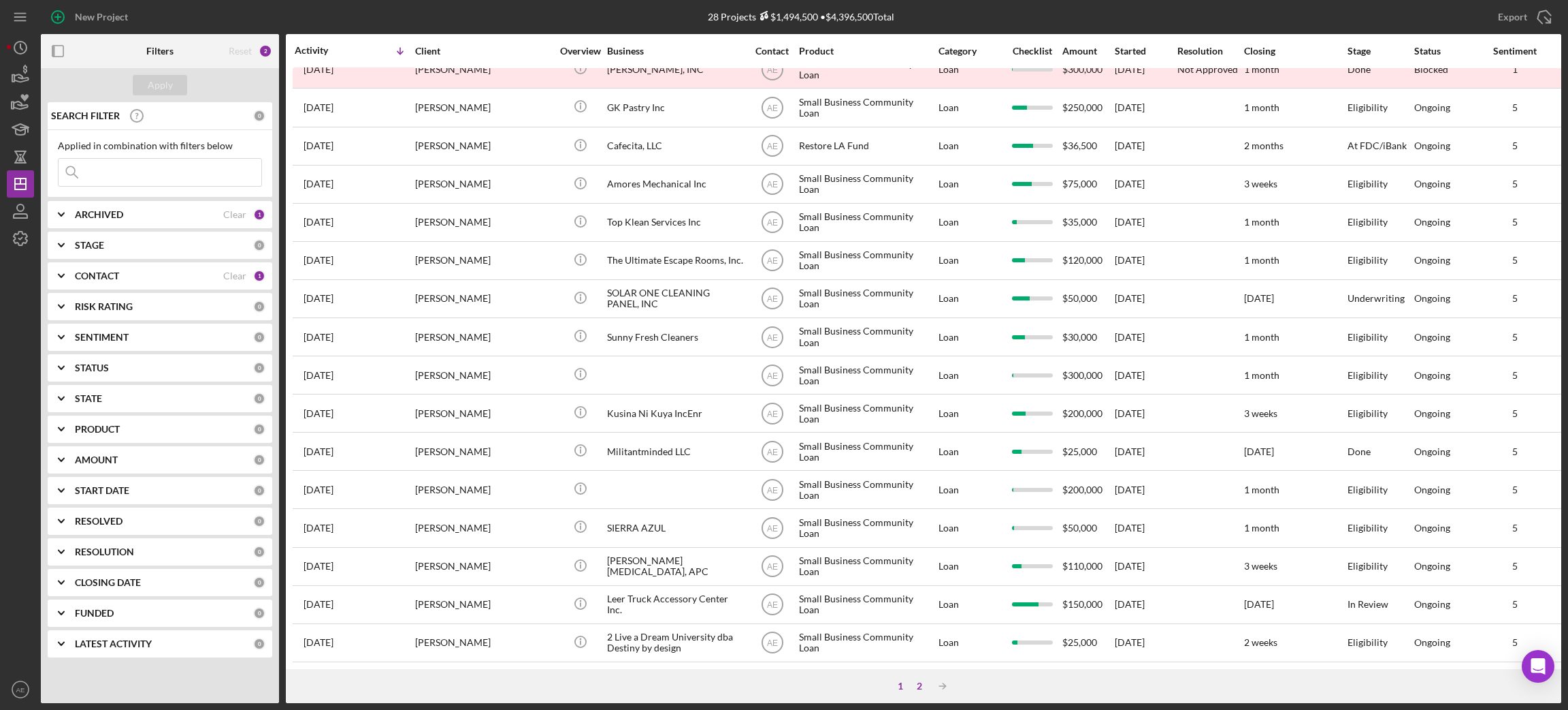
click at [918, 686] on div "2" at bounding box center [919, 685] width 19 height 11
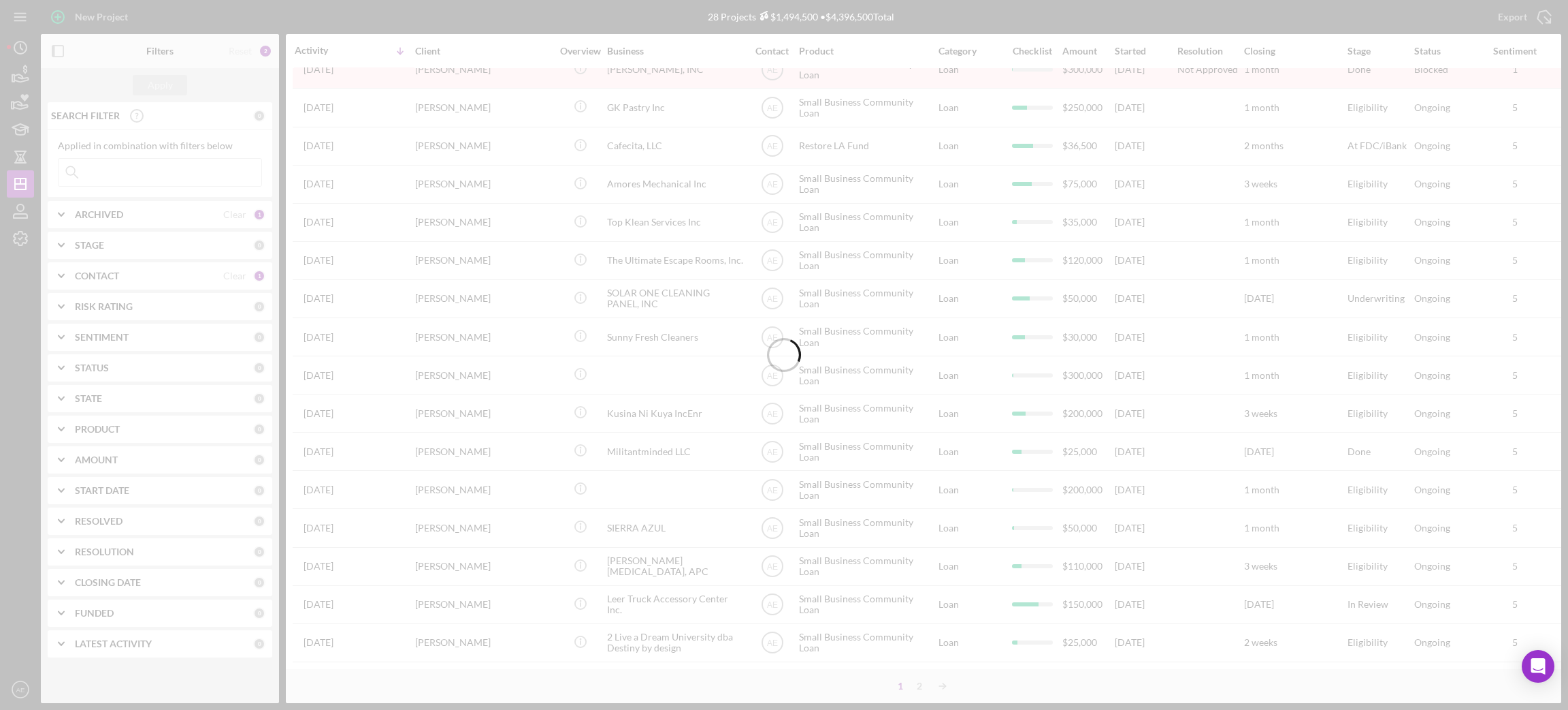
scroll to position [0, 0]
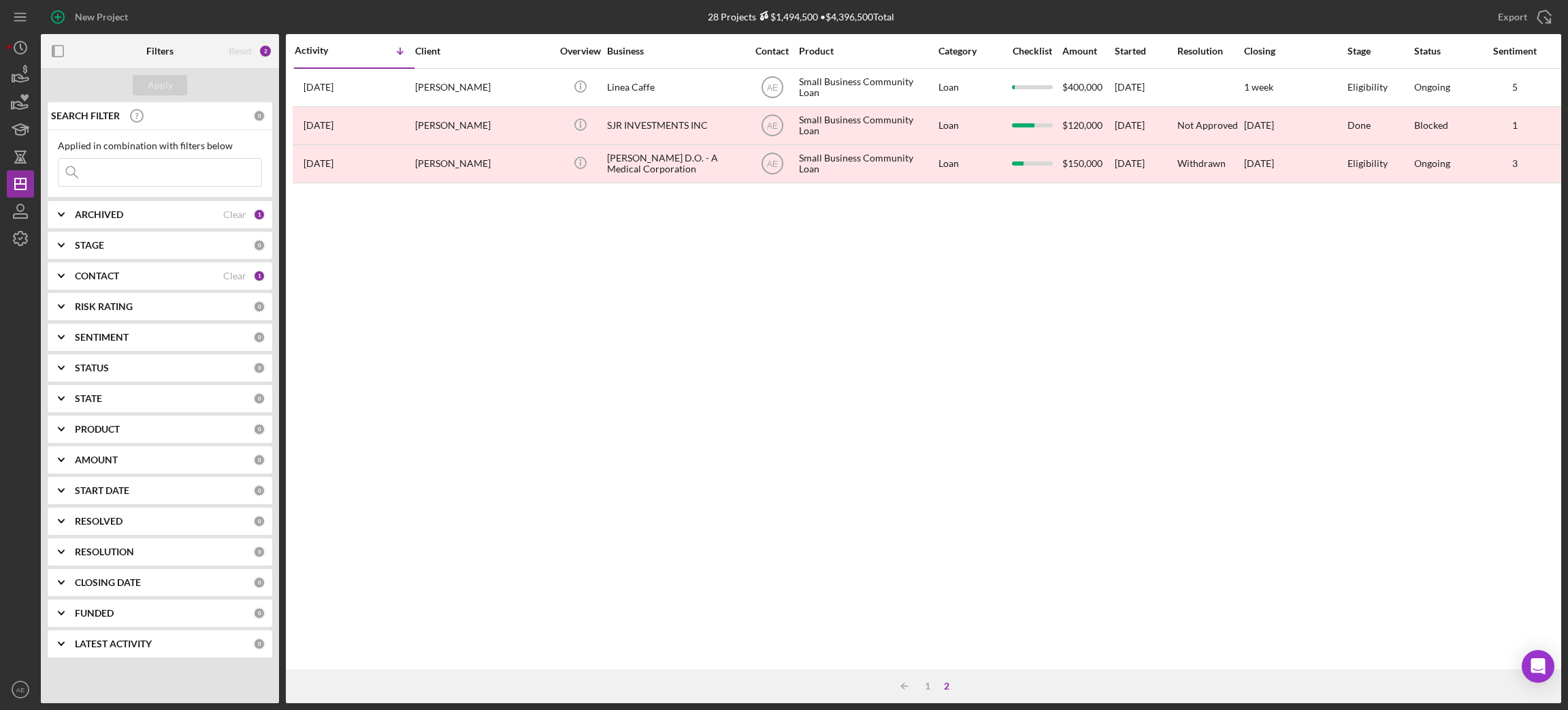
click at [170, 273] on div "CONTACT" at bounding box center [149, 275] width 149 height 11
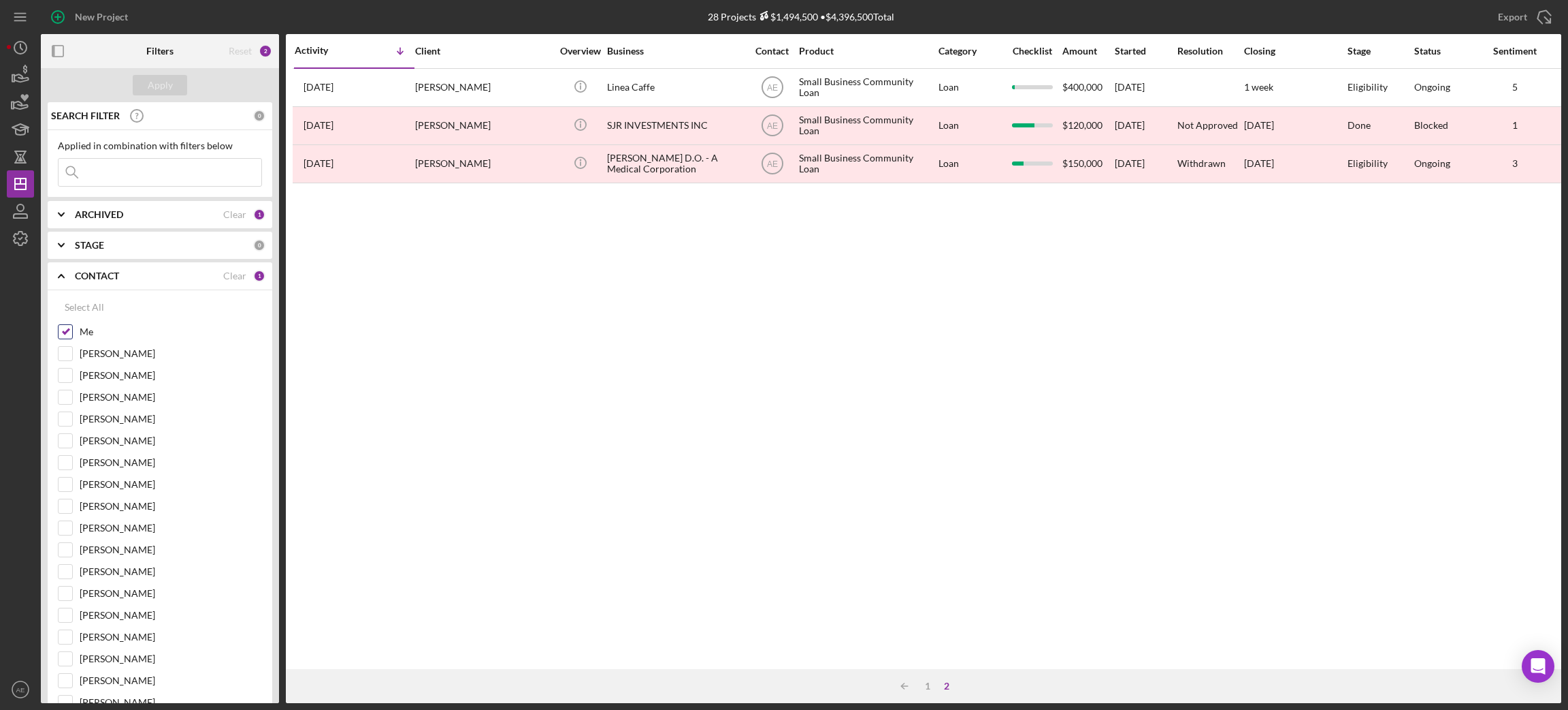
click at [64, 330] on input "Me" at bounding box center [66, 332] width 14 height 14
checkbox input "false"
click at [166, 88] on div "Apply" at bounding box center [159, 85] width 25 height 20
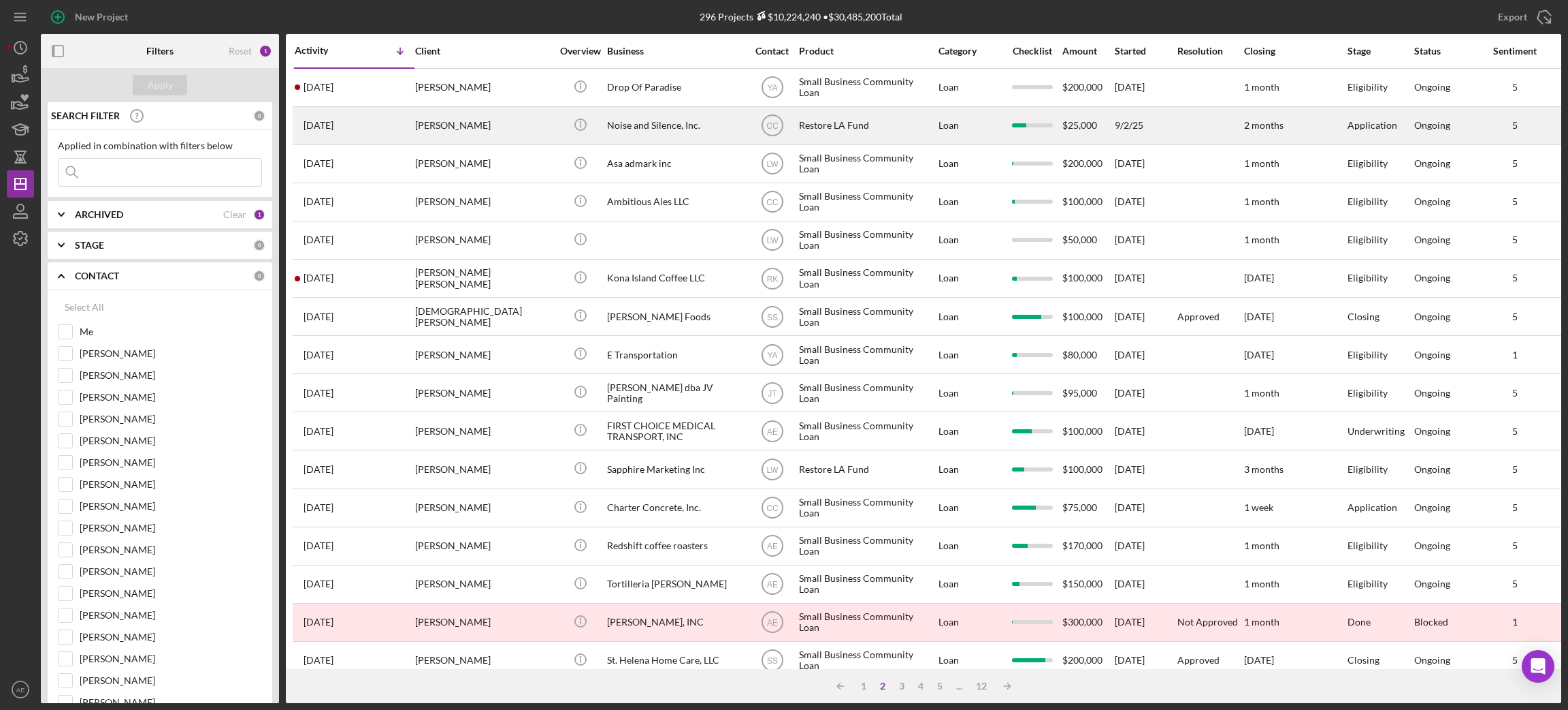
click at [645, 132] on div "Noise and Silence, Inc." at bounding box center [675, 126] width 137 height 36
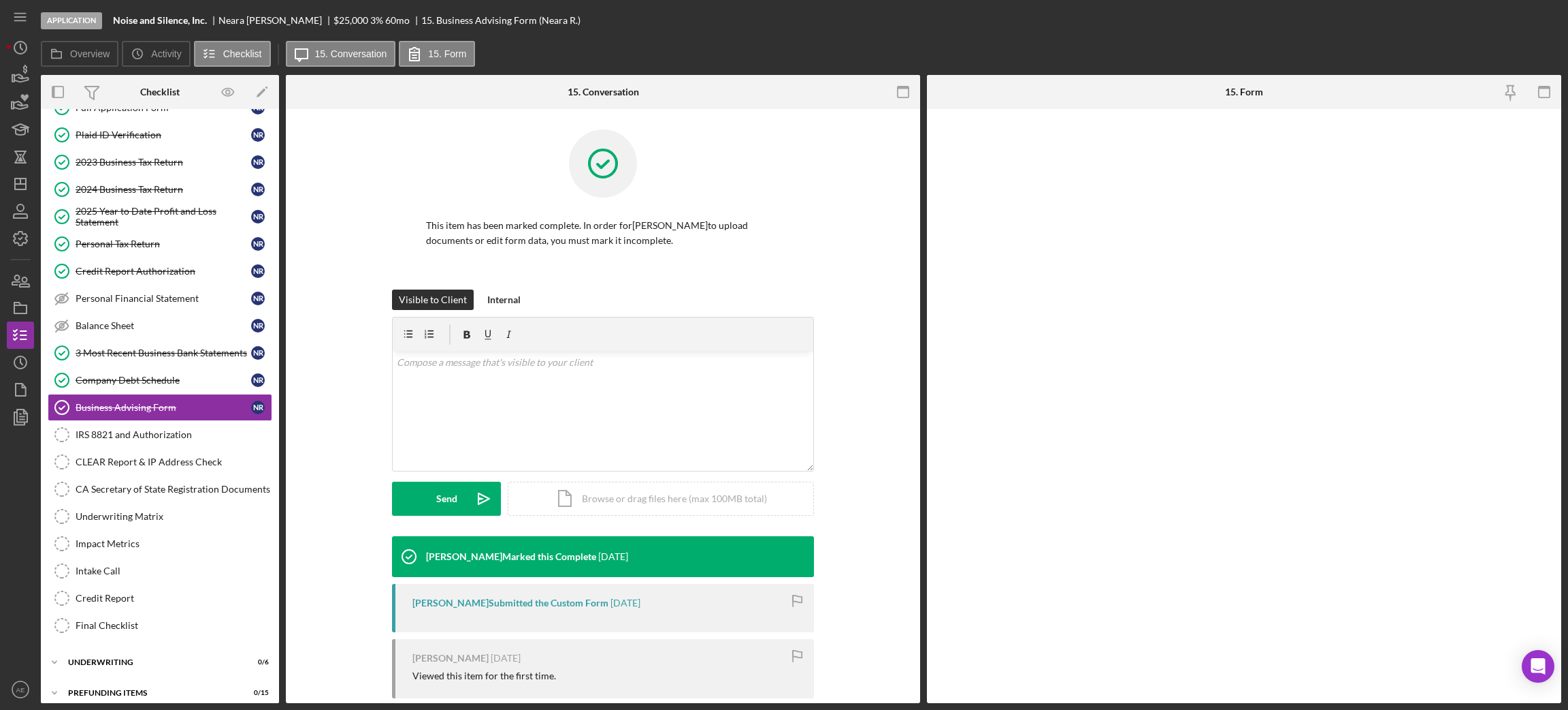
scroll to position [84, 0]
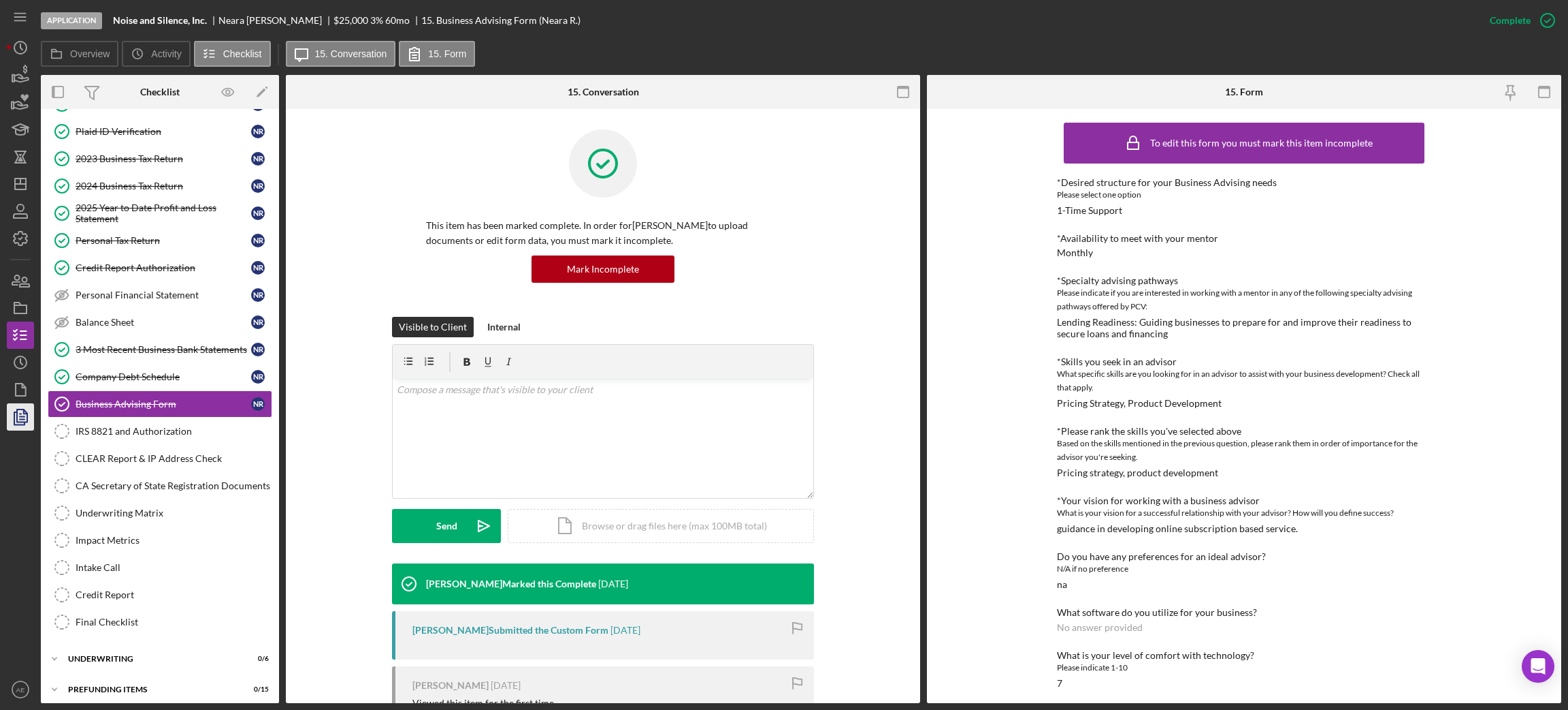
click at [27, 427] on icon "button" at bounding box center [20, 417] width 34 height 34
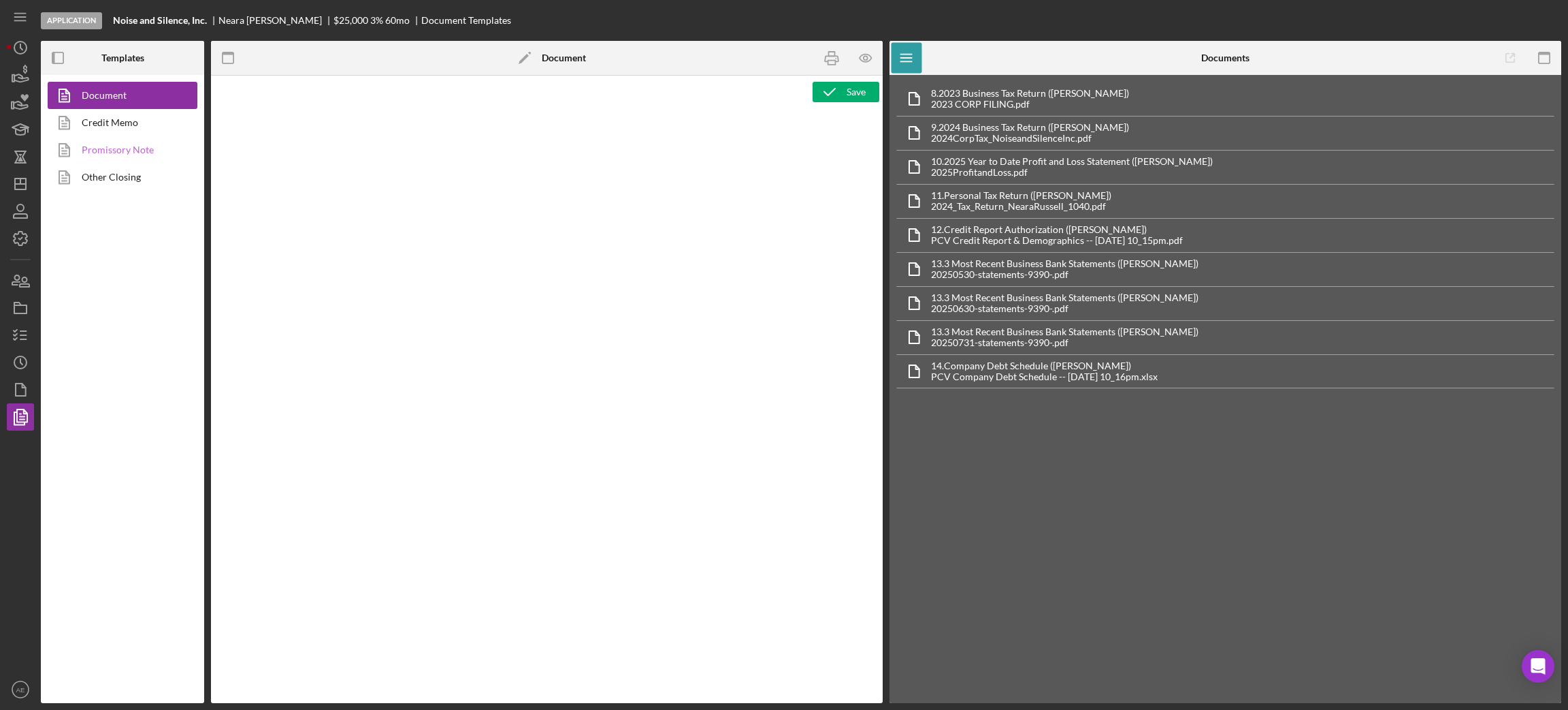
type textarea "<h1 style="text-align: center;">Full Application Form</h1> <h2 style="text-alig…"
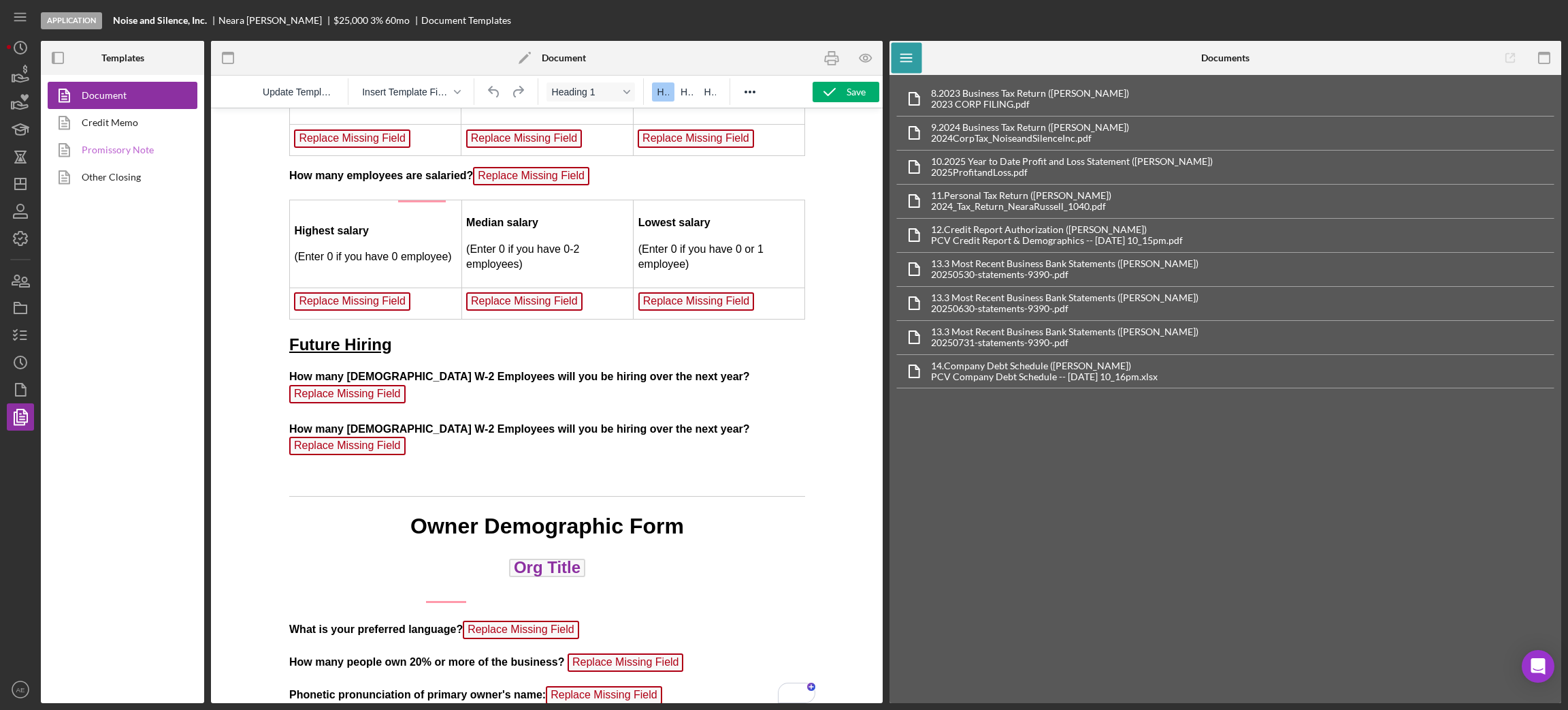
click at [112, 145] on link "Promissory Note" at bounding box center [119, 150] width 143 height 27
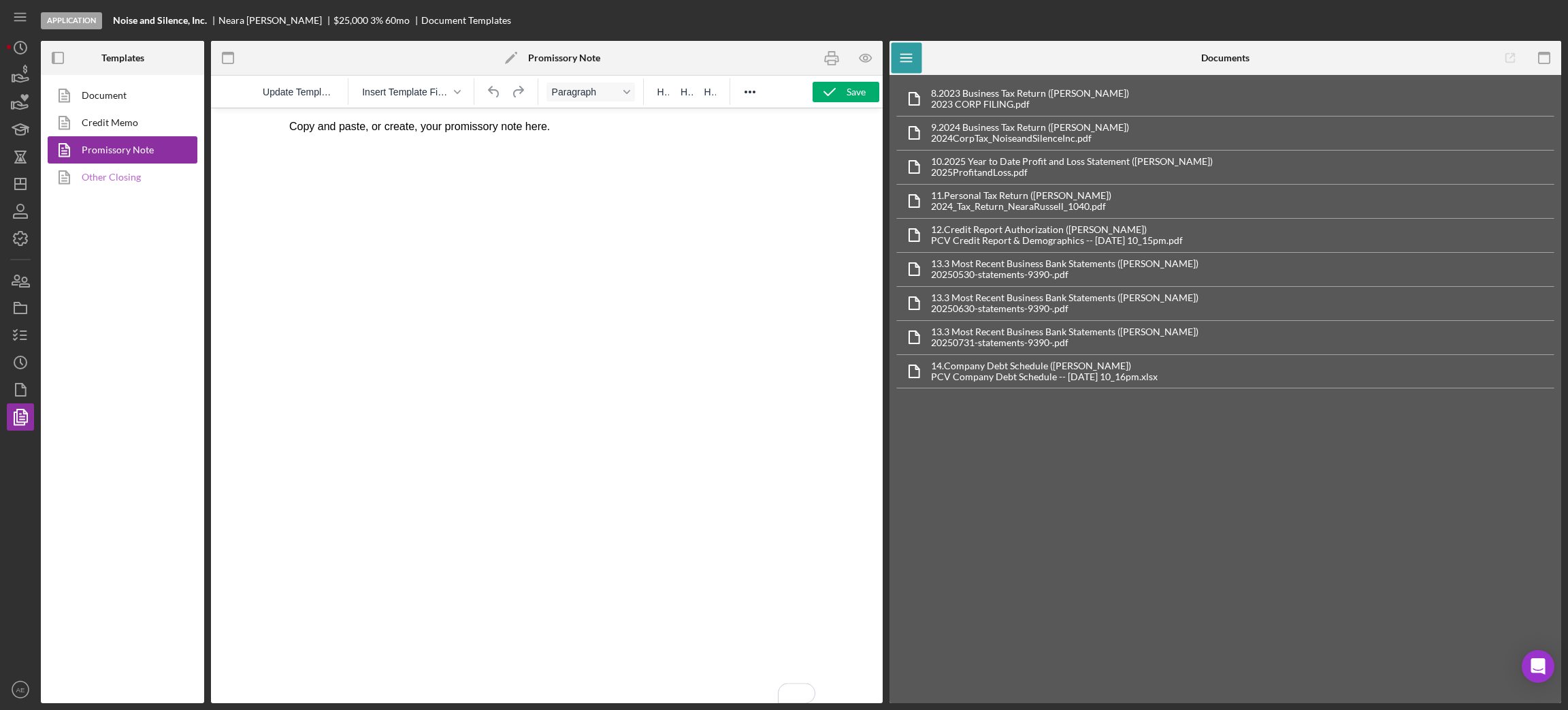
click at [95, 187] on link "Other Closing" at bounding box center [119, 177] width 143 height 27
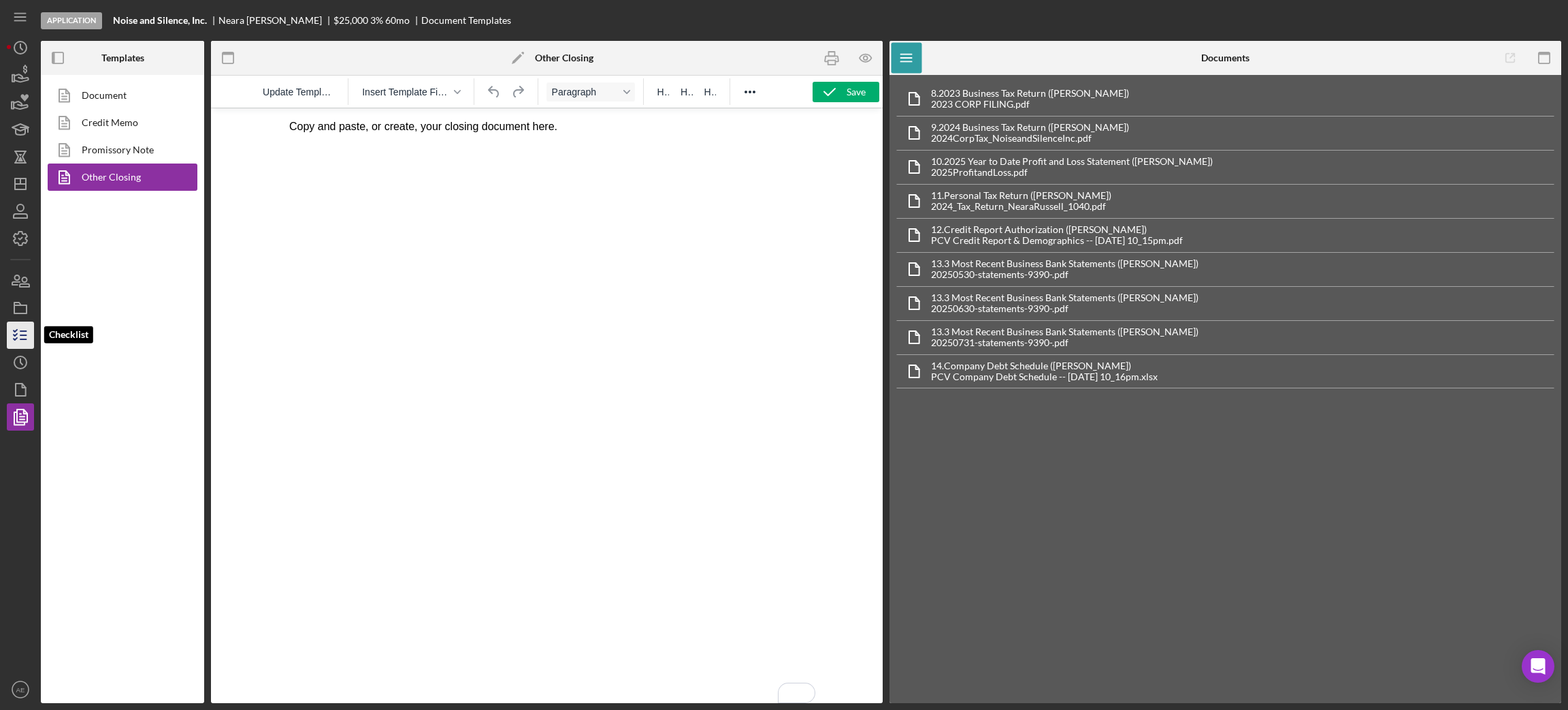
click at [14, 345] on icon "button" at bounding box center [20, 335] width 34 height 34
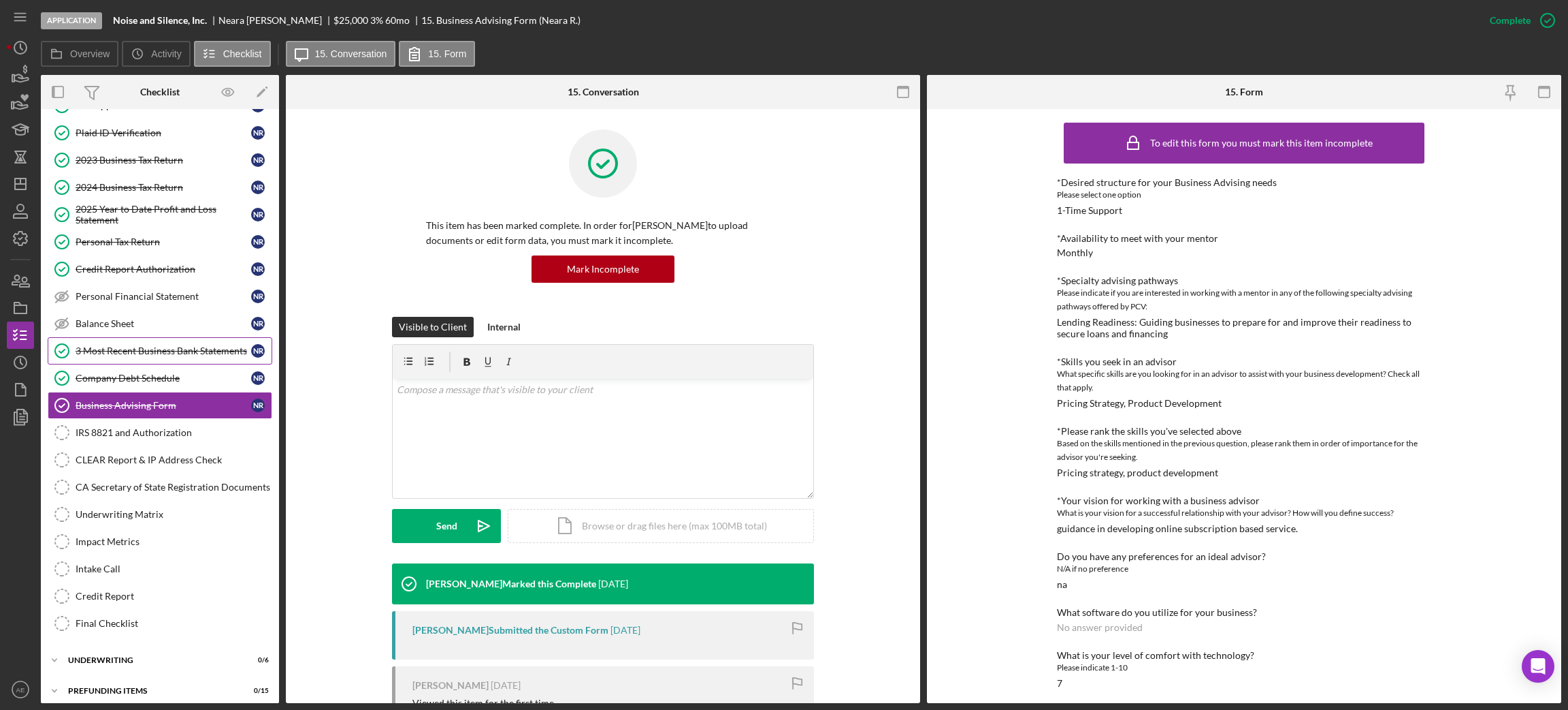
scroll to position [84, 0]
click at [18, 415] on icon "button" at bounding box center [20, 417] width 34 height 34
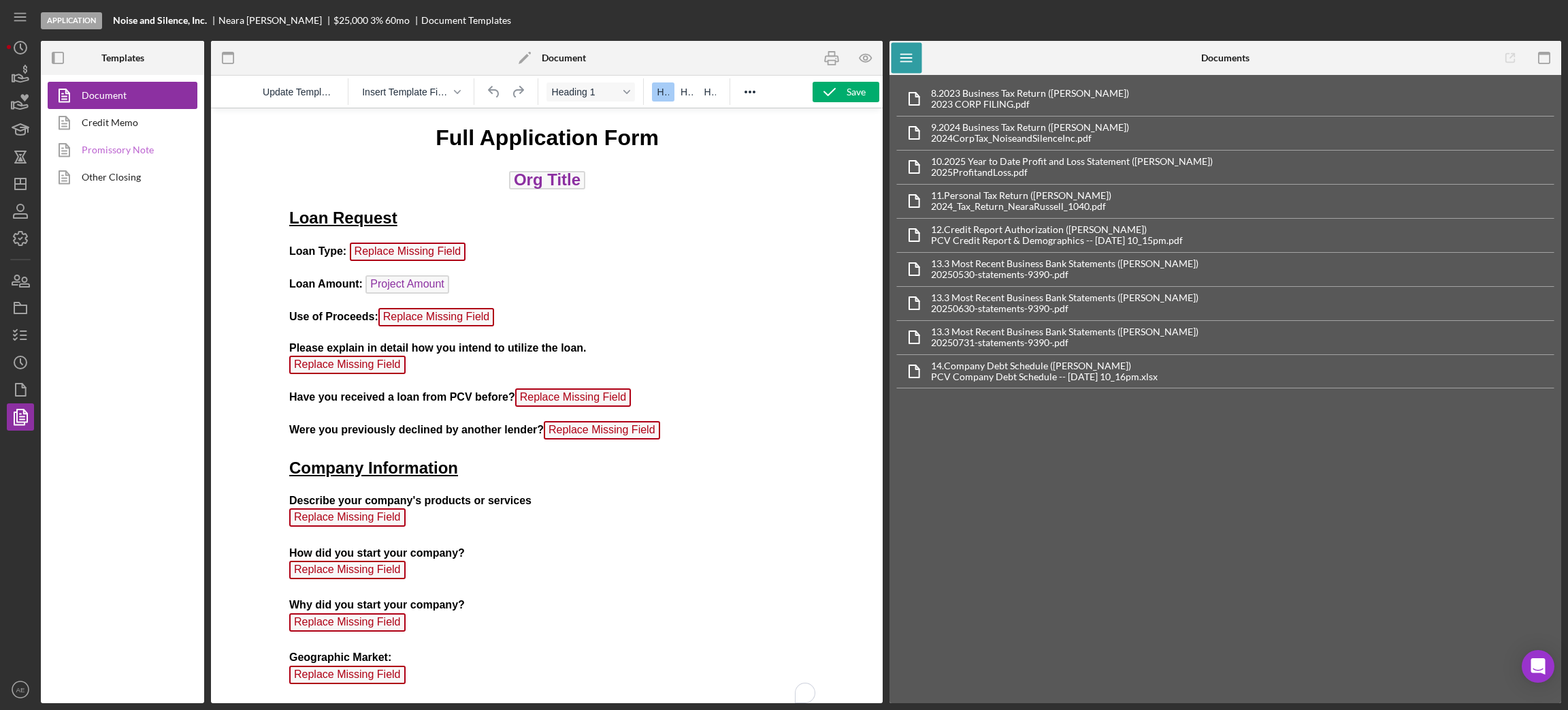
click at [137, 156] on link "Promissory Note" at bounding box center [119, 150] width 143 height 27
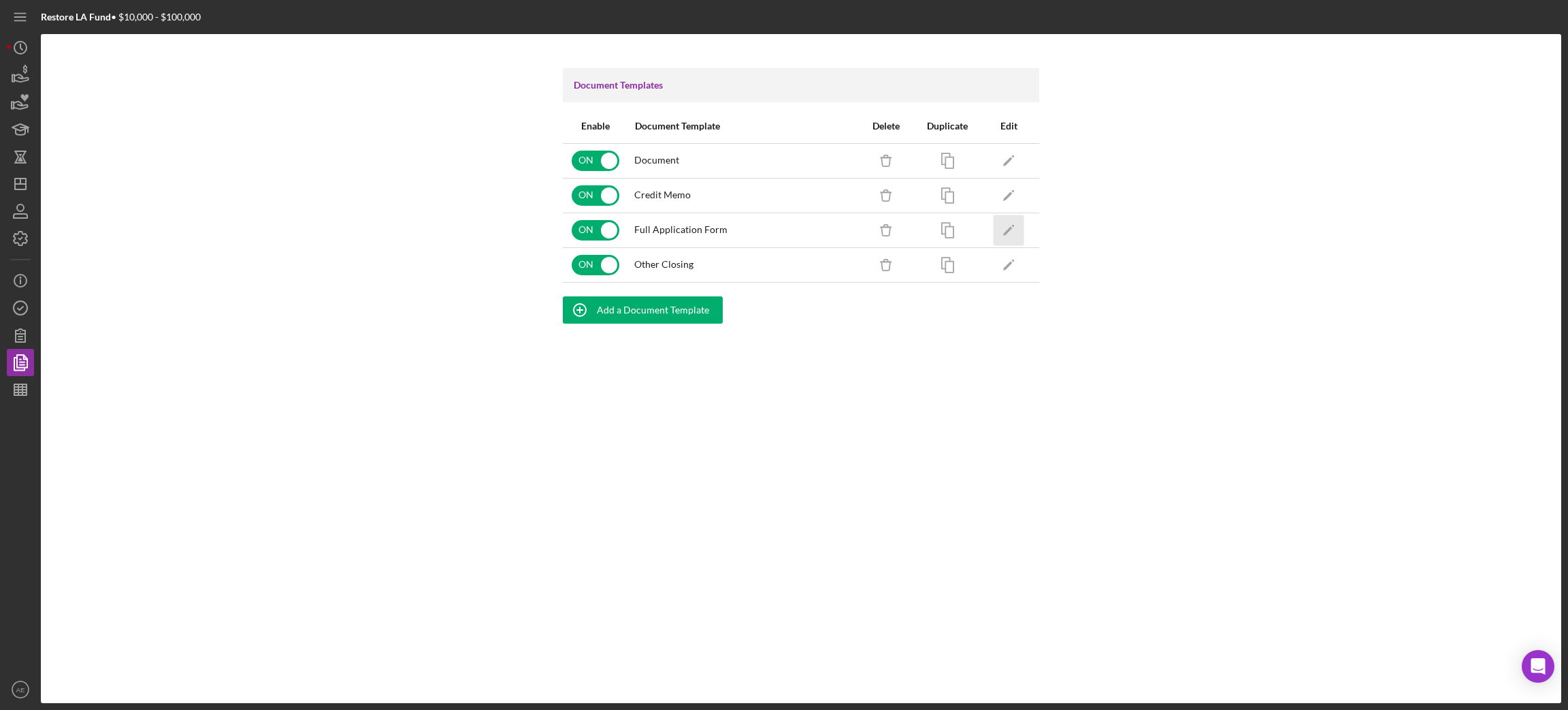
click at [1007, 236] on icon "Icon/Edit" at bounding box center [1009, 229] width 31 height 31
